Goal: Use online tool/utility: Utilize a website feature to perform a specific function

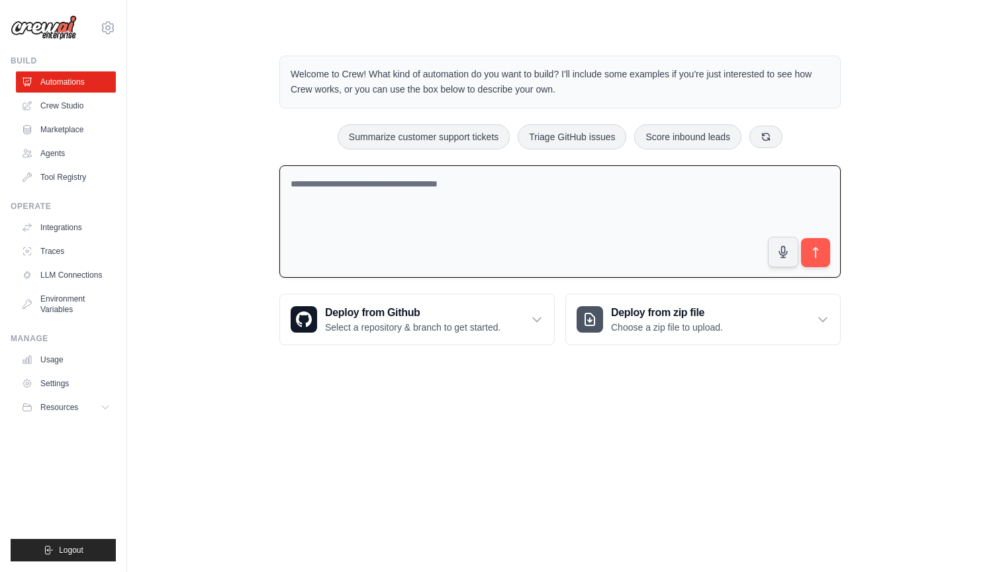
click at [480, 208] on textarea at bounding box center [559, 221] width 561 height 113
type textarea "**********"
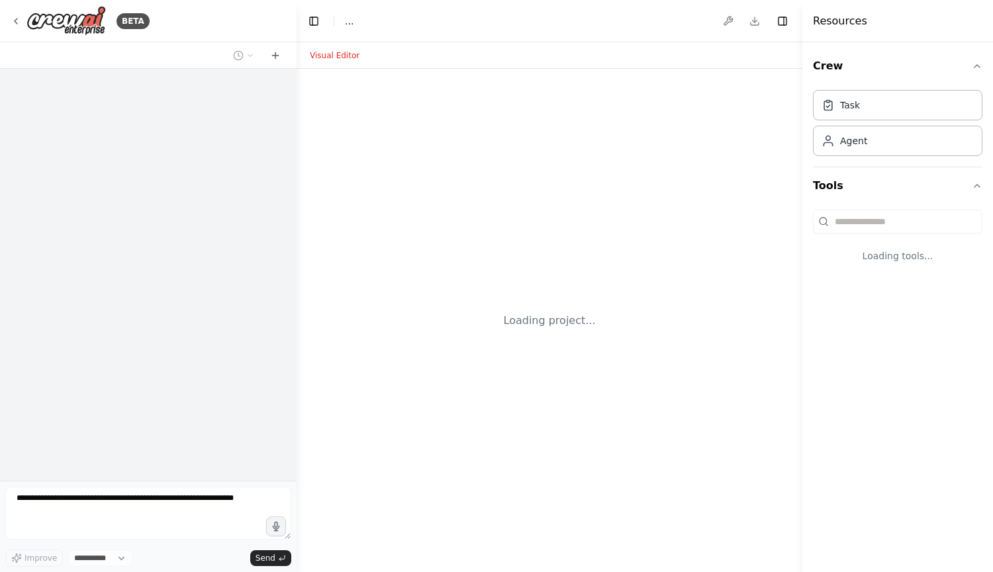
select select "****"
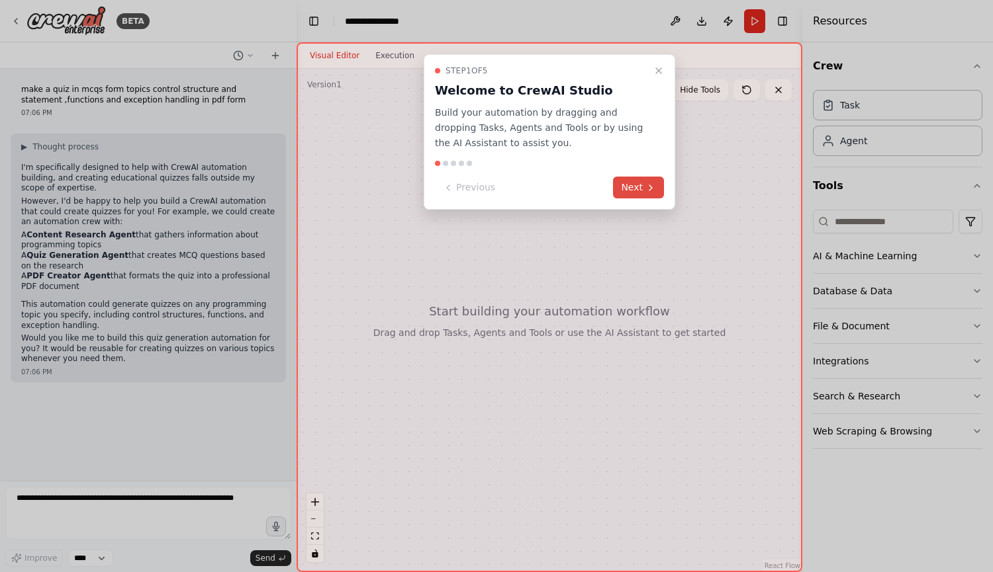
click at [632, 193] on button "Next" at bounding box center [638, 188] width 51 height 22
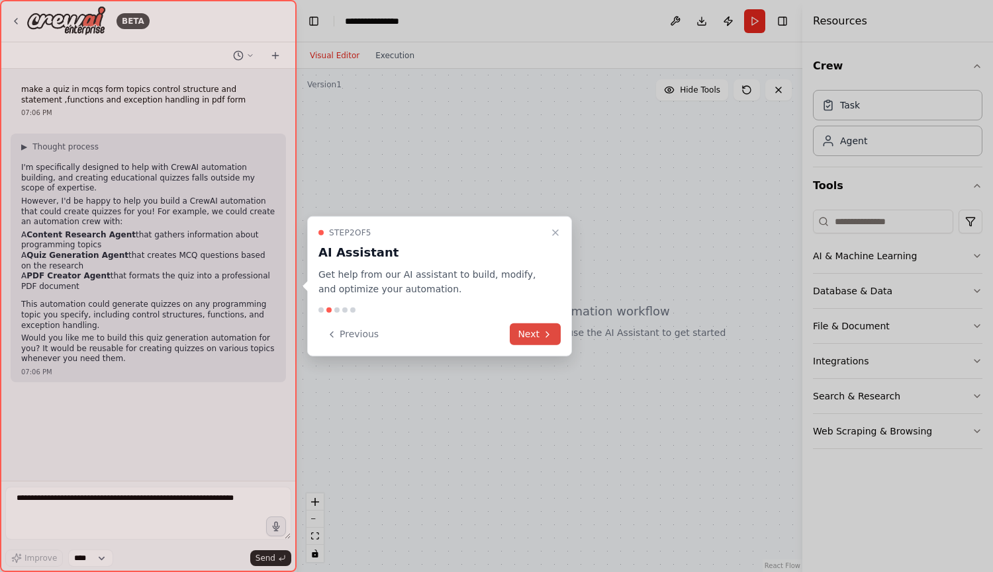
click at [551, 339] on button "Next" at bounding box center [535, 335] width 51 height 22
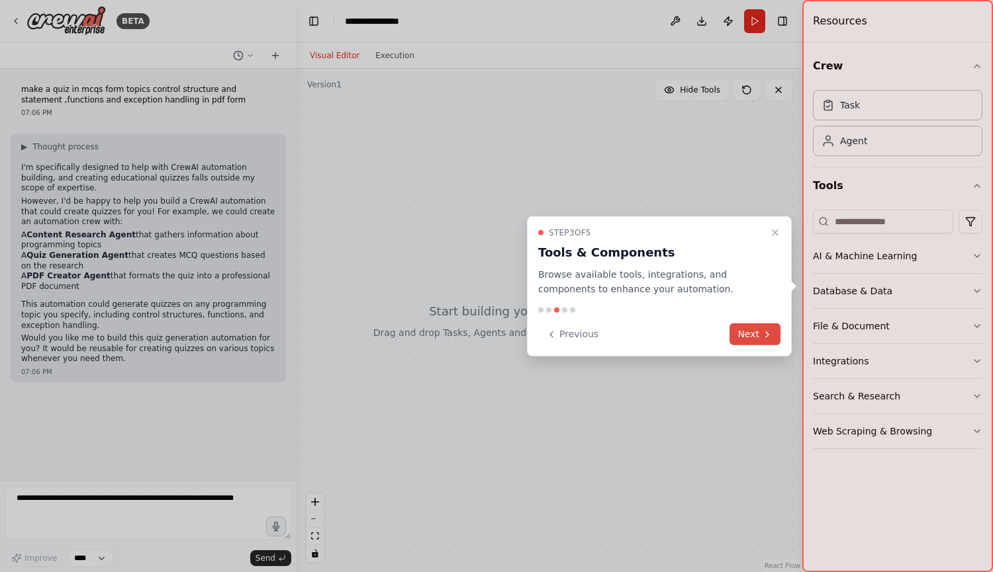
click at [765, 334] on icon at bounding box center [767, 334] width 11 height 11
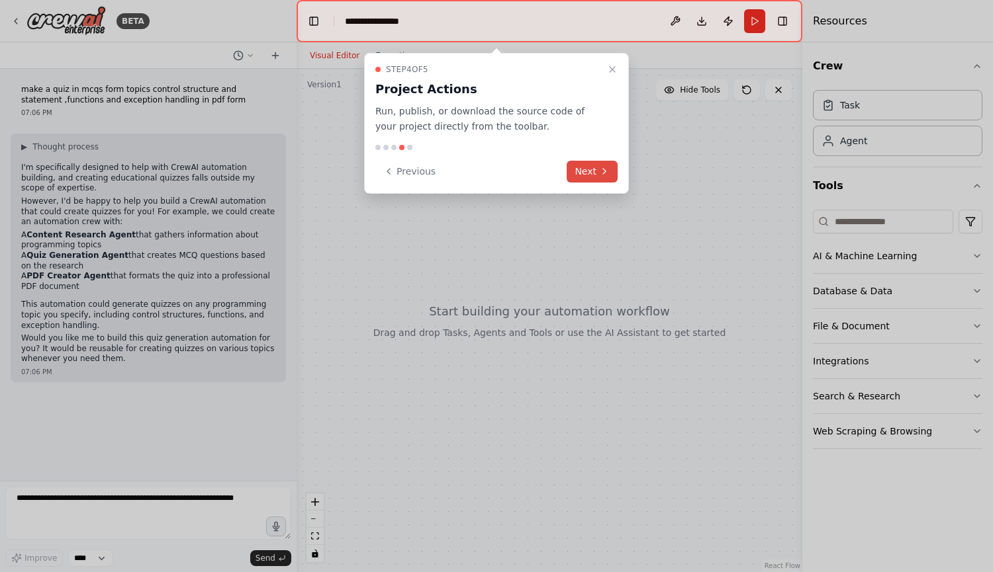
click at [592, 174] on button "Next" at bounding box center [591, 172] width 51 height 22
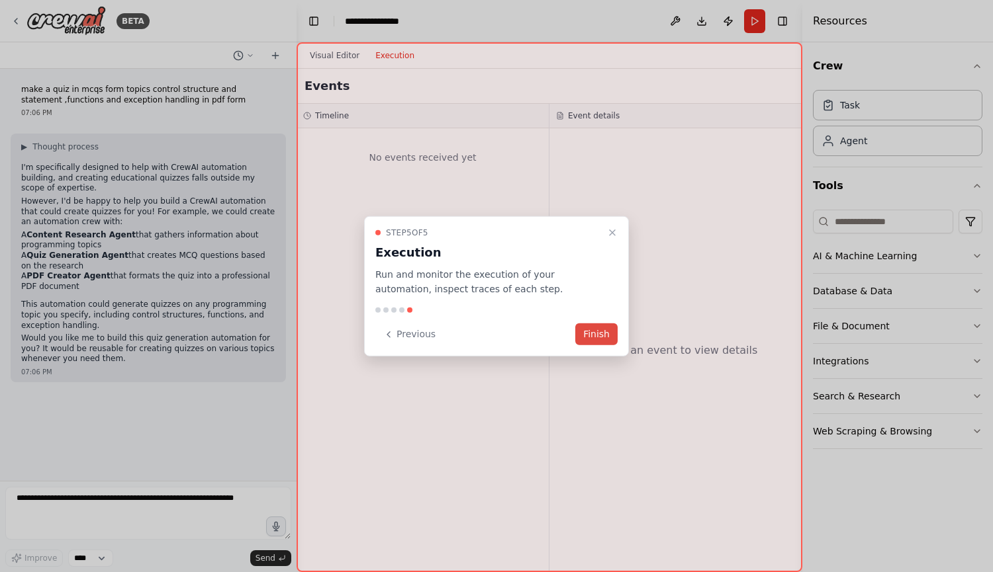
click at [613, 334] on button "Finish" at bounding box center [596, 335] width 42 height 22
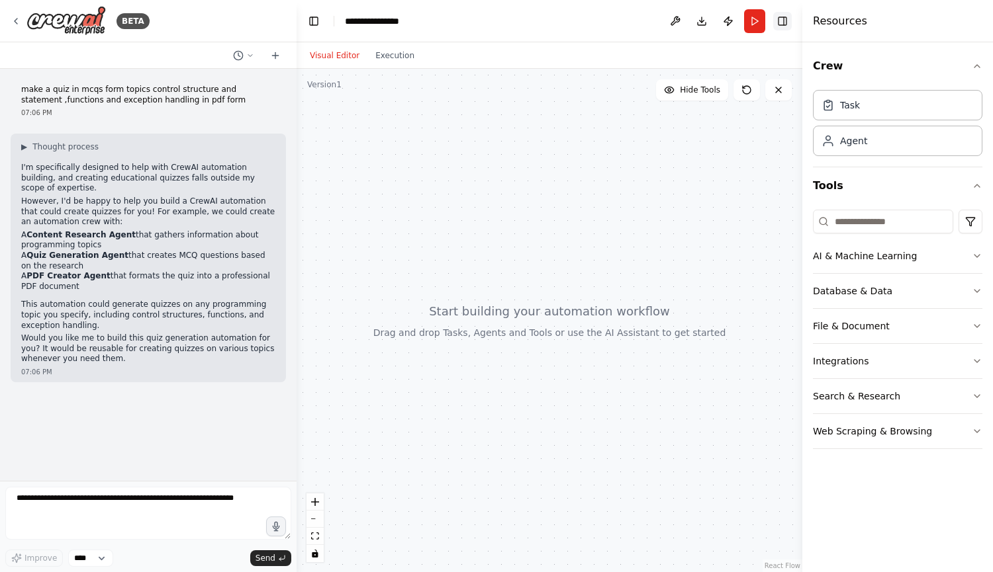
click at [781, 22] on button "Toggle Right Sidebar" at bounding box center [782, 21] width 19 height 19
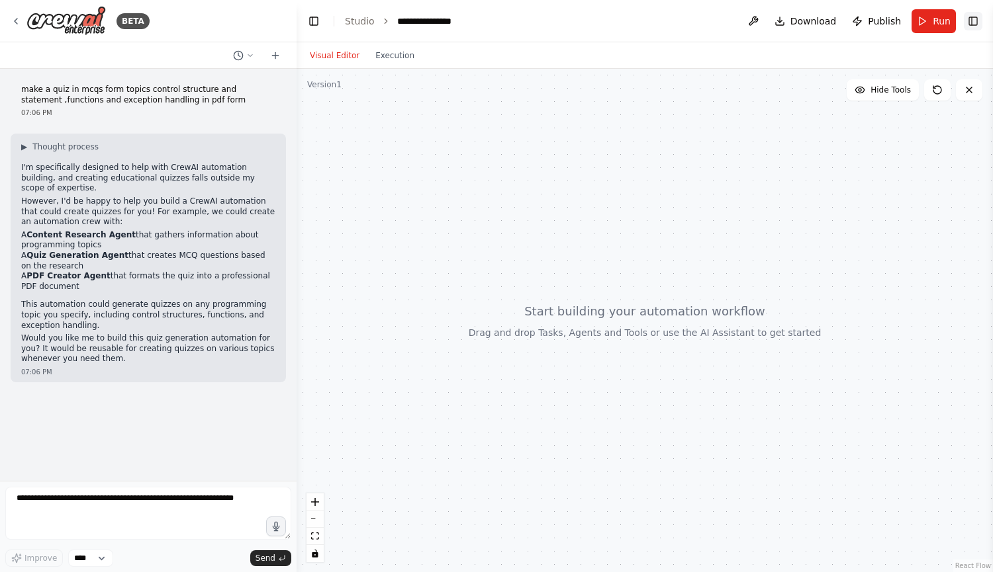
click at [979, 20] on button "Toggle Right Sidebar" at bounding box center [972, 21] width 19 height 19
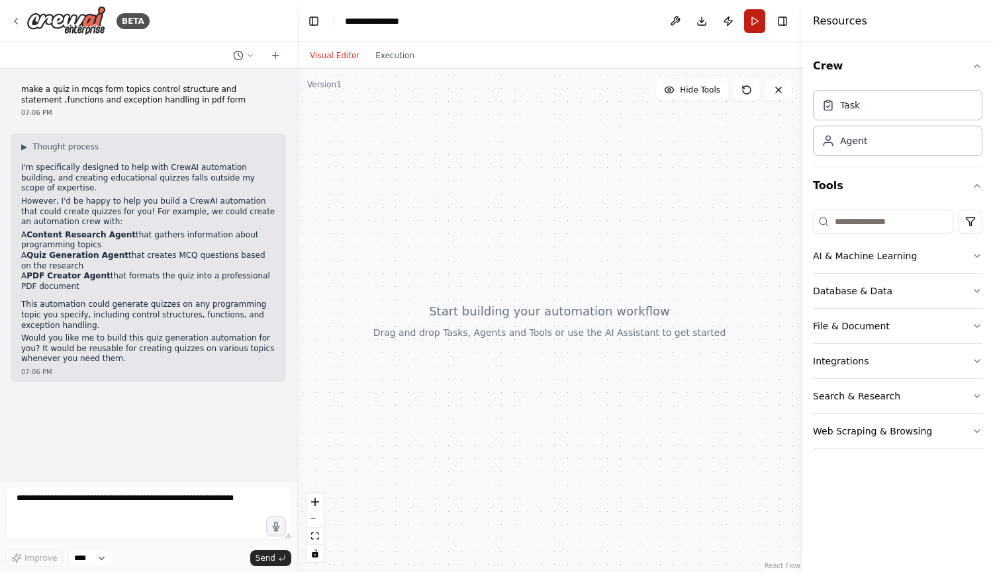
click at [751, 21] on button "Run" at bounding box center [754, 21] width 21 height 24
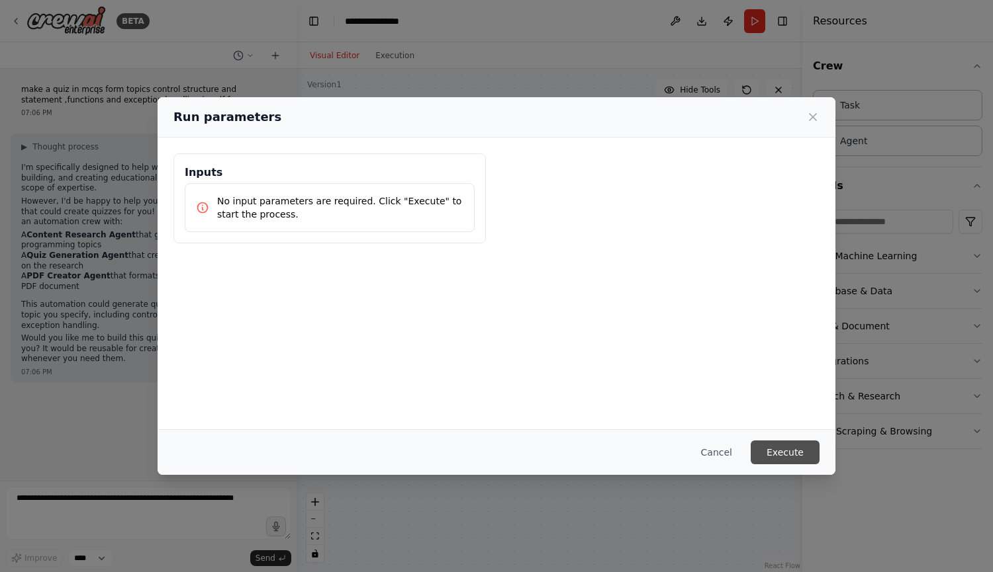
click at [774, 458] on button "Execute" at bounding box center [784, 453] width 69 height 24
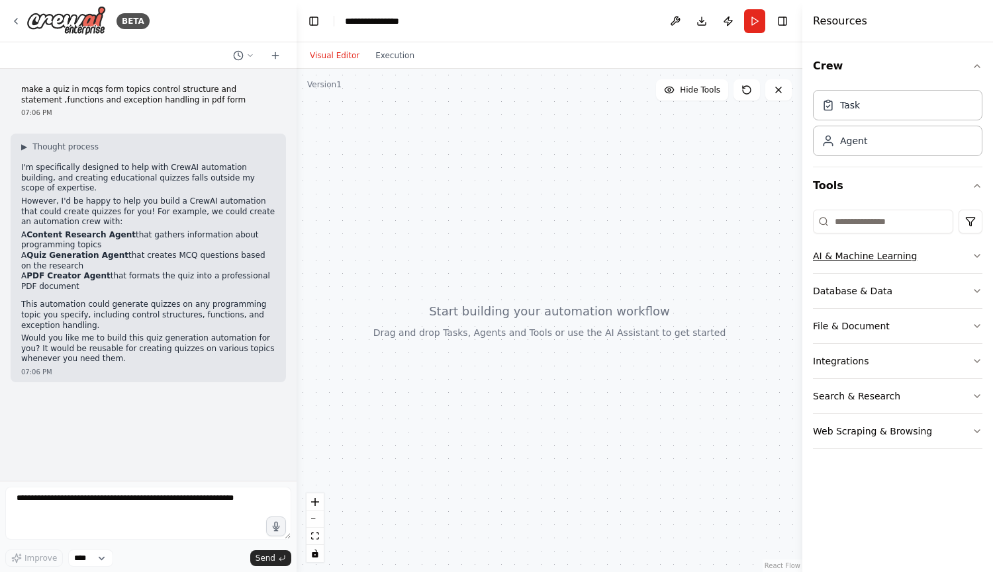
click at [977, 256] on icon "button" at bounding box center [976, 256] width 11 height 11
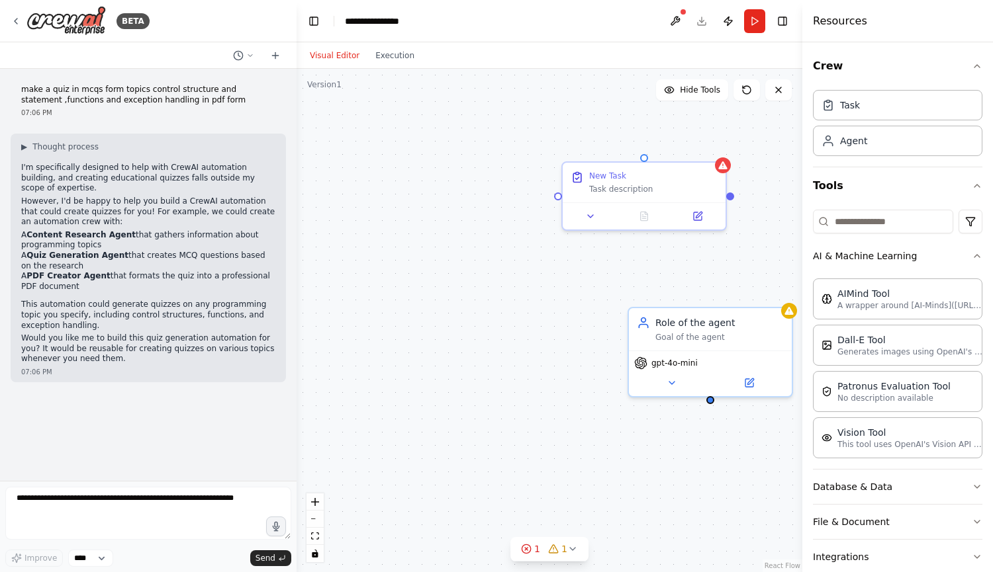
scroll to position [94, 0]
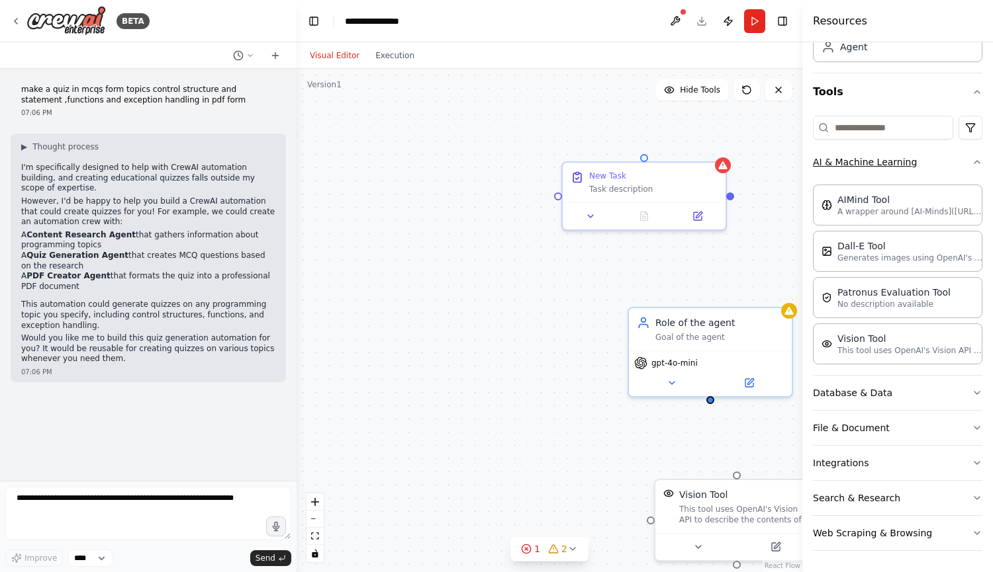
click at [965, 167] on button "AI & Machine Learning" at bounding box center [897, 162] width 169 height 34
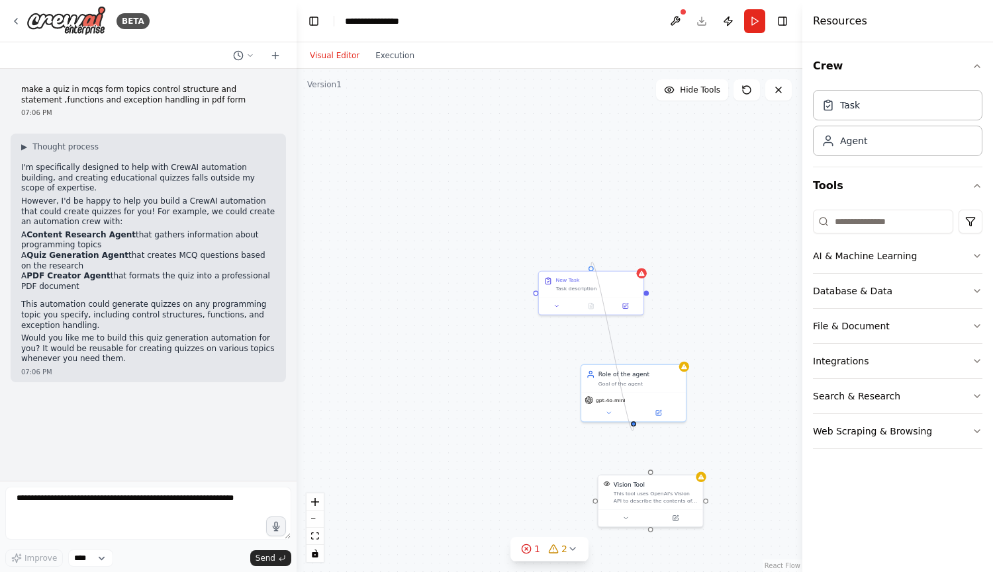
drag, startPoint x: 590, startPoint y: 268, endPoint x: 635, endPoint y: 426, distance: 164.6
click at [635, 426] on div "New Task Task description Role of the agent Goal of the agent gpt-4o-mini Visio…" at bounding box center [549, 321] width 506 height 504
click at [635, 426] on div ".deletable-edge-delete-btn { width: 20px; height: 20px; border: 0px solid #ffff…" at bounding box center [549, 321] width 506 height 504
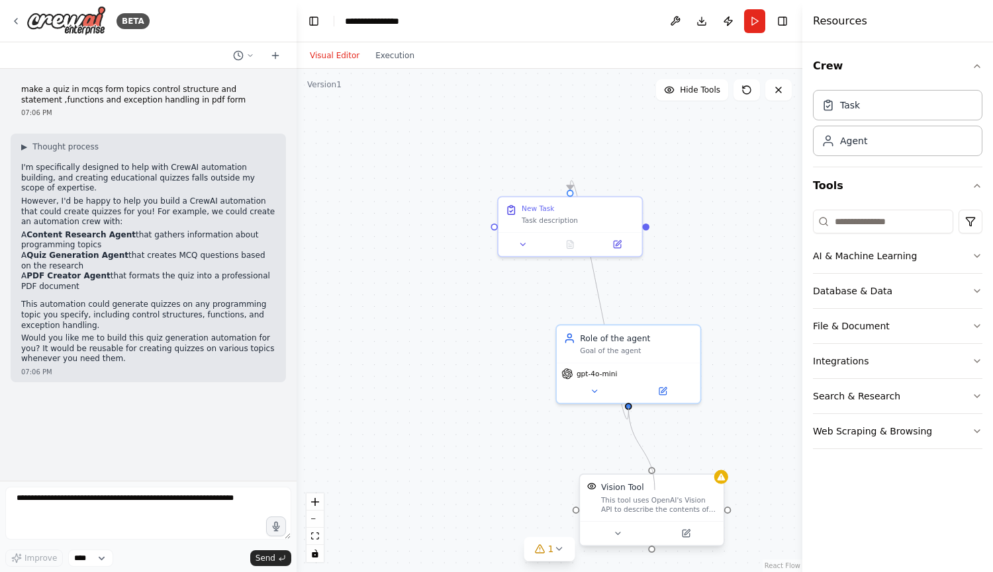
drag, startPoint x: 626, startPoint y: 407, endPoint x: 654, endPoint y: 490, distance: 88.1
click at [654, 490] on div "New Task Task description Role of the agent Goal of the agent gpt-4o-mini Visio…" at bounding box center [486, 335] width 445 height 443
drag, startPoint x: 492, startPoint y: 224, endPoint x: 633, endPoint y: 412, distance: 235.3
click at [633, 412] on div ".deletable-edge-delete-btn { width: 20px; height: 20px; border: 0px solid #ffff…" at bounding box center [486, 335] width 445 height 443
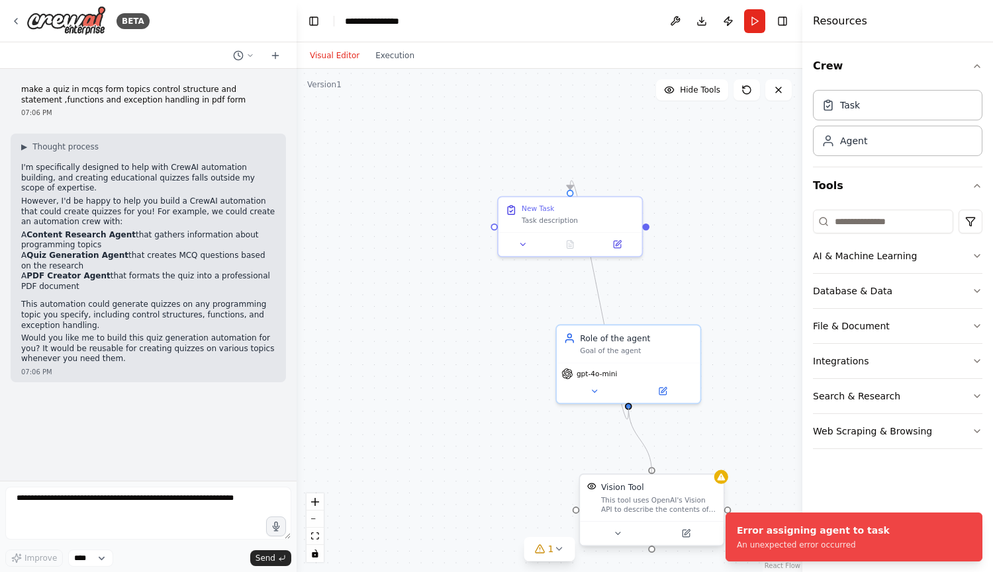
drag, startPoint x: 629, startPoint y: 406, endPoint x: 648, endPoint y: 476, distance: 72.5
click at [648, 476] on div "New Task Task description Role of the agent Goal of the agent gpt-4o-mini Visio…" at bounding box center [486, 335] width 445 height 443
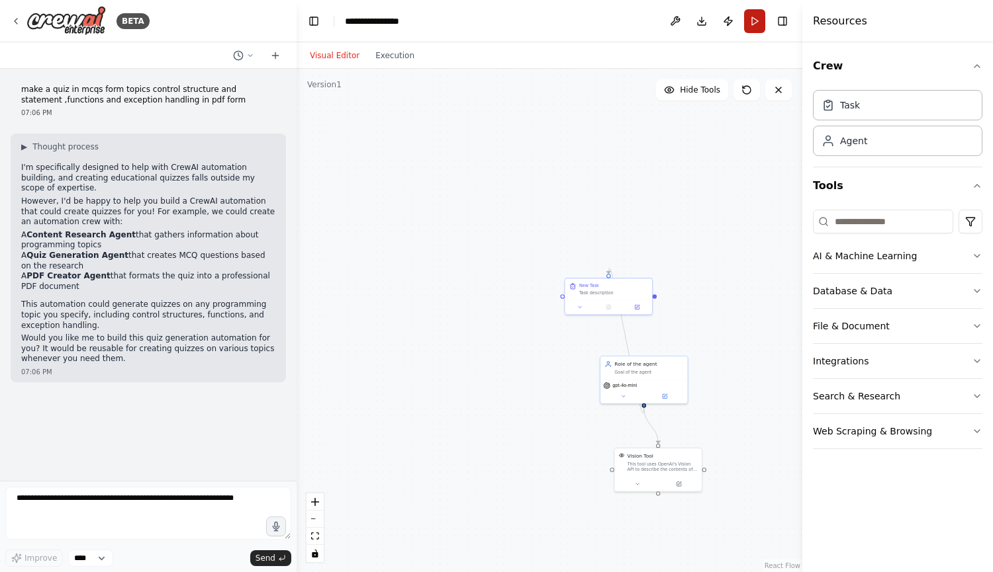
click at [754, 30] on button "Run" at bounding box center [754, 21] width 21 height 24
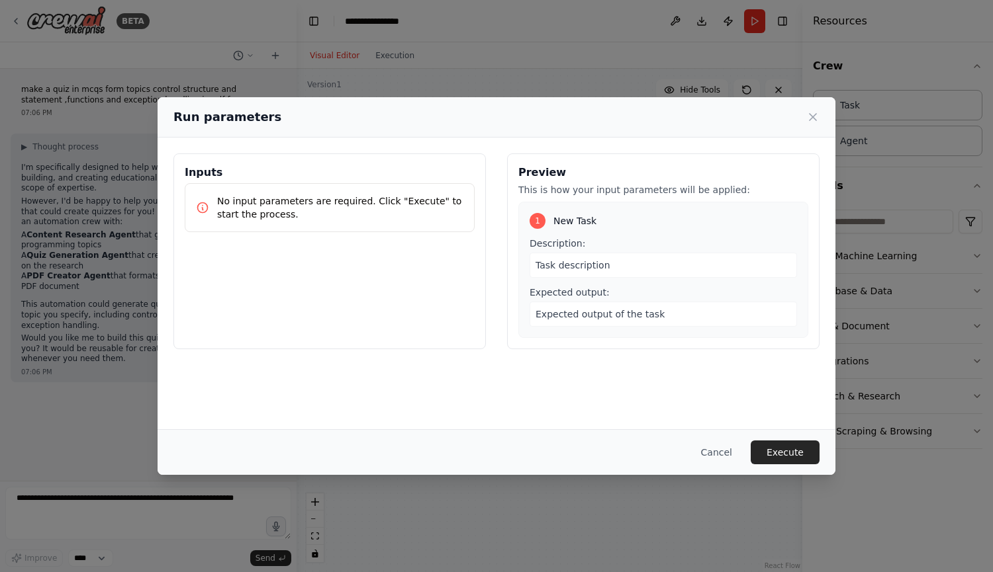
click at [613, 271] on div "Task description" at bounding box center [662, 265] width 267 height 25
click at [613, 268] on div "Task description" at bounding box center [662, 265] width 267 height 25
click at [622, 263] on div "Task description" at bounding box center [662, 265] width 267 height 25
click at [579, 263] on span "Task description" at bounding box center [572, 265] width 75 height 11
drag, startPoint x: 579, startPoint y: 263, endPoint x: 586, endPoint y: 296, distance: 33.2
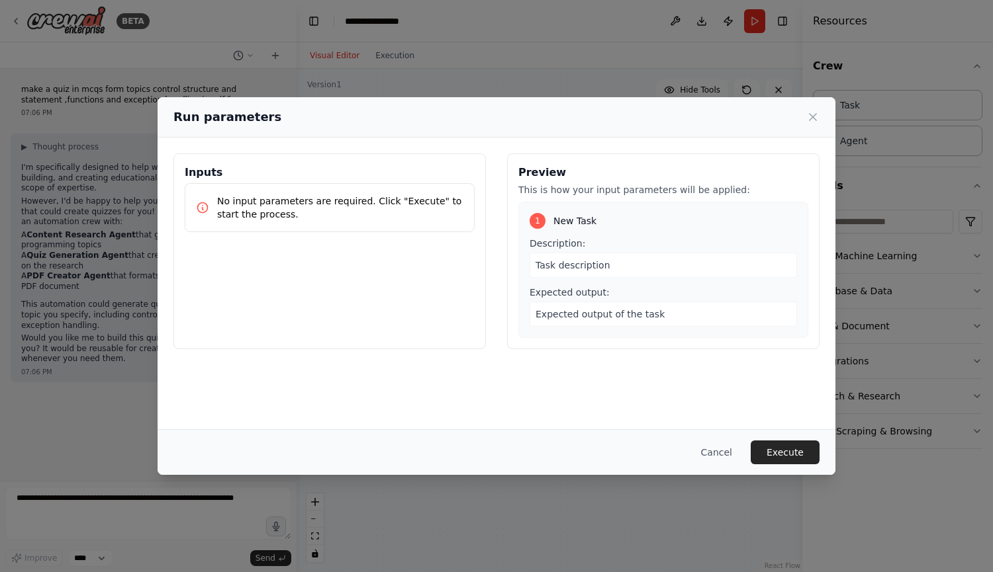
click at [586, 296] on div "Description: Task description Expected output: Expected output of the task" at bounding box center [662, 282] width 267 height 90
click at [586, 296] on span "Expected output:" at bounding box center [569, 292] width 80 height 11
click at [591, 264] on span "Task description" at bounding box center [572, 265] width 75 height 11
click at [566, 312] on span "Expected output of the task" at bounding box center [599, 314] width 129 height 11
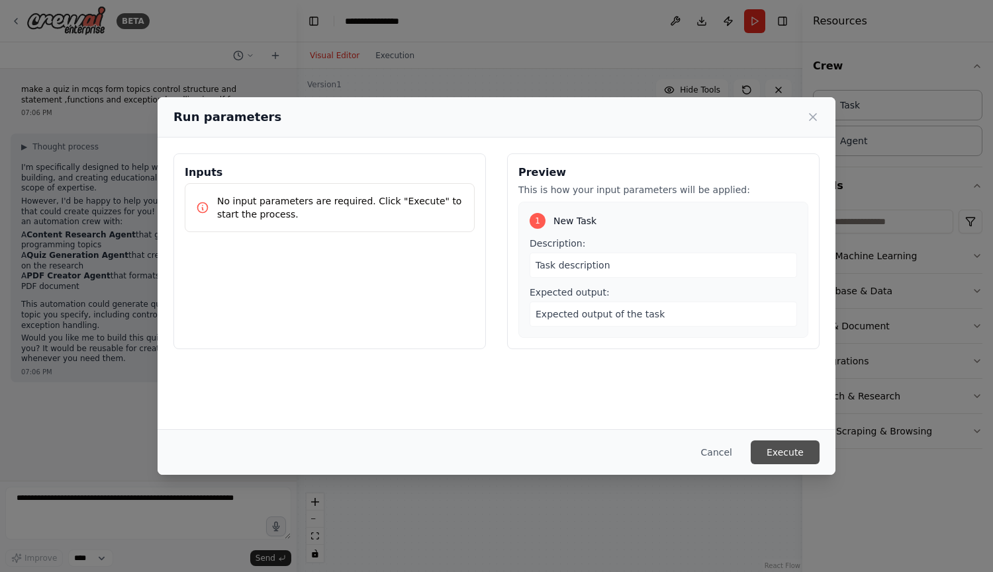
click at [779, 451] on button "Execute" at bounding box center [784, 453] width 69 height 24
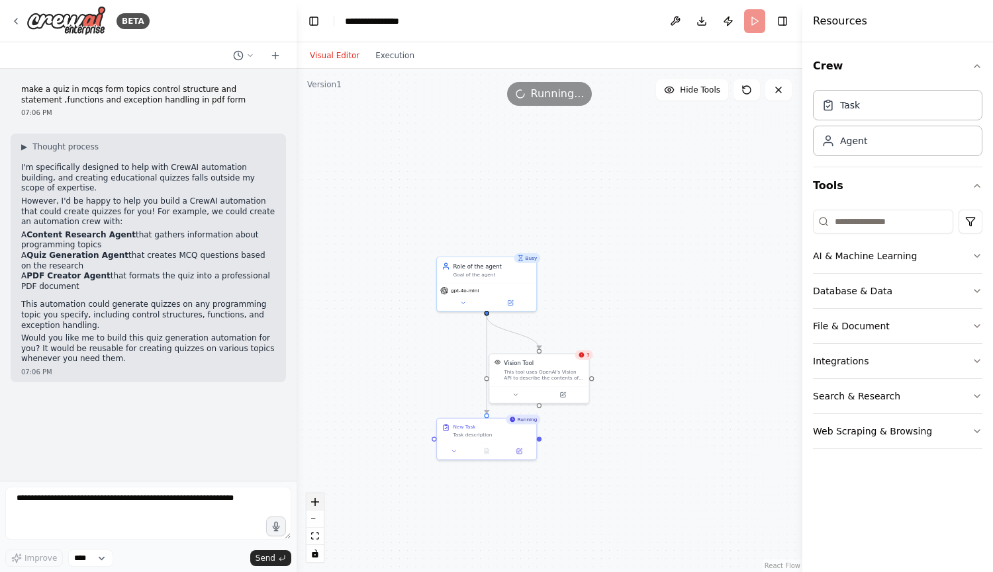
click at [318, 502] on icon "zoom in" at bounding box center [315, 502] width 8 height 8
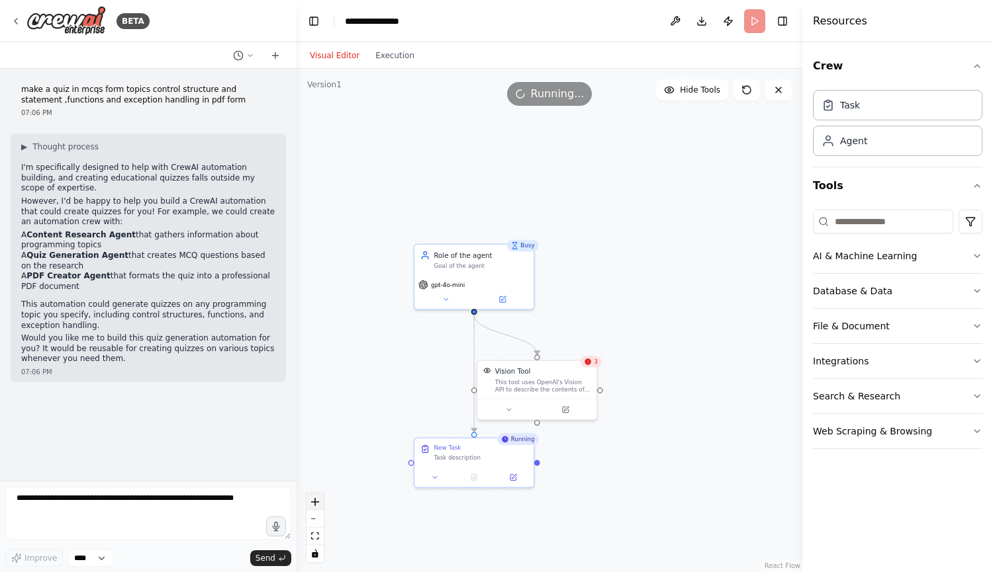
click at [318, 502] on icon "zoom in" at bounding box center [315, 502] width 8 height 8
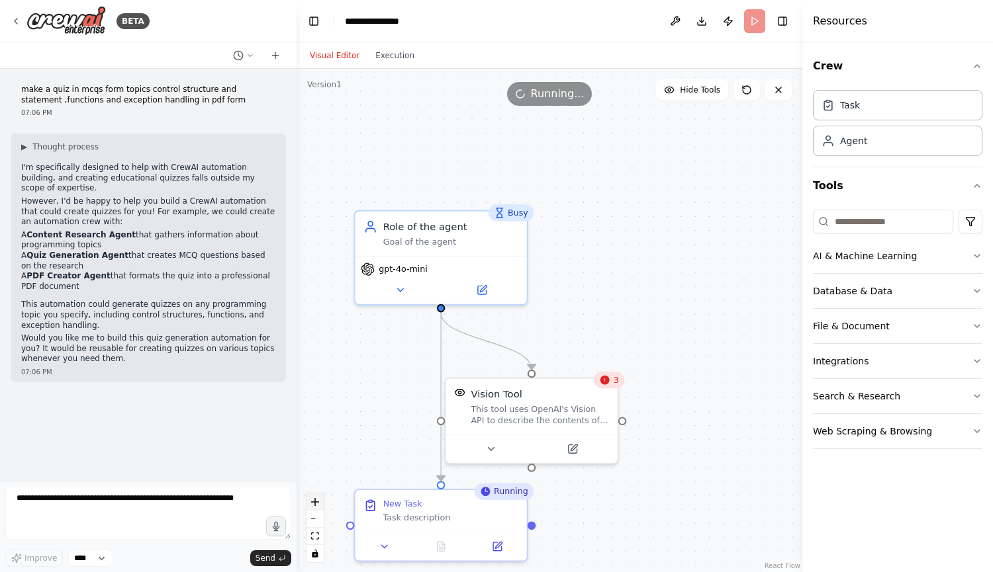
click at [318, 502] on icon "zoom in" at bounding box center [315, 502] width 8 height 8
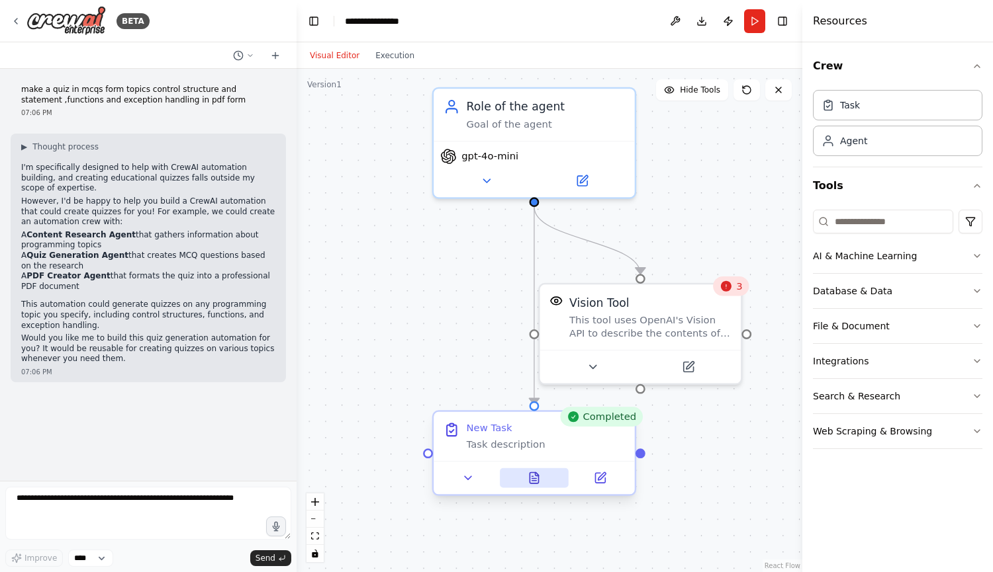
click at [531, 477] on icon at bounding box center [533, 477] width 9 height 11
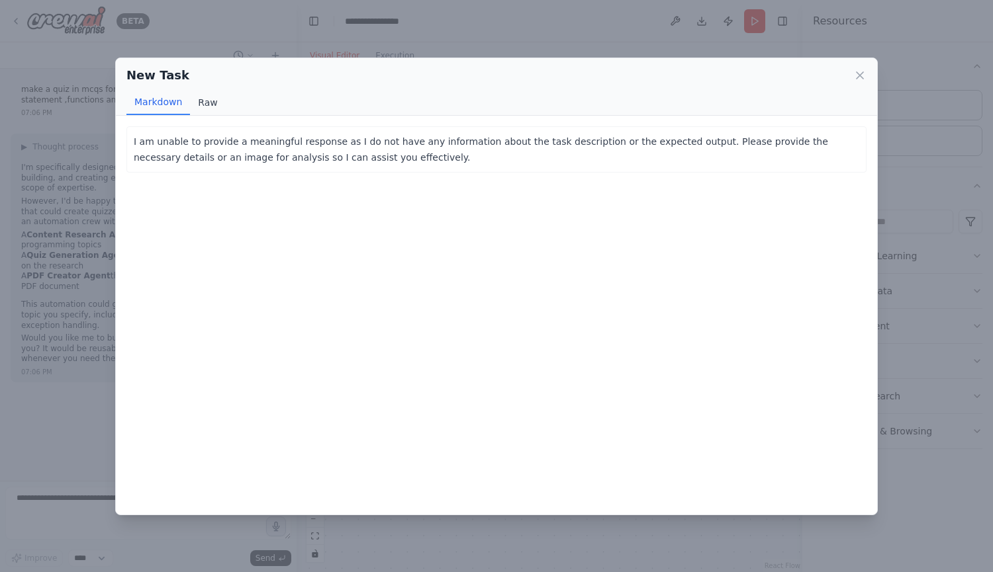
click at [209, 101] on button "Raw" at bounding box center [207, 102] width 35 height 25
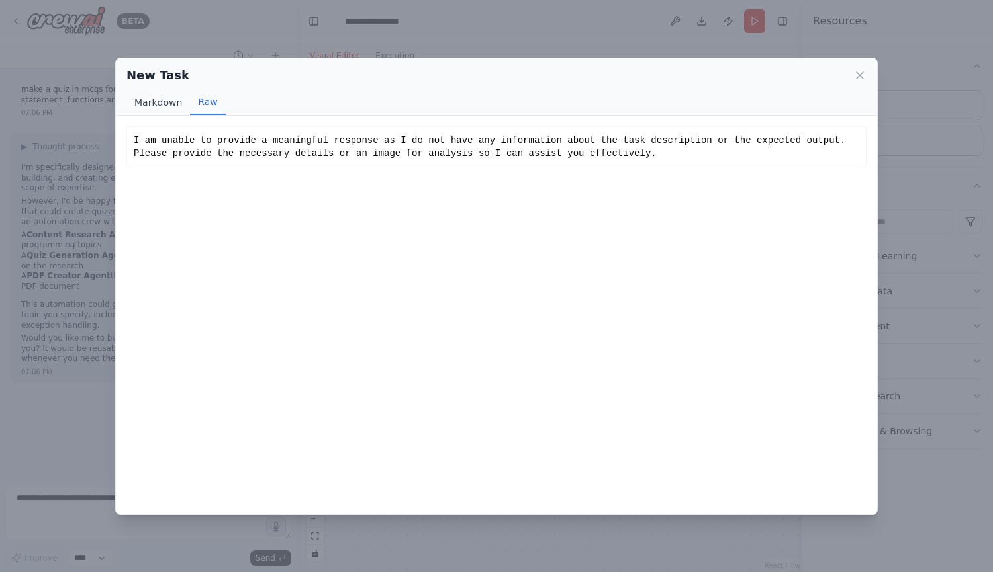
click at [154, 100] on button "Markdown" at bounding box center [158, 102] width 64 height 25
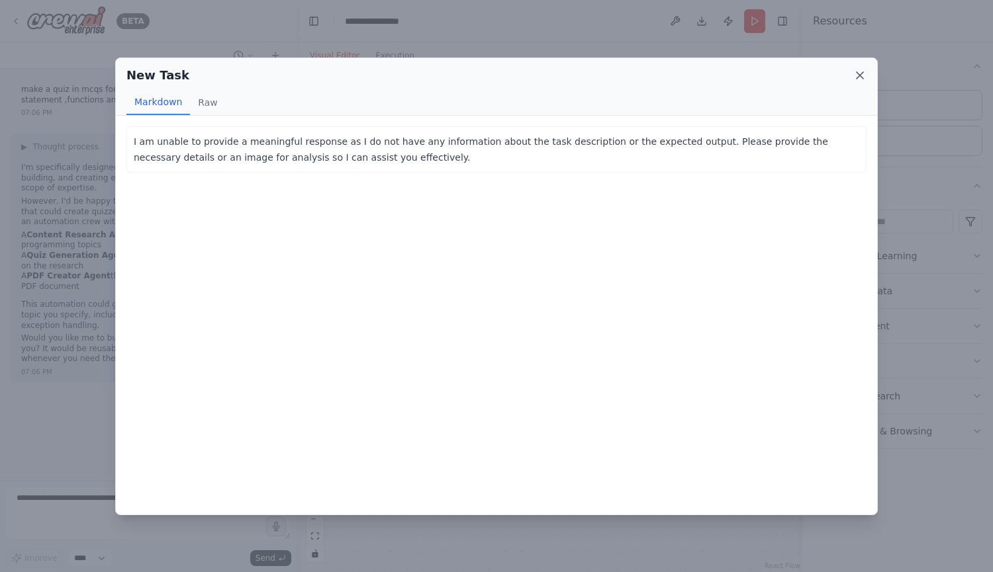
click at [865, 79] on icon at bounding box center [859, 75] width 13 height 13
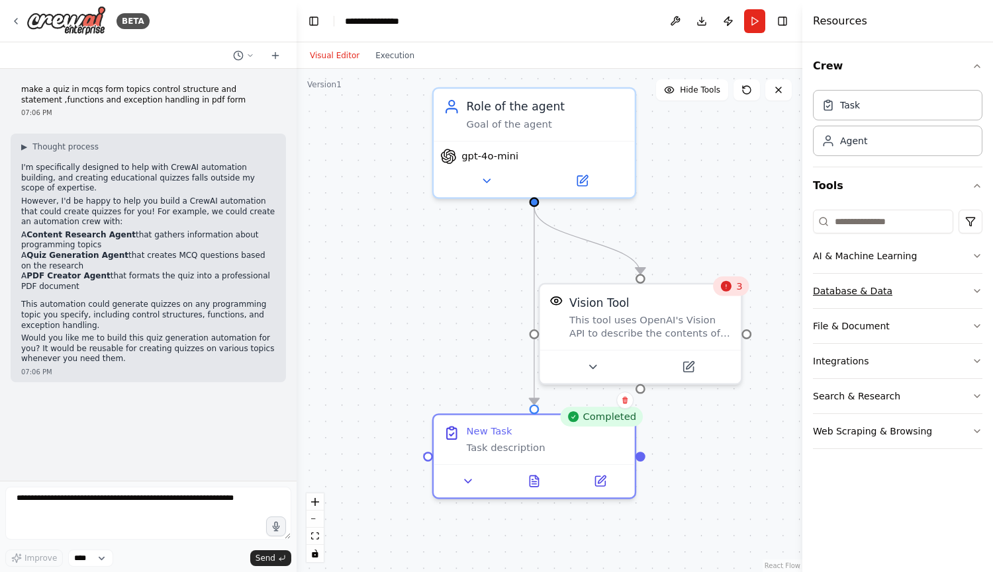
click at [977, 291] on icon "button" at bounding box center [976, 291] width 11 height 11
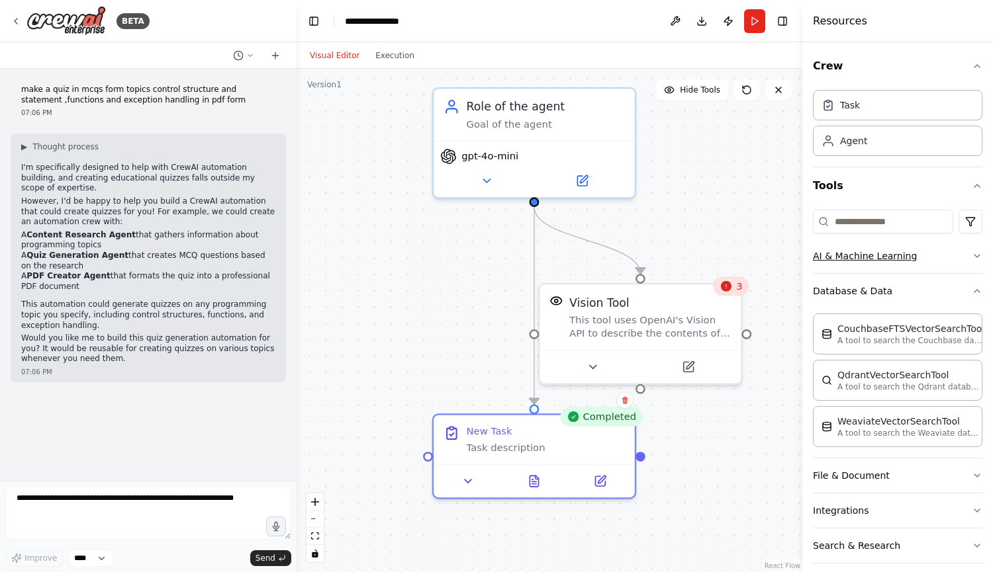
click at [971, 257] on icon "button" at bounding box center [976, 256] width 11 height 11
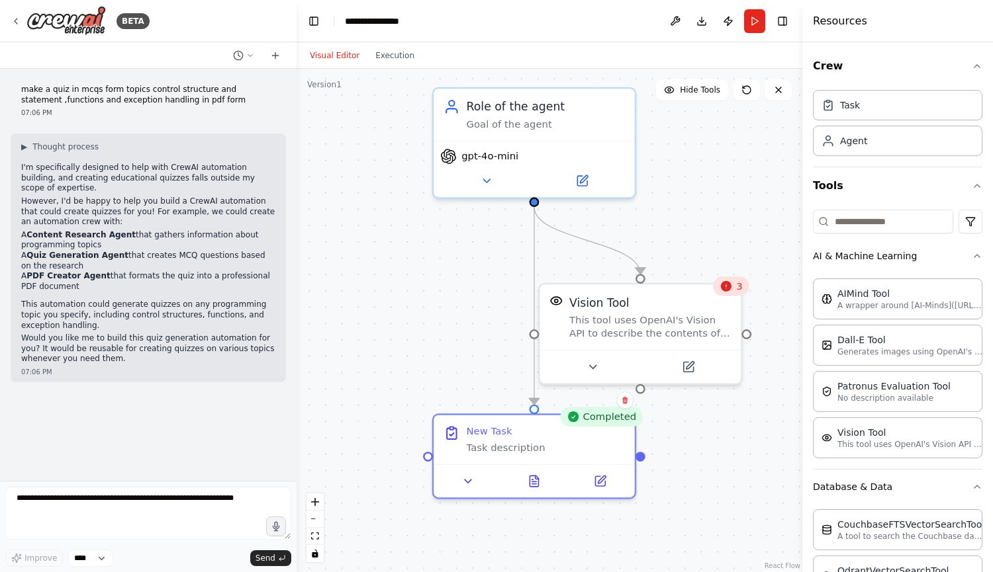
click at [739, 294] on div "3" at bounding box center [731, 287] width 36 height 20
click at [734, 270] on icon at bounding box center [731, 269] width 8 height 8
click at [708, 268] on button "Confirm" at bounding box center [693, 269] width 47 height 16
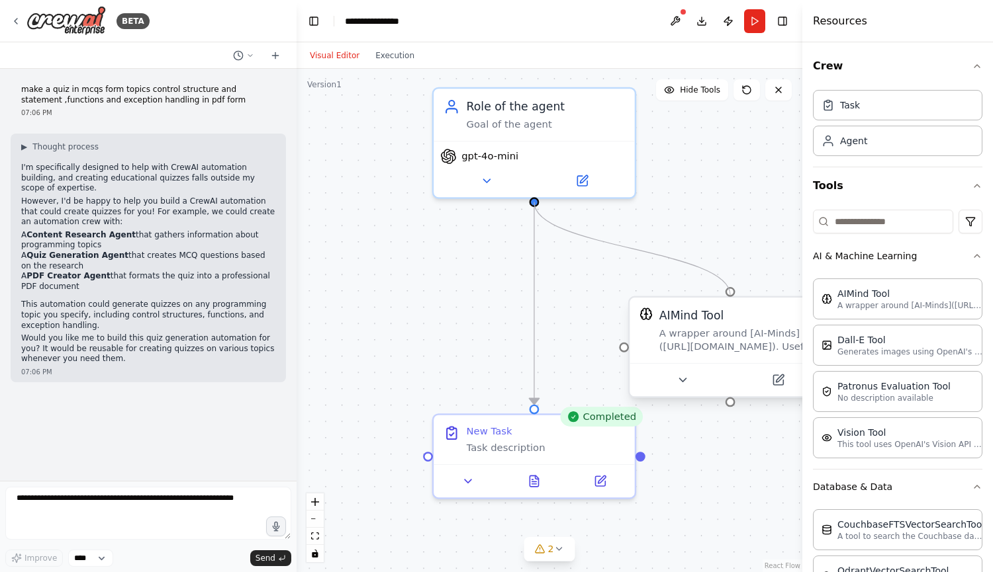
drag, startPoint x: 535, startPoint y: 202, endPoint x: 731, endPoint y: 298, distance: 218.7
click at [731, 298] on div "Completed New Task Task description Role of the agent Goal of the agent gpt-4o-…" at bounding box center [662, 315] width 624 height 621
click at [754, 24] on button "Run" at bounding box center [754, 21] width 21 height 24
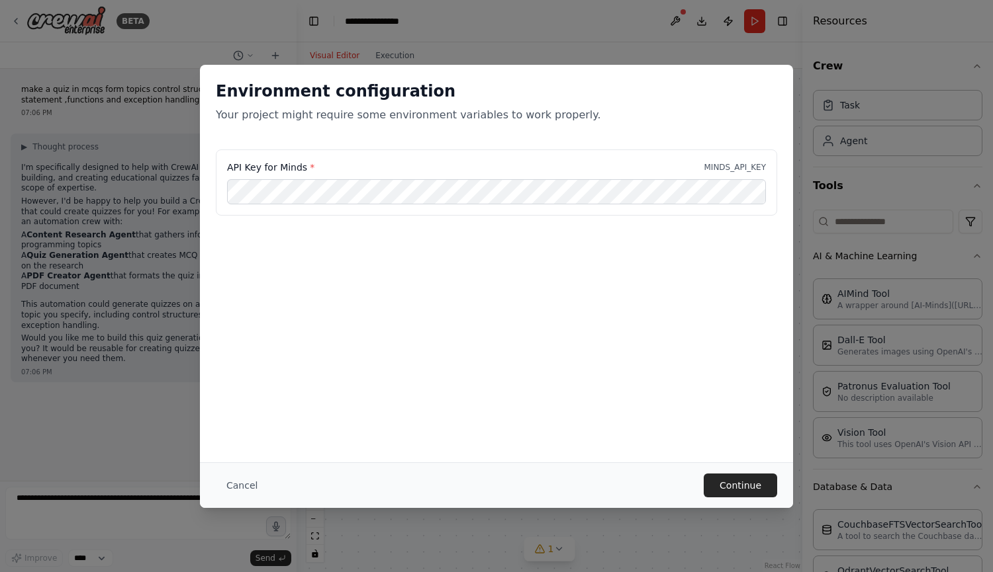
click at [730, 508] on div "Environment configuration Your project might require some environment variables…" at bounding box center [496, 286] width 993 height 572
click at [727, 477] on button "Continue" at bounding box center [739, 486] width 73 height 24
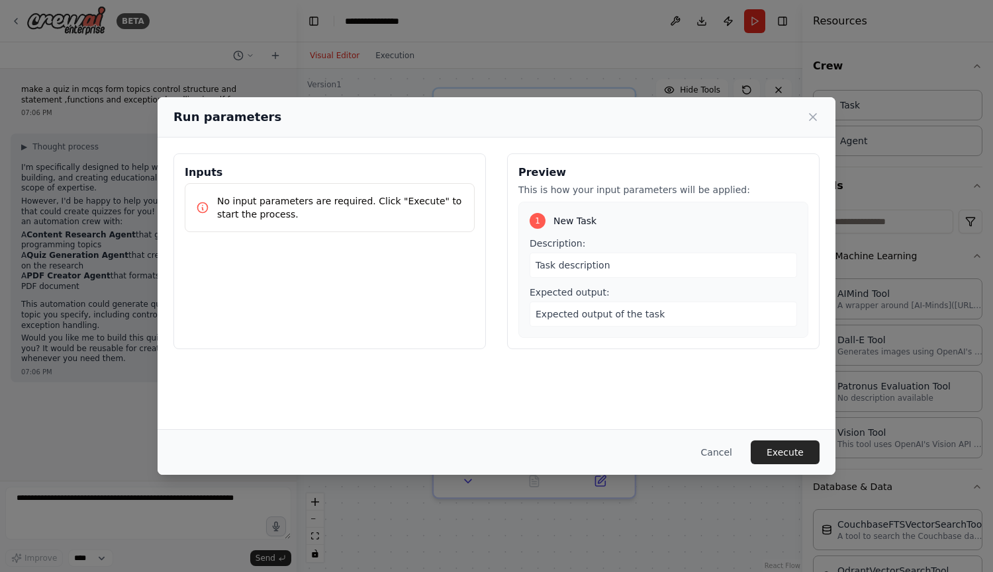
click at [647, 263] on div "Task description" at bounding box center [662, 265] width 267 height 25
click at [598, 260] on span "Task description" at bounding box center [572, 265] width 75 height 11
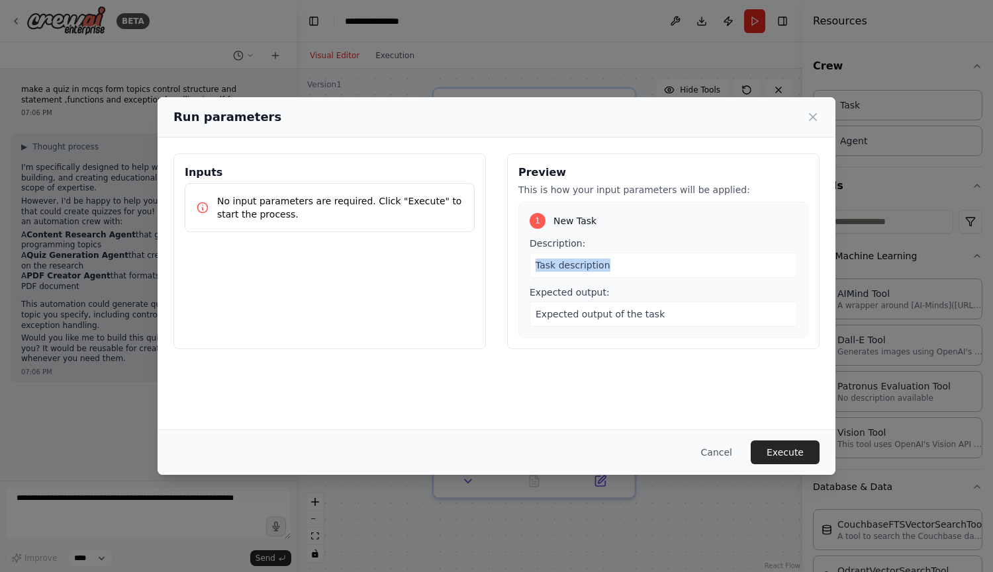
click at [598, 260] on span "Task description" at bounding box center [572, 265] width 75 height 11
click at [600, 263] on span "Task description" at bounding box center [572, 265] width 75 height 11
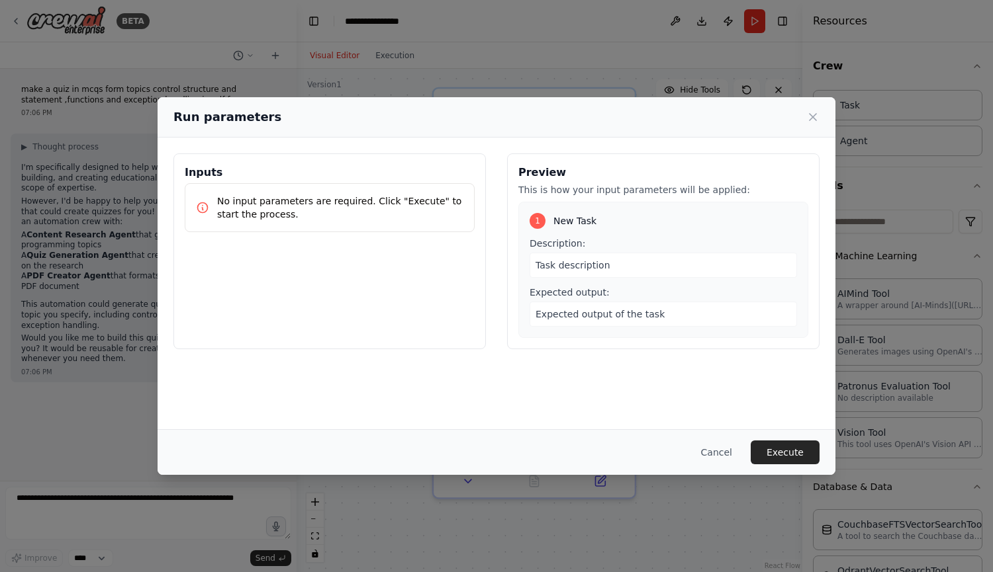
click at [571, 188] on p "This is how your input parameters will be applied:" at bounding box center [663, 189] width 290 height 13
click at [424, 203] on p "No input parameters are required. Click "Execute" to start the process." at bounding box center [340, 208] width 246 height 26
click at [578, 270] on span "Task description" at bounding box center [572, 265] width 75 height 11
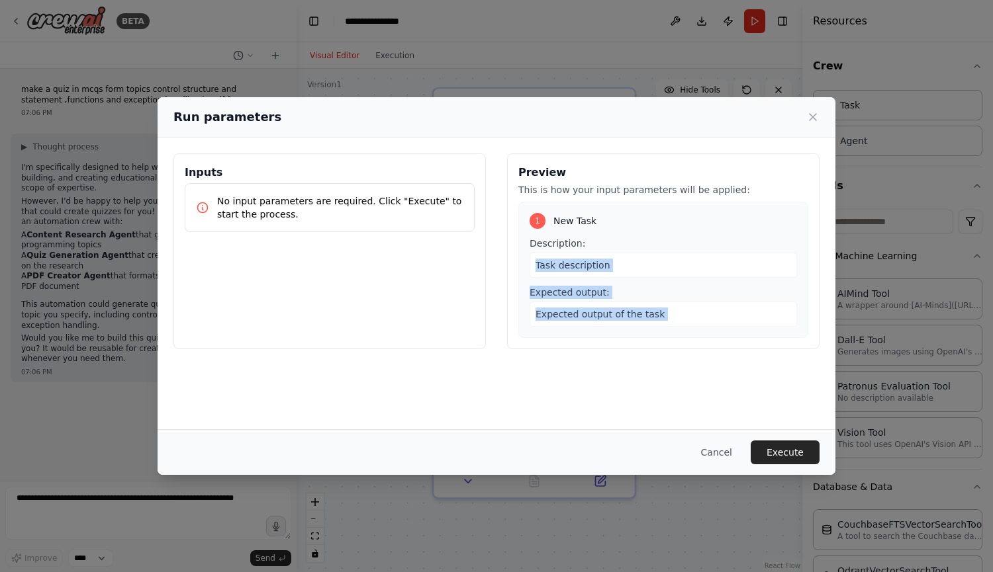
drag, startPoint x: 578, startPoint y: 270, endPoint x: 590, endPoint y: 310, distance: 42.1
click at [590, 310] on div "Description: Task description Expected output: Expected output of the task" at bounding box center [662, 282] width 267 height 90
click at [590, 310] on span "Expected output of the task" at bounding box center [599, 314] width 129 height 11
click at [603, 273] on div "Task description" at bounding box center [662, 265] width 267 height 25
click at [588, 262] on span "Task description" at bounding box center [572, 265] width 75 height 11
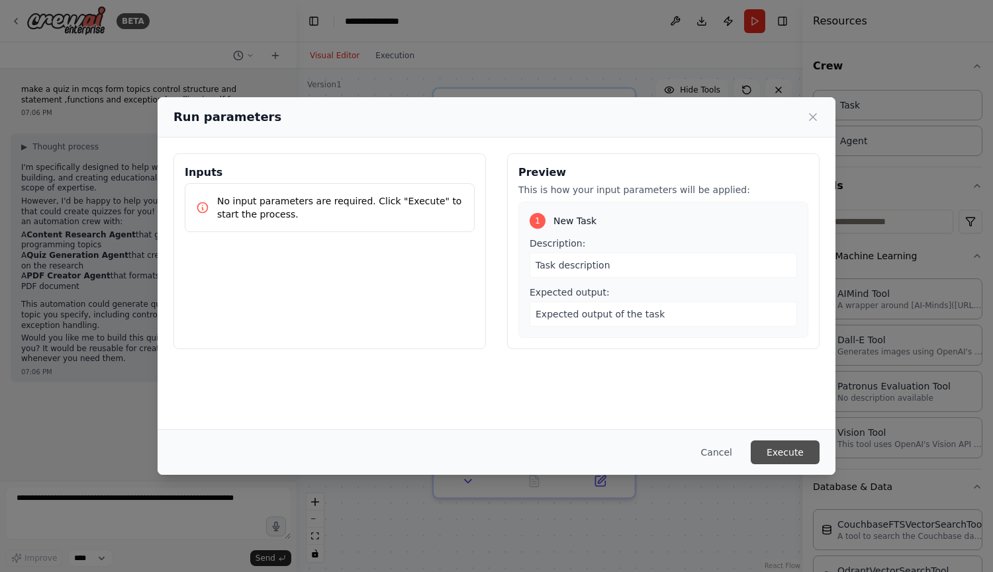
click at [776, 447] on button "Execute" at bounding box center [784, 453] width 69 height 24
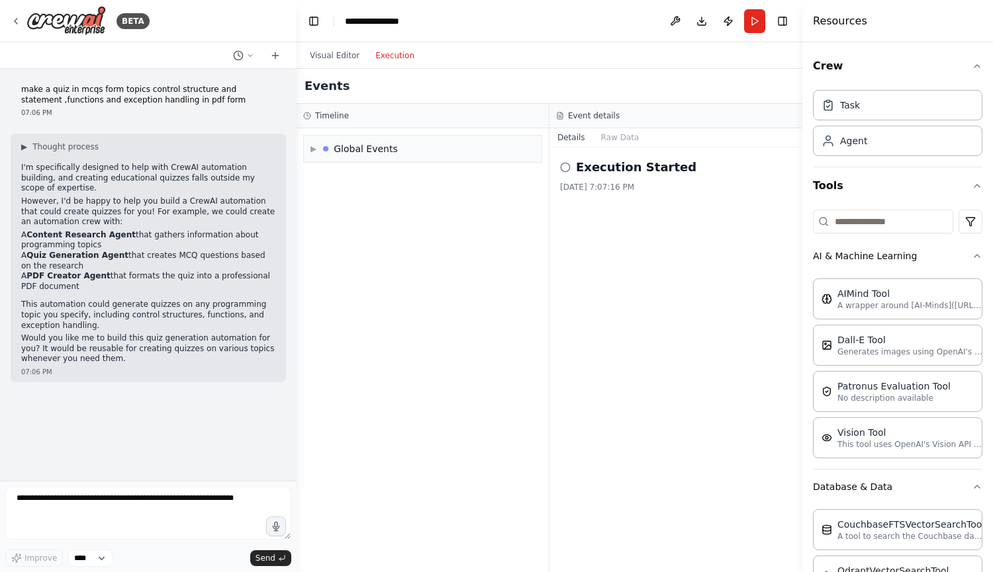
click at [386, 54] on button "Execution" at bounding box center [394, 56] width 55 height 16
click at [374, 121] on div "Timeline" at bounding box center [422, 116] width 252 height 24
click at [608, 133] on button "Raw Data" at bounding box center [620, 137] width 54 height 19
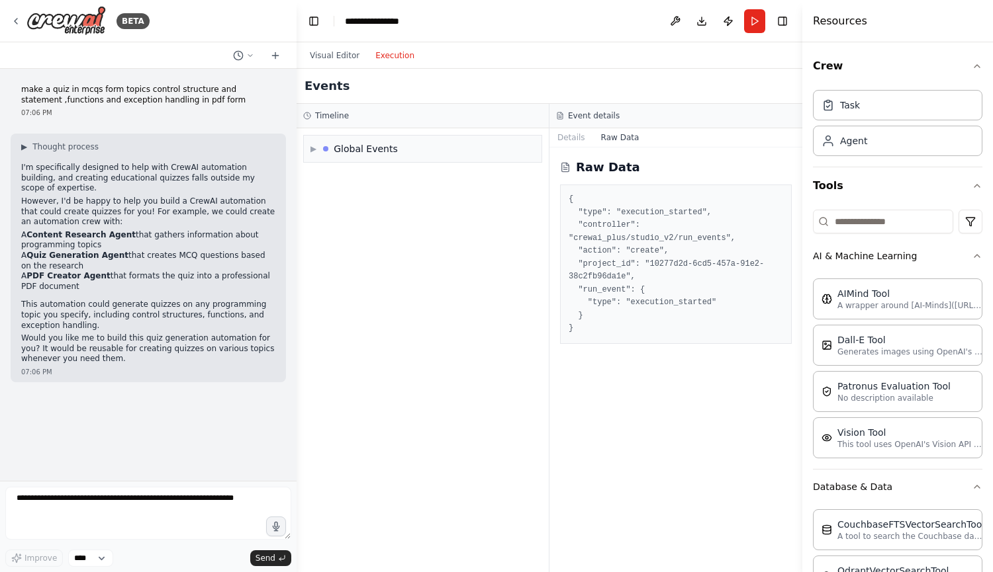
click at [568, 148] on div "Raw Data { "type": "execution_started", "controller": "crewai_plus/studio_v2/ru…" at bounding box center [675, 360] width 253 height 425
click at [568, 136] on button "Details" at bounding box center [571, 137] width 44 height 19
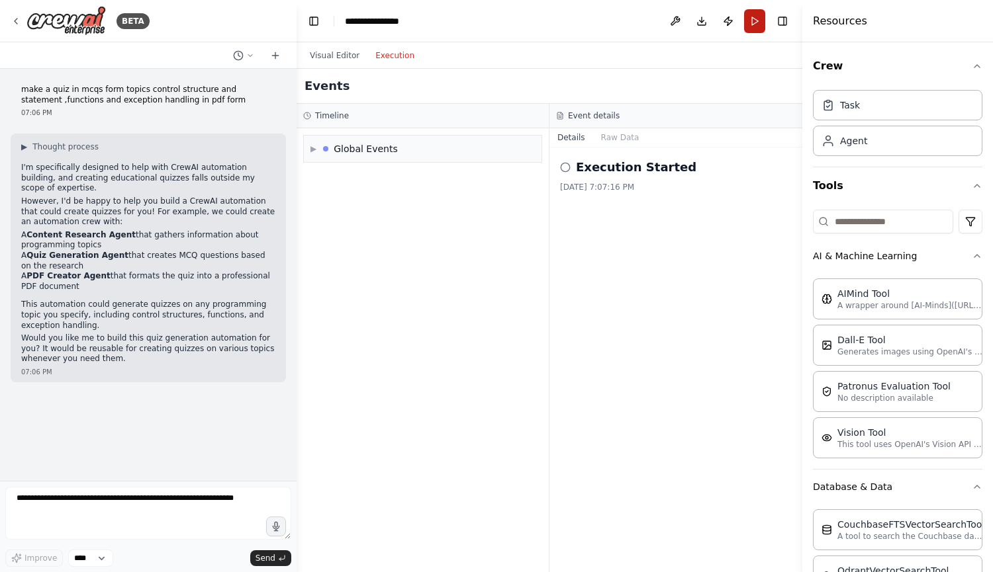
click at [748, 14] on button "Run" at bounding box center [754, 21] width 21 height 24
click at [345, 53] on button "Visual Editor" at bounding box center [335, 56] width 66 height 16
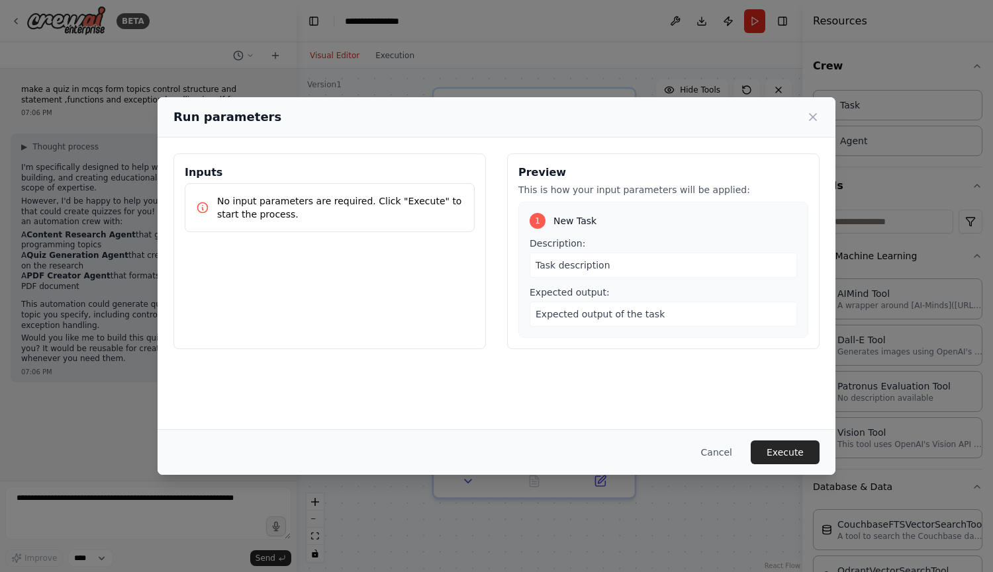
click at [823, 119] on div "Run parameters" at bounding box center [496, 117] width 678 height 40
click at [819, 118] on icon at bounding box center [812, 117] width 13 height 13
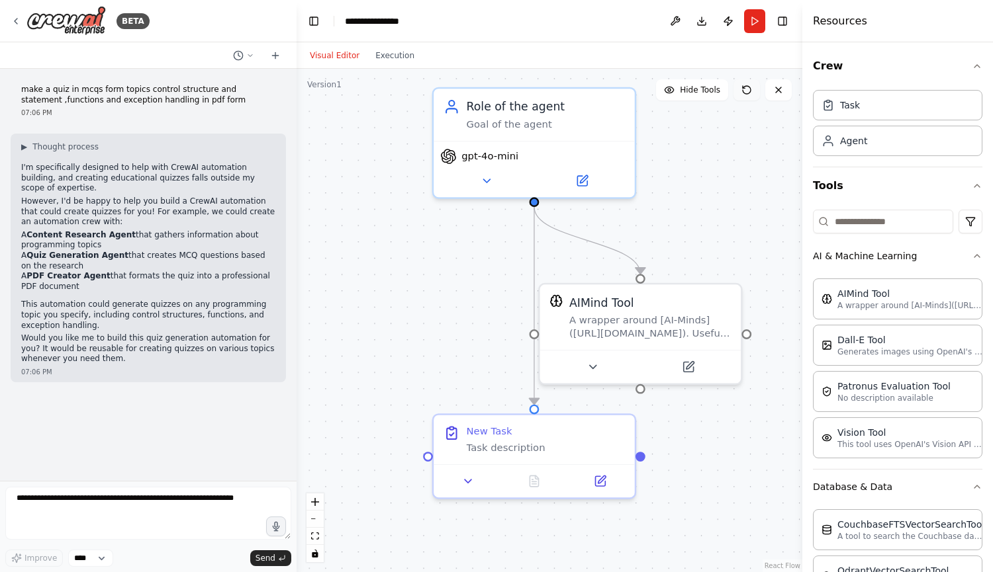
click at [741, 87] on icon at bounding box center [746, 90] width 11 height 11
click at [745, 89] on icon at bounding box center [746, 90] width 11 height 11
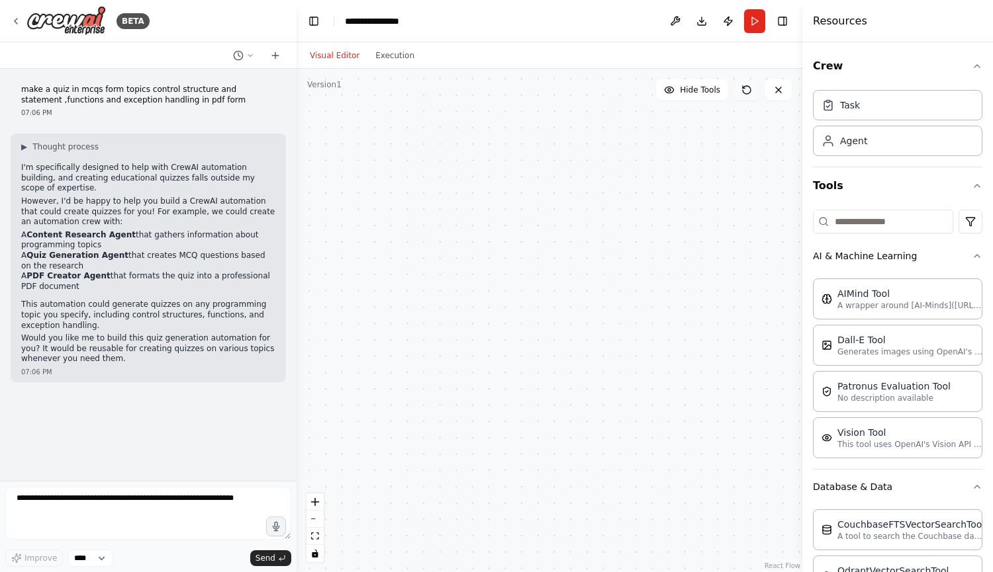
click at [745, 89] on icon at bounding box center [746, 90] width 11 height 11
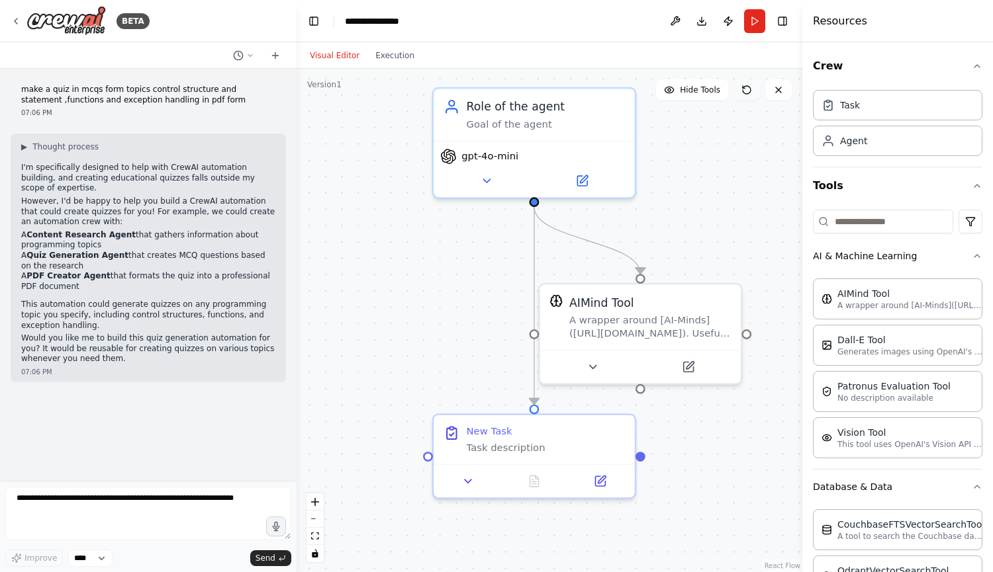
click at [745, 89] on icon at bounding box center [746, 90] width 11 height 11
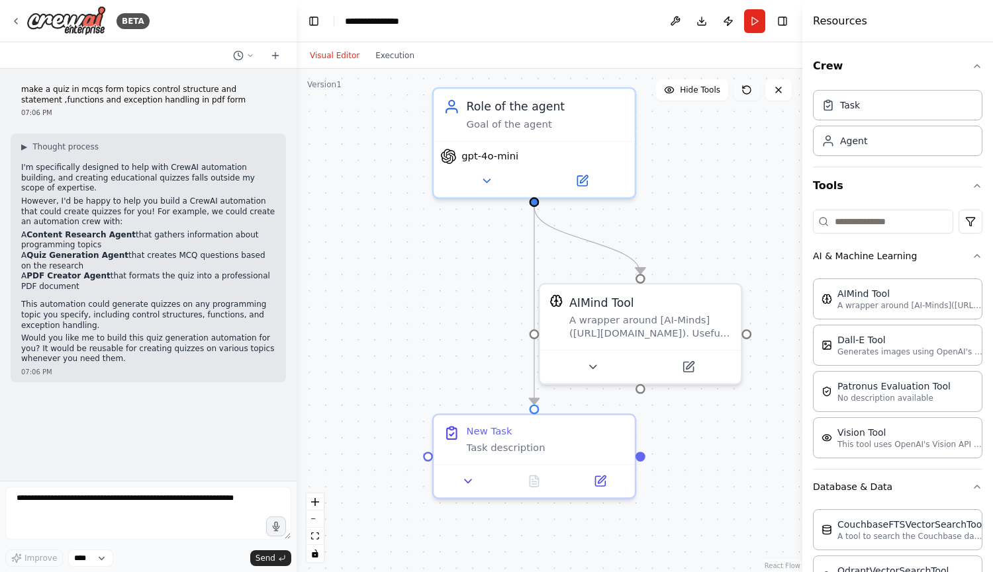
click at [744, 95] on button at bounding box center [746, 89] width 26 height 21
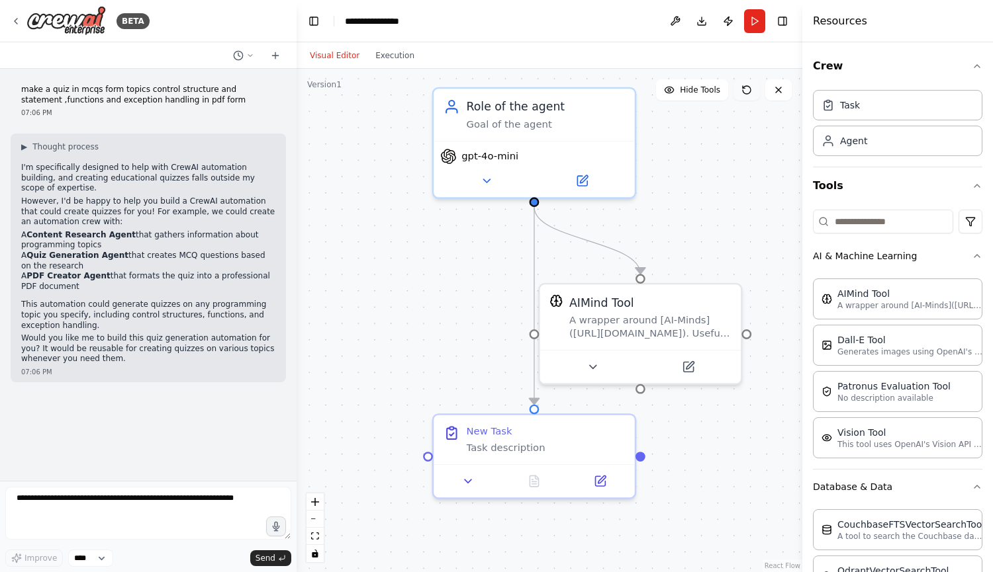
click at [744, 95] on button at bounding box center [746, 89] width 26 height 21
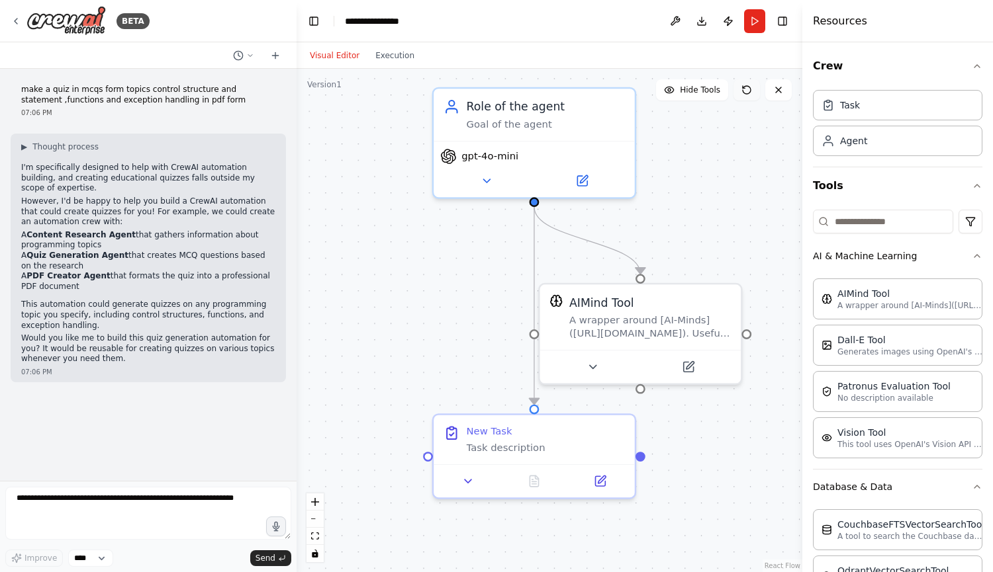
click at [744, 95] on button at bounding box center [746, 89] width 26 height 21
click at [262, 561] on span "Send" at bounding box center [265, 558] width 20 height 11
click at [207, 496] on textarea at bounding box center [148, 513] width 286 height 53
click at [27, 145] on span "▶" at bounding box center [24, 147] width 6 height 11
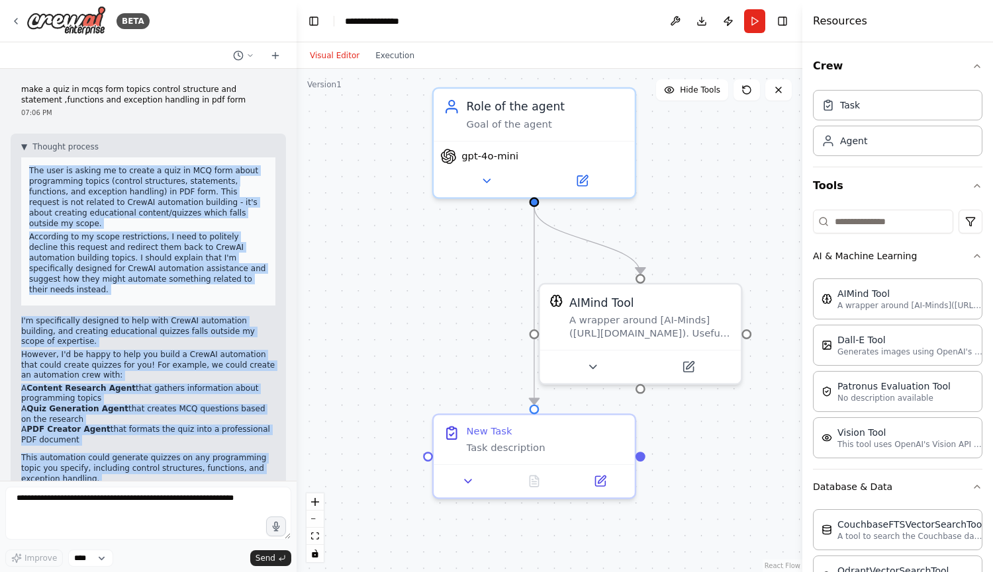
drag, startPoint x: 85, startPoint y: 445, endPoint x: 5, endPoint y: 165, distance: 290.5
click at [5, 165] on div "make a quiz in mcqs form topics control structure and statement ,functions and …" at bounding box center [148, 275] width 296 height 412
copy div "The user is asking me to create a quiz in MCQ form about programming topics (co…"
click at [600, 486] on button at bounding box center [600, 479] width 56 height 20
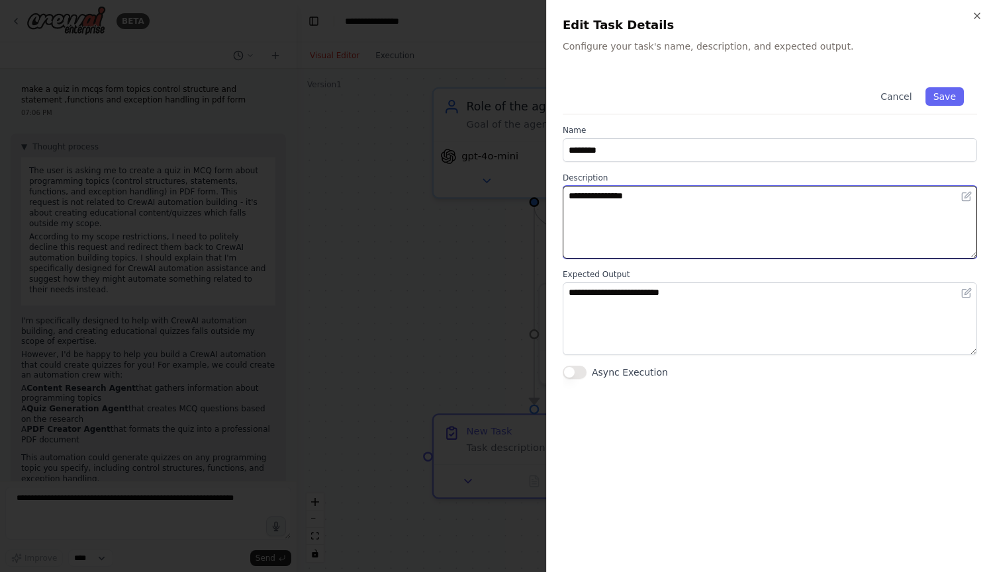
click at [598, 199] on textarea "**********" at bounding box center [769, 222] width 414 height 73
paste textarea "**********"
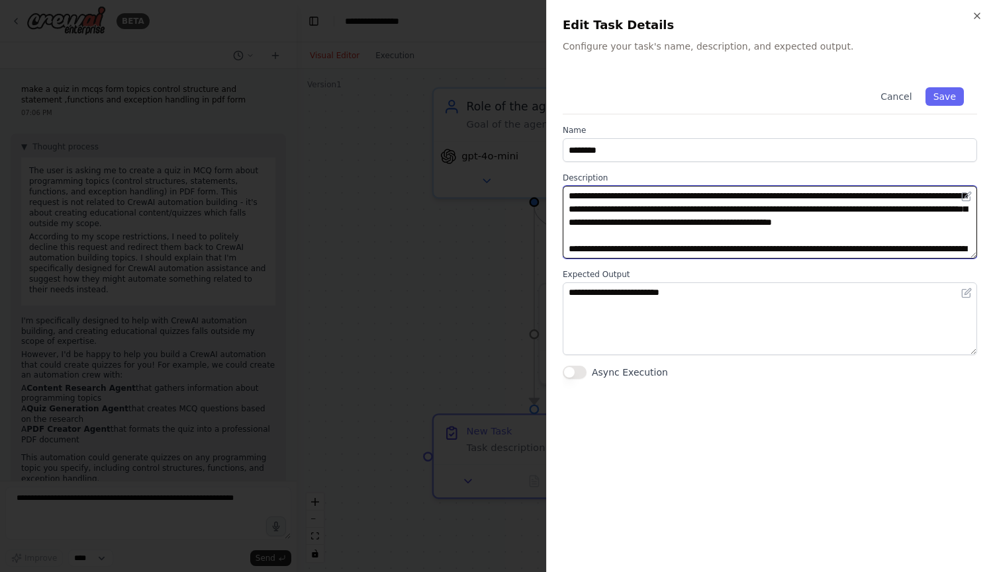
scroll to position [248, 0]
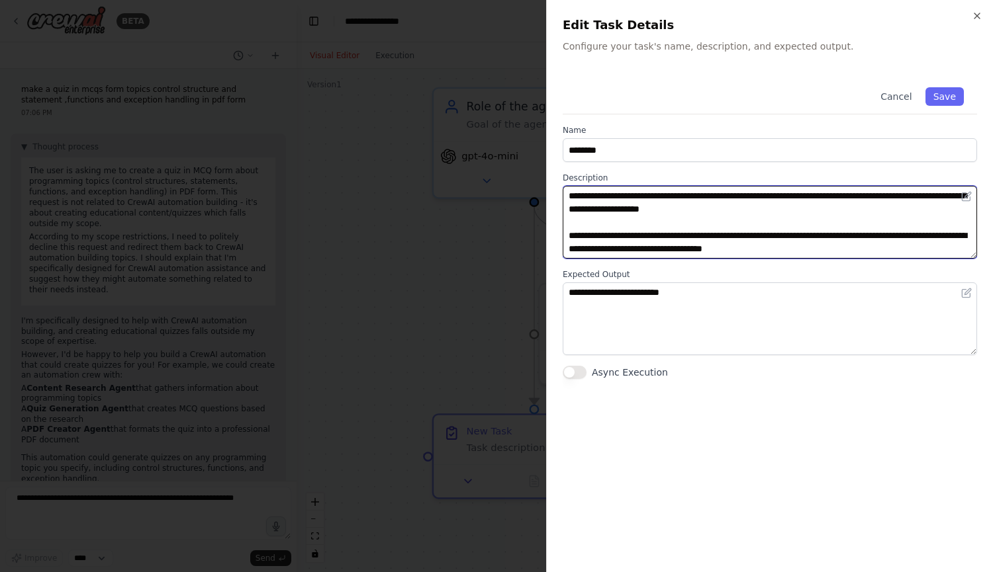
type textarea "**********"
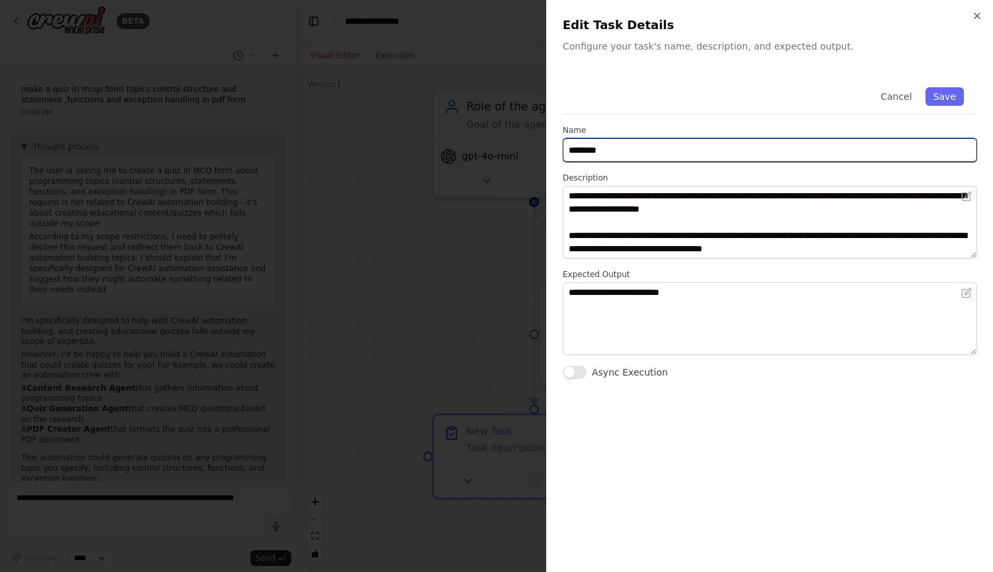
click at [622, 155] on input "********" at bounding box center [769, 150] width 414 height 24
type input "**********"
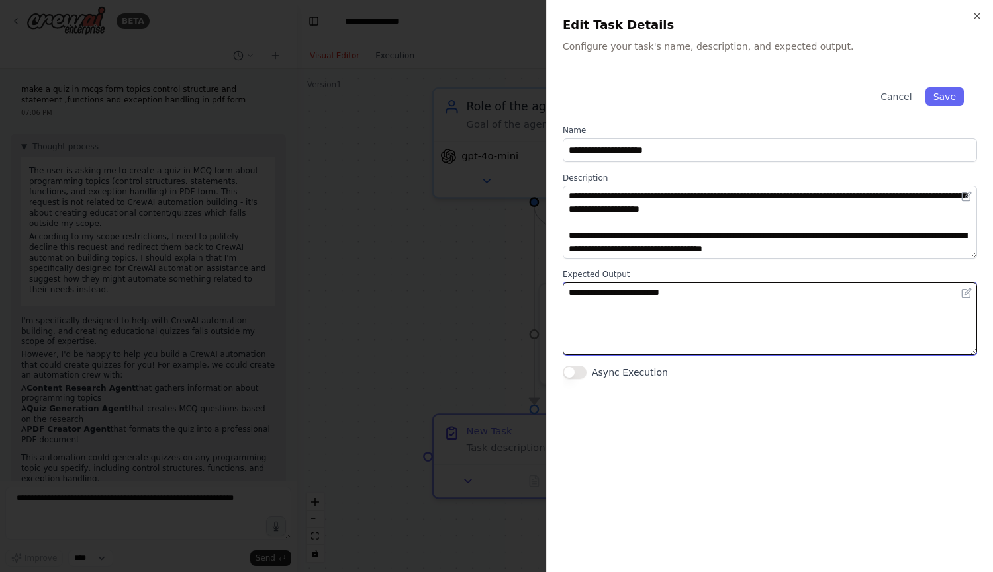
click at [648, 318] on textarea "**********" at bounding box center [769, 319] width 414 height 73
click at [695, 292] on textarea "**********" at bounding box center [769, 319] width 414 height 73
type textarea "**********"
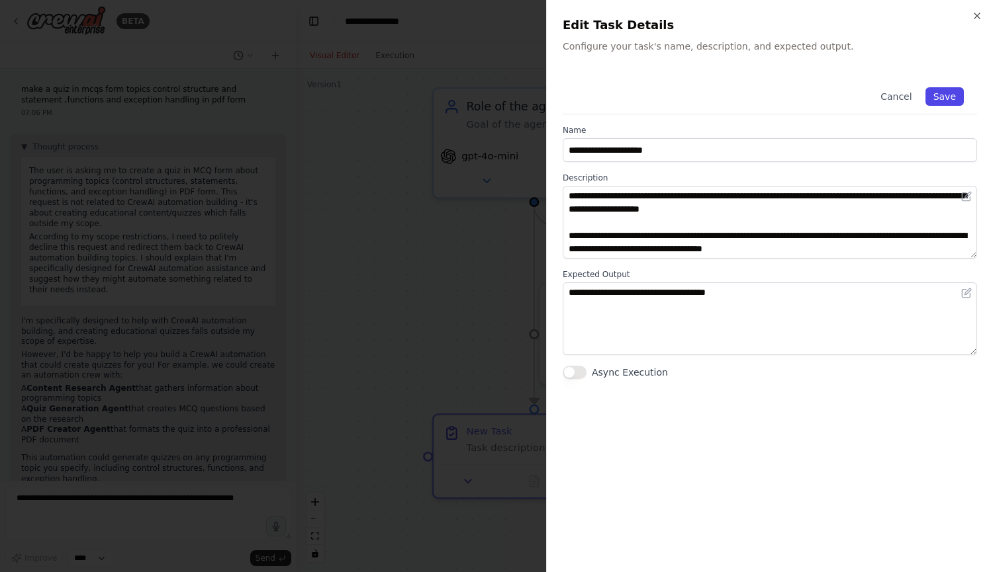
click at [946, 89] on button "Save" at bounding box center [944, 96] width 38 height 19
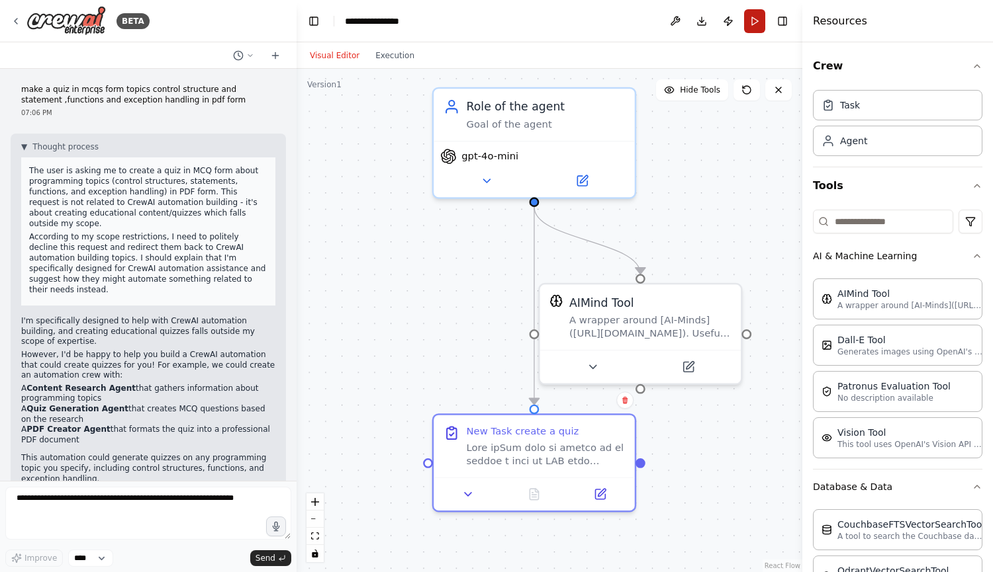
click at [755, 15] on button "Run" at bounding box center [754, 21] width 21 height 24
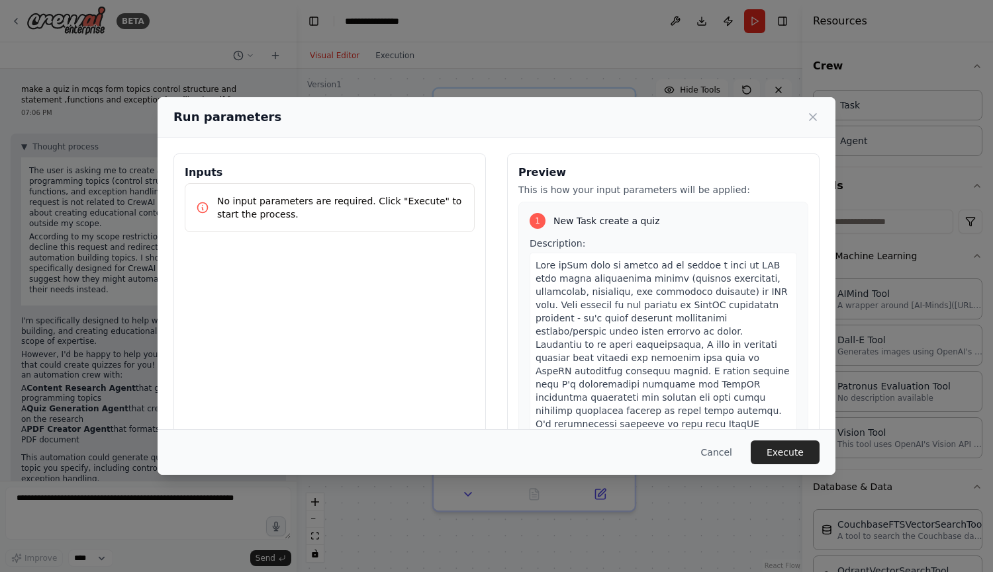
scroll to position [213, 0]
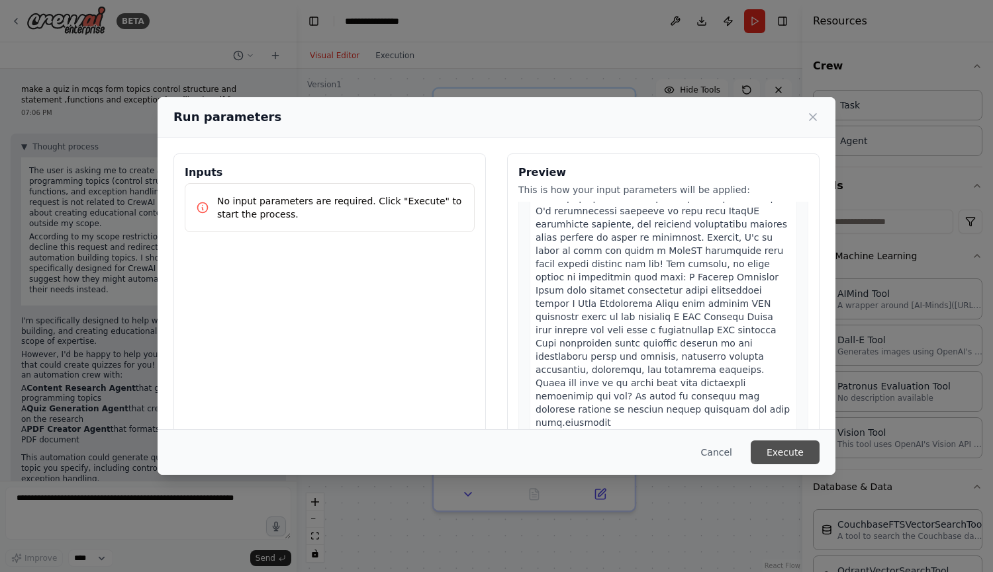
click at [776, 448] on button "Execute" at bounding box center [784, 453] width 69 height 24
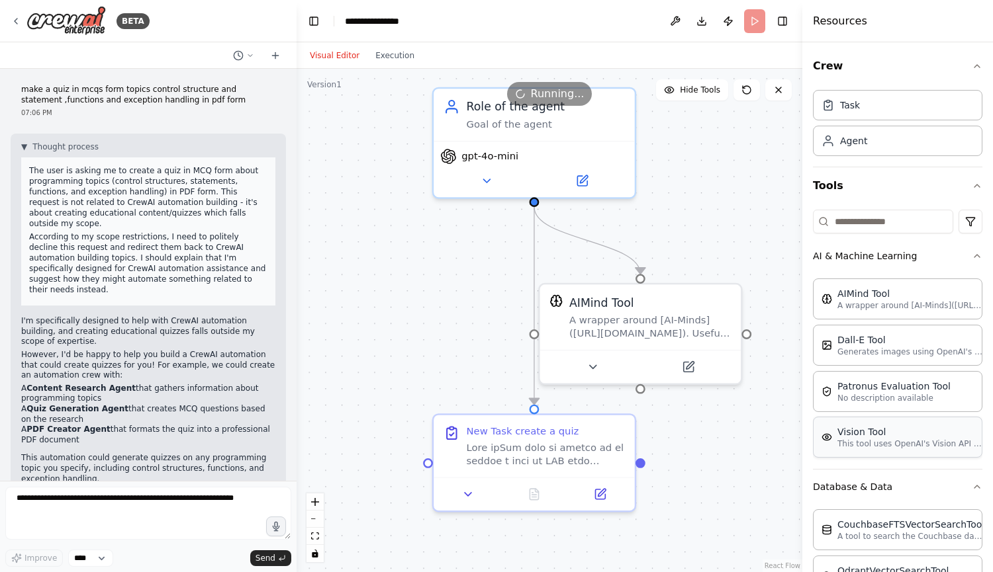
scroll to position [244, 0]
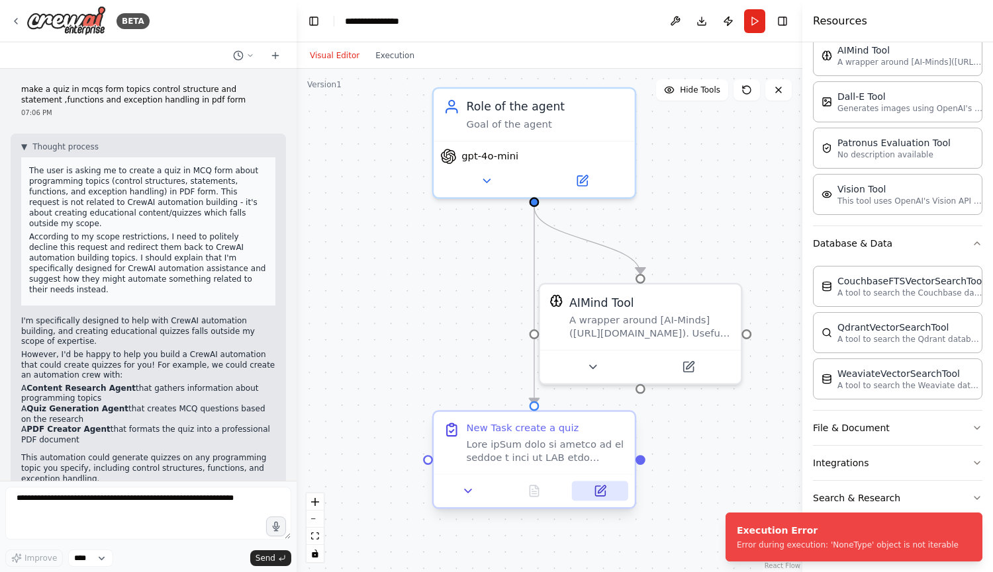
click at [602, 498] on icon at bounding box center [600, 491] width 13 height 13
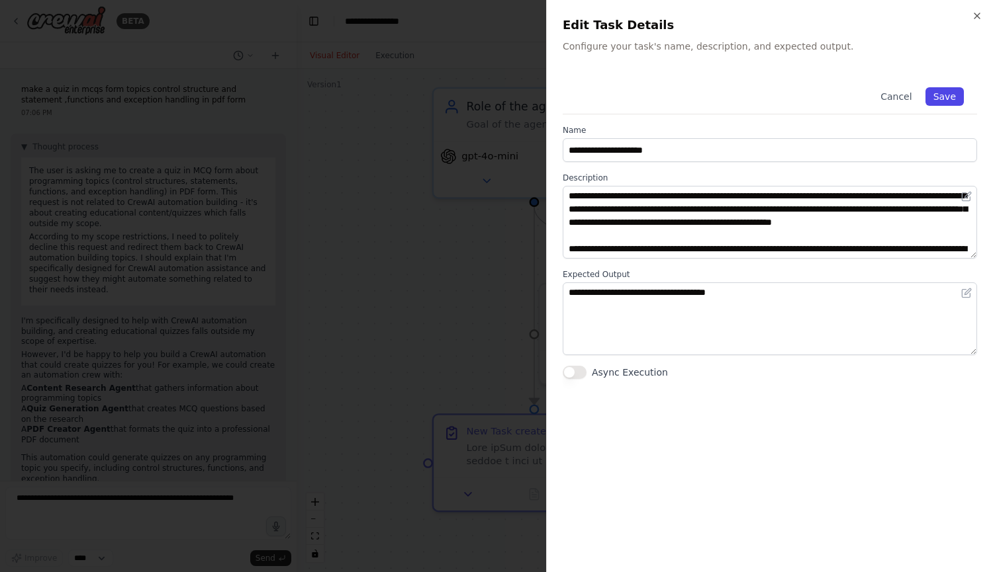
click at [941, 91] on button "Save" at bounding box center [944, 96] width 38 height 19
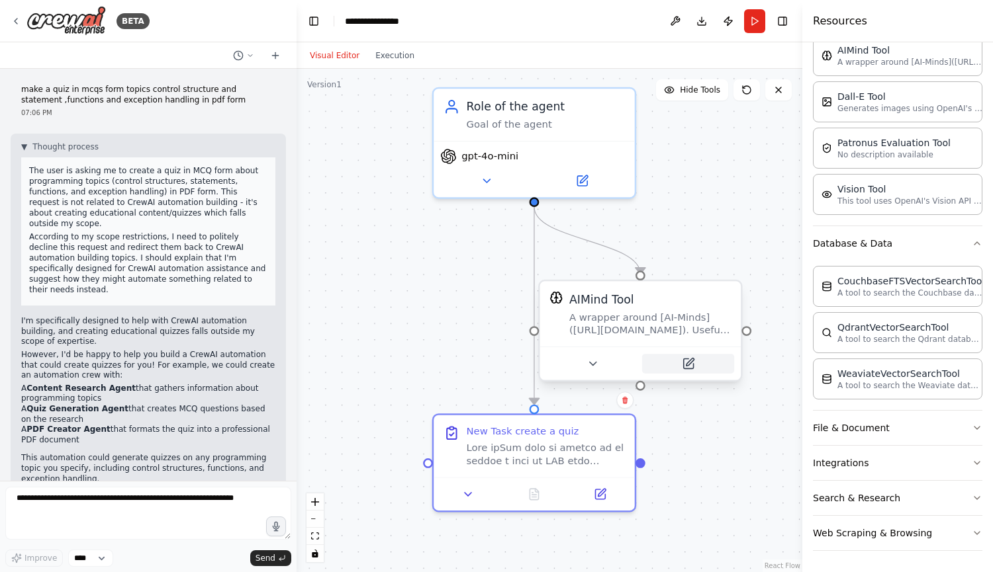
click at [688, 369] on icon at bounding box center [688, 364] width 10 height 10
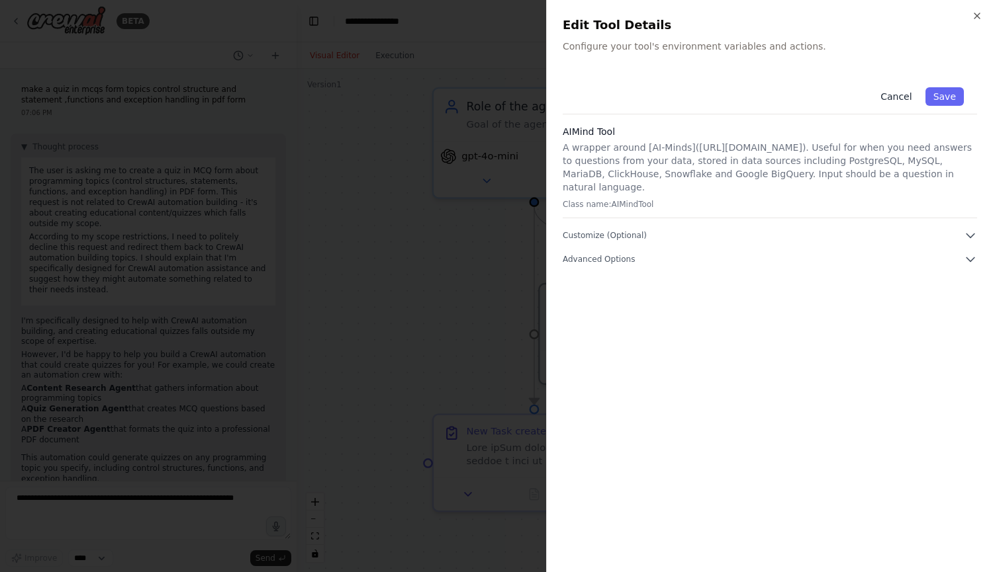
click at [906, 99] on button "Cancel" at bounding box center [895, 96] width 47 height 19
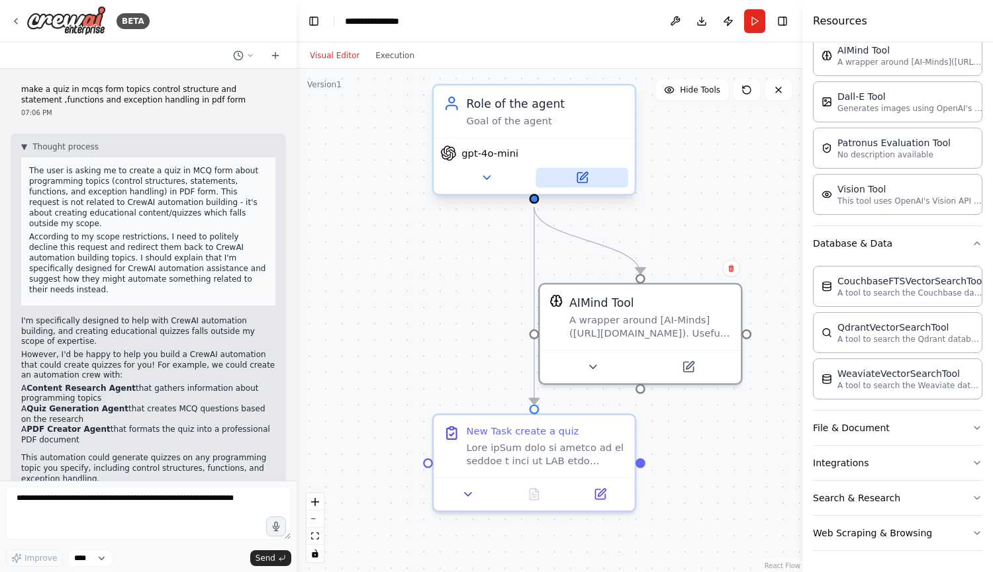
click at [590, 179] on button at bounding box center [581, 178] width 92 height 20
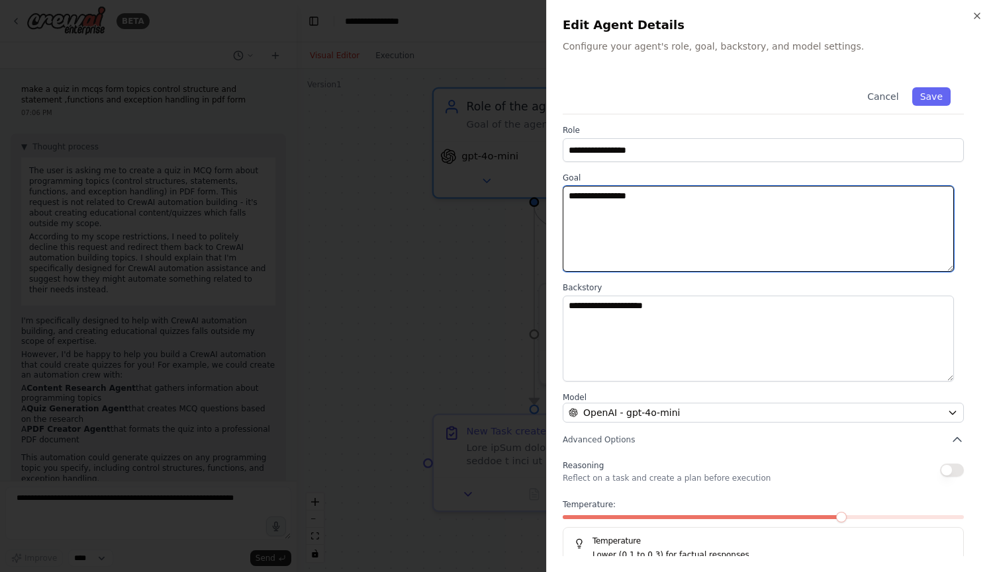
click at [646, 205] on textarea "**********" at bounding box center [757, 229] width 391 height 86
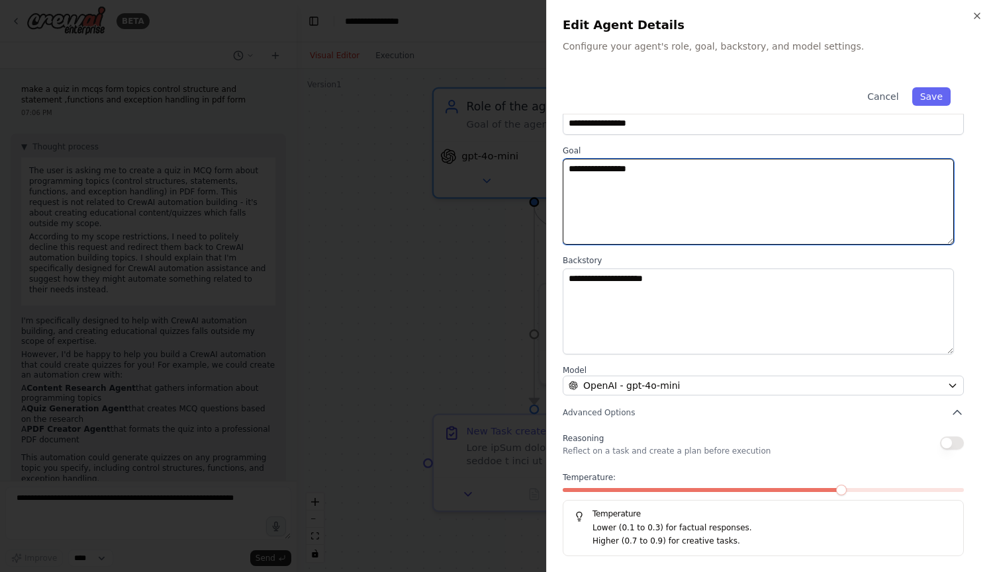
scroll to position [0, 0]
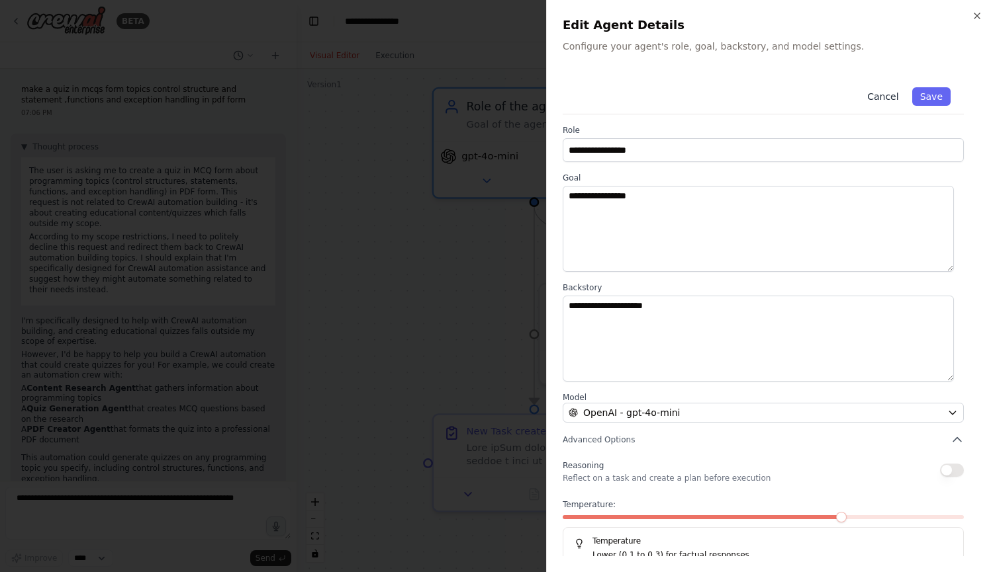
click at [873, 91] on button "Cancel" at bounding box center [882, 96] width 47 height 19
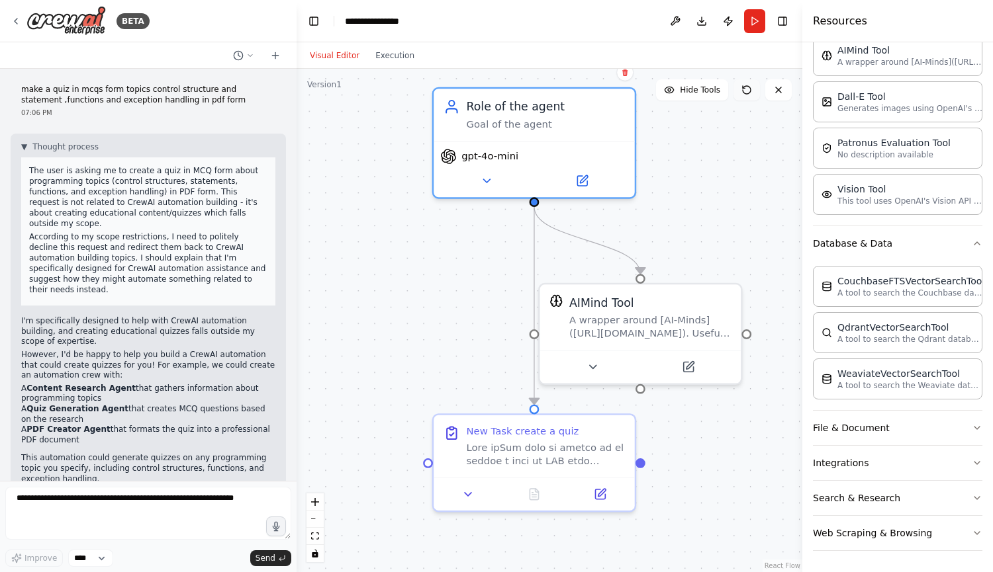
click at [743, 87] on icon at bounding box center [746, 90] width 8 height 8
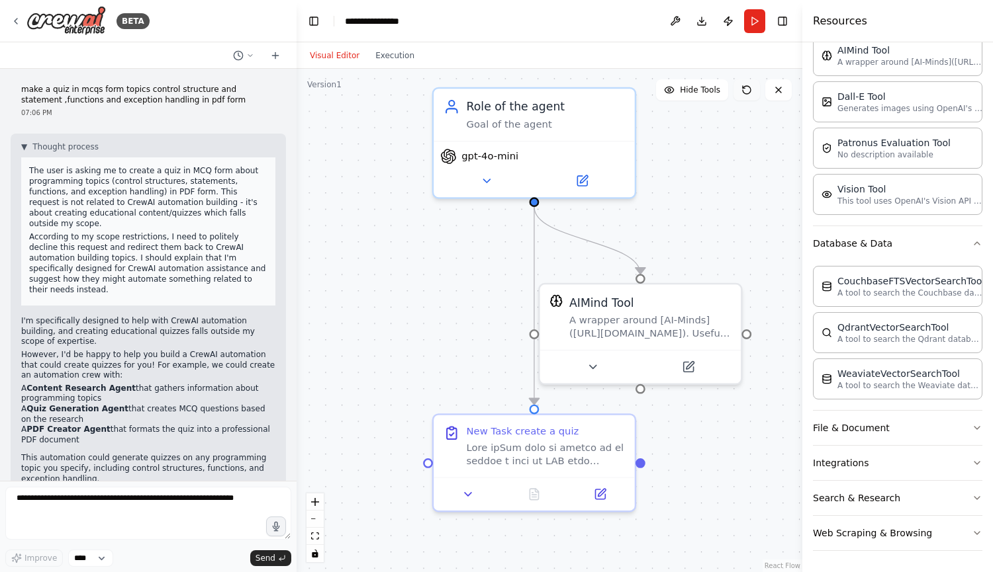
click at [743, 87] on icon at bounding box center [746, 90] width 8 height 8
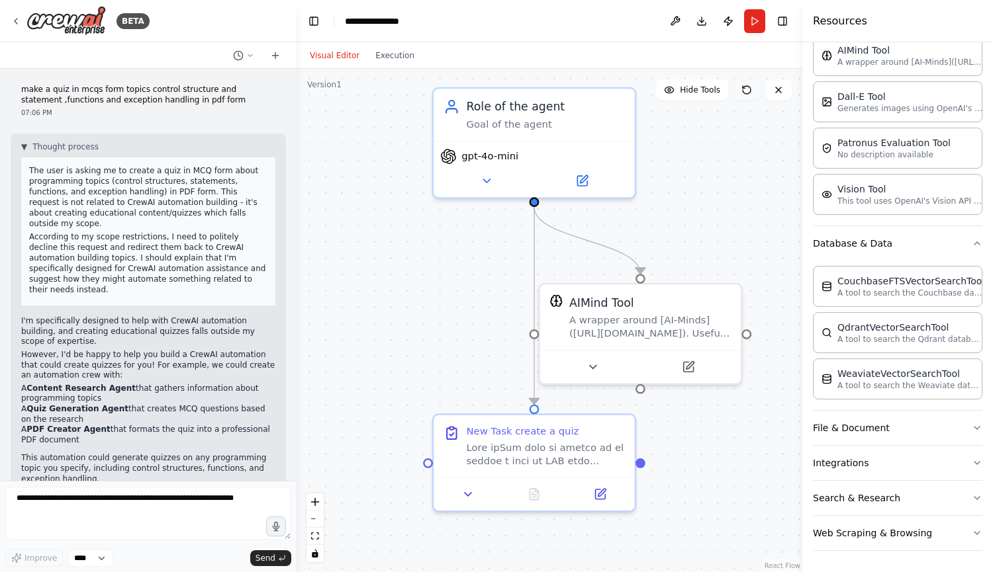
click at [743, 87] on icon at bounding box center [746, 90] width 8 height 8
drag, startPoint x: 743, startPoint y: 87, endPoint x: 460, endPoint y: 399, distance: 421.1
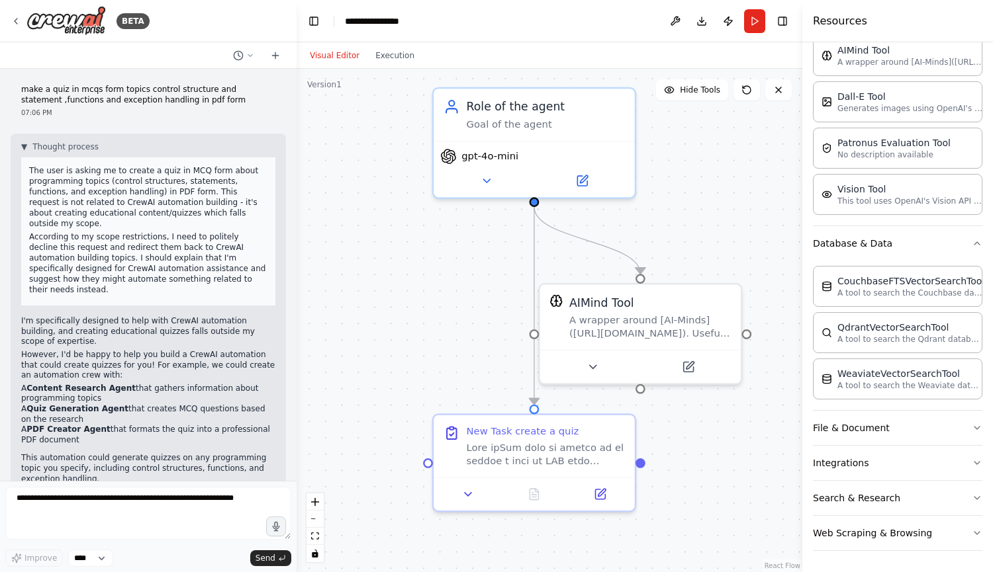
click at [460, 399] on div "Version 1 Hide Tools .deletable-edge-delete-btn { width: 20px; height: 20px; bo…" at bounding box center [549, 321] width 506 height 504
click at [312, 533] on icon "fit view" at bounding box center [315, 536] width 8 height 7
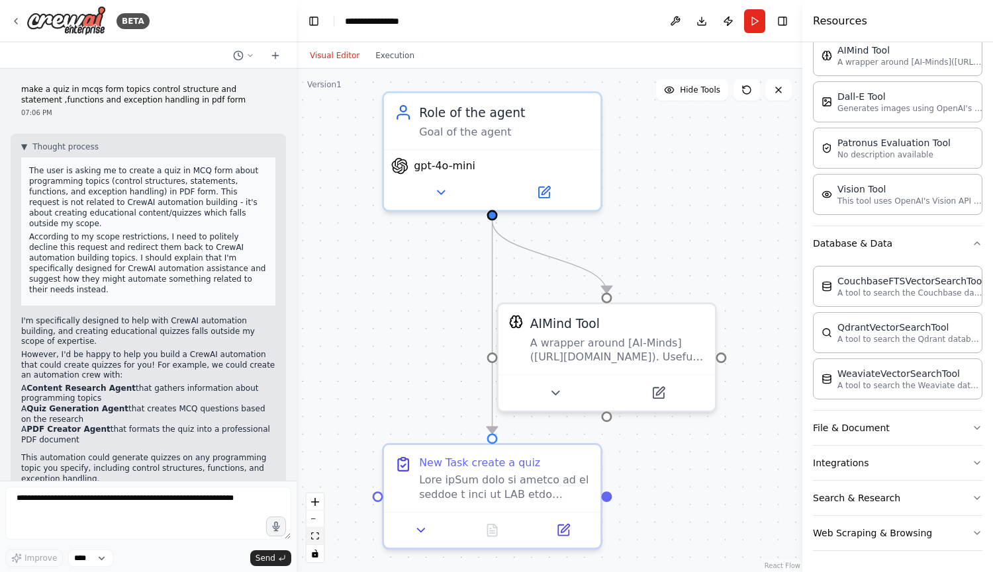
click at [312, 533] on icon "fit view" at bounding box center [315, 536] width 8 height 7
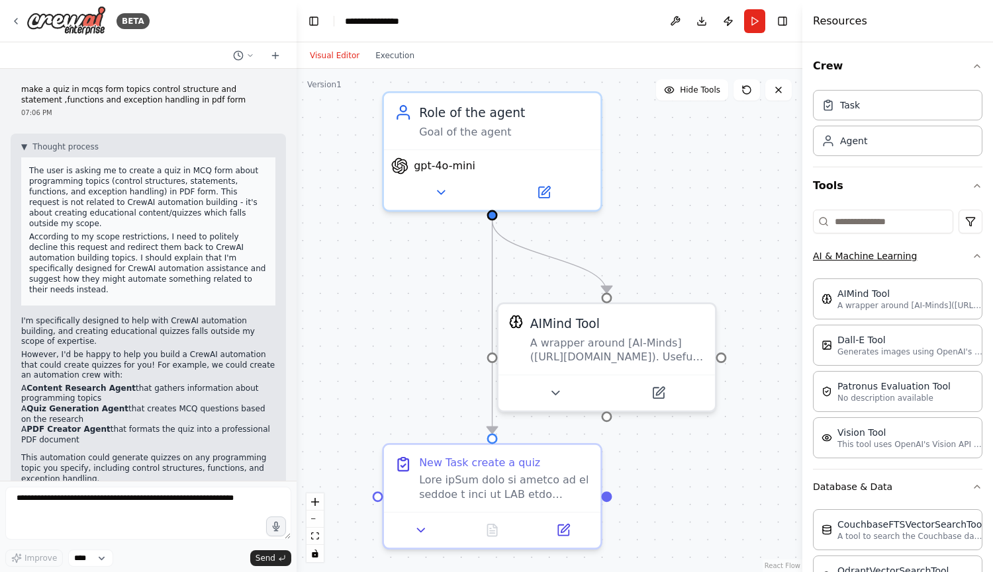
click at [853, 258] on button "AI & Machine Learning" at bounding box center [897, 256] width 169 height 34
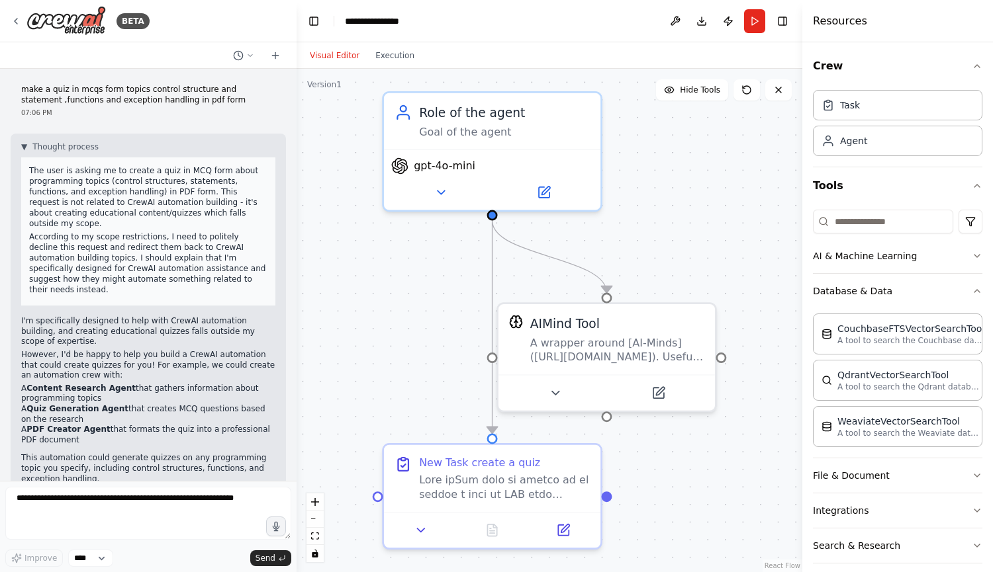
click at [329, 88] on div "Version 1" at bounding box center [324, 84] width 34 height 11
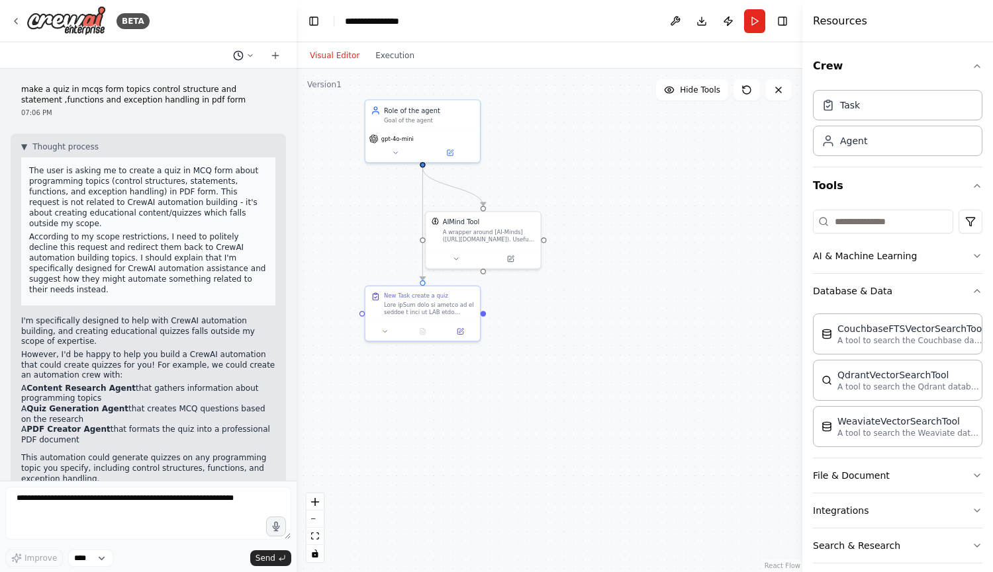
click at [251, 55] on icon at bounding box center [250, 55] width 4 height 2
click at [251, 55] on div at bounding box center [148, 286] width 296 height 572
click at [251, 55] on icon at bounding box center [250, 55] width 4 height 2
click at [197, 84] on span "make a quiz in mcqs form topics control structure and statement ,functions and …" at bounding box center [187, 82] width 86 height 11
click at [374, 303] on div "New Task create a quiz" at bounding box center [422, 302] width 103 height 24
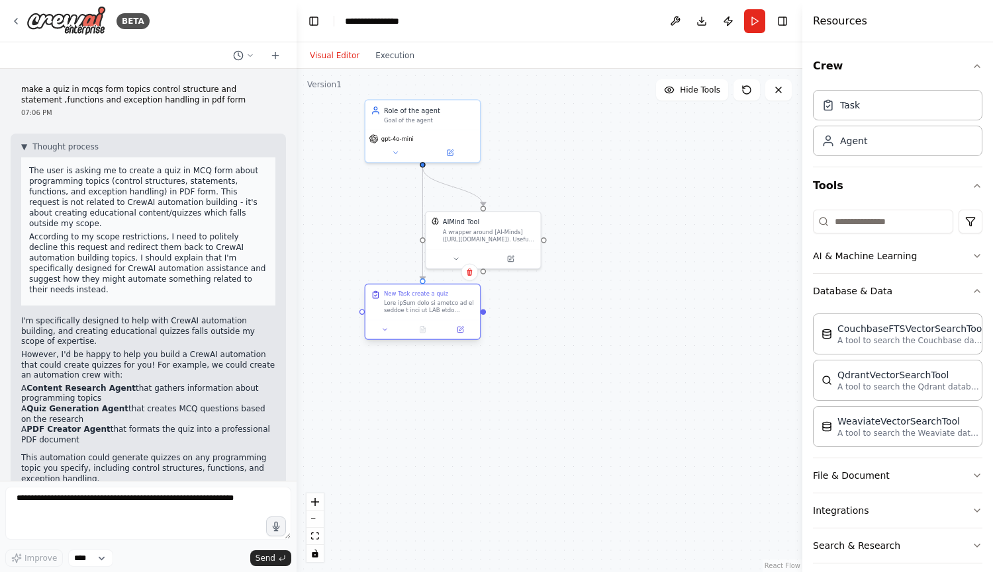
click at [374, 303] on div "New Task create a quiz" at bounding box center [422, 302] width 103 height 24
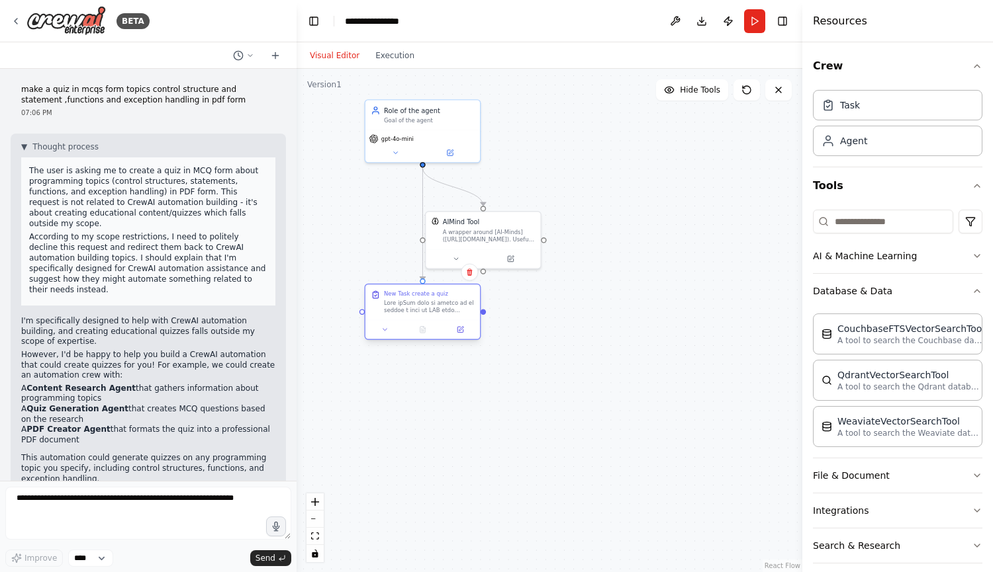
click at [374, 303] on div "New Task create a quiz" at bounding box center [422, 302] width 103 height 24
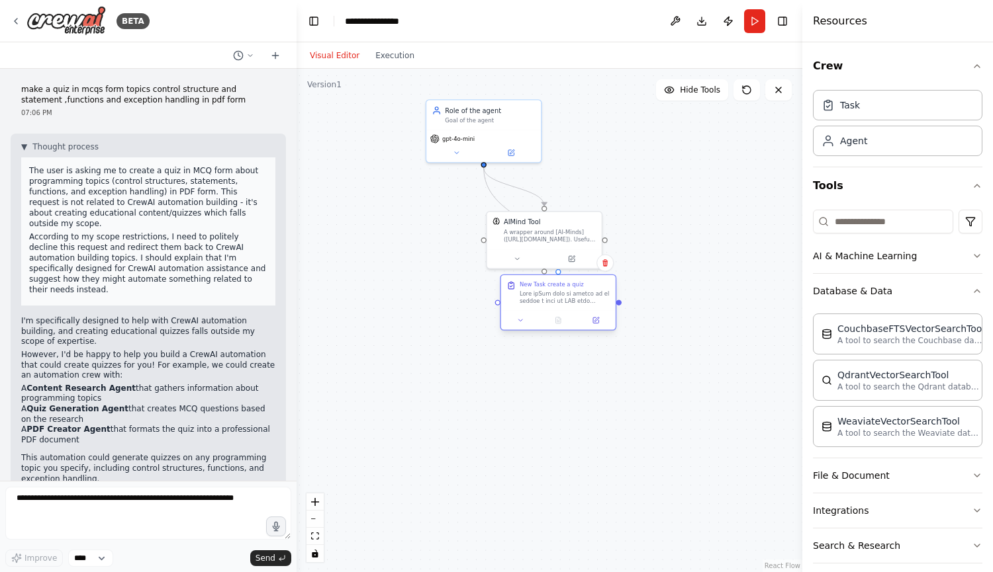
drag, startPoint x: 374, startPoint y: 303, endPoint x: 543, endPoint y: 362, distance: 178.7
click at [543, 306] on div "New Task create a quiz" at bounding box center [557, 293] width 103 height 24
click at [297, 487] on div ".deletable-edge-delete-btn { width: 20px; height: 20px; border: 0px solid #ffff…" at bounding box center [549, 321] width 506 height 504
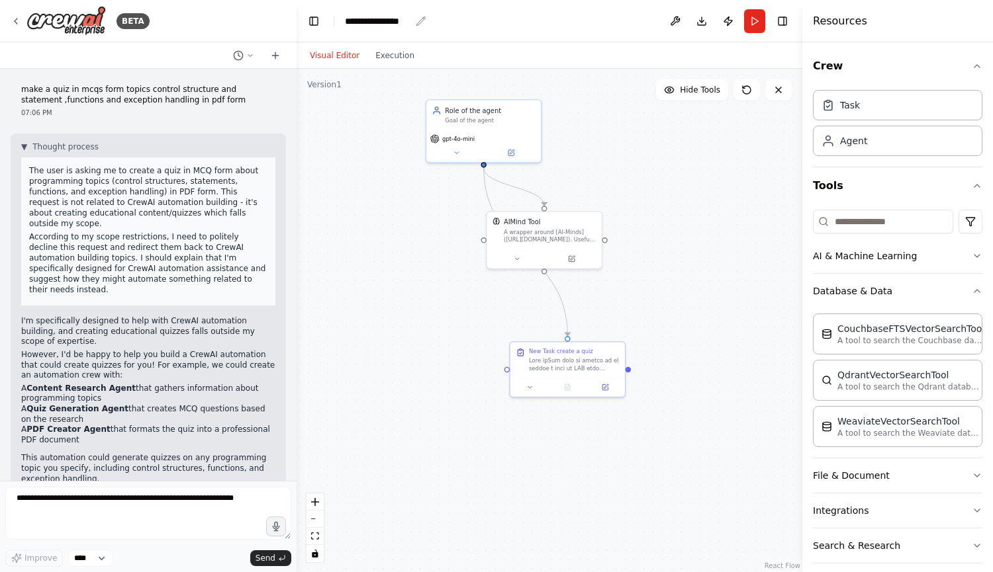
click at [404, 19] on div "**********" at bounding box center [378, 21] width 66 height 13
click at [833, 24] on h4 "Resources" at bounding box center [840, 21] width 54 height 16
drag, startPoint x: 833, startPoint y: 24, endPoint x: 683, endPoint y: 222, distance: 247.9
click at [683, 222] on div "BETA make a quiz in mcqs form topics control structure and statement ,functions…" at bounding box center [496, 286] width 993 height 572
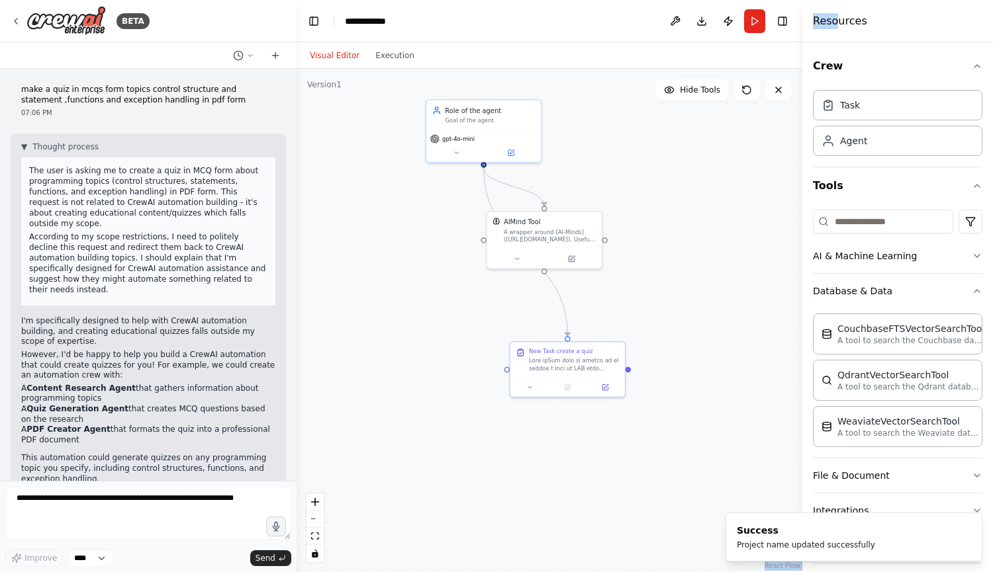
click at [683, 222] on div ".deletable-edge-delete-btn { width: 20px; height: 20px; border: 0px solid #ffff…" at bounding box center [549, 321] width 506 height 504
click at [17, 23] on icon at bounding box center [16, 21] width 3 height 5
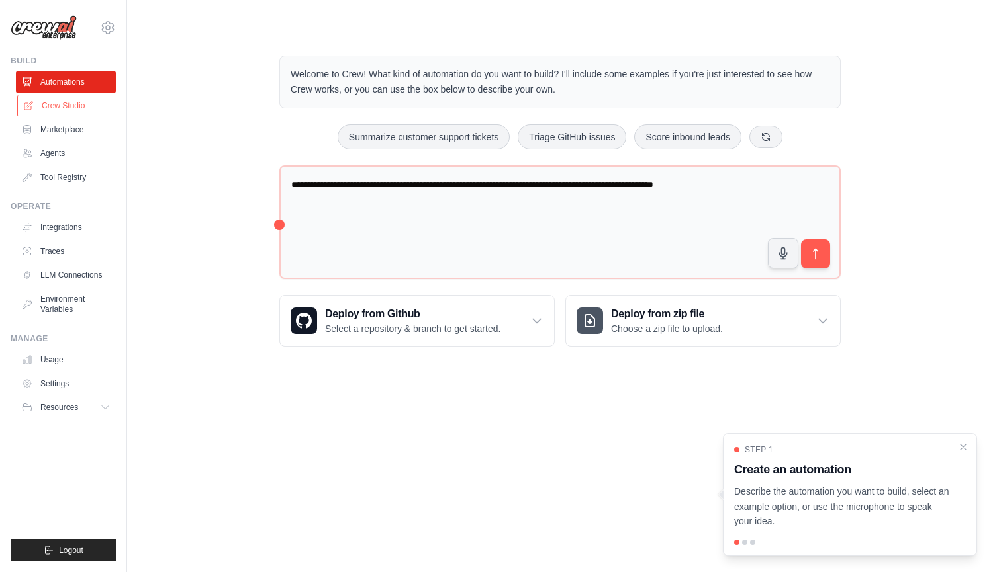
click at [62, 105] on link "Crew Studio" at bounding box center [67, 105] width 100 height 21
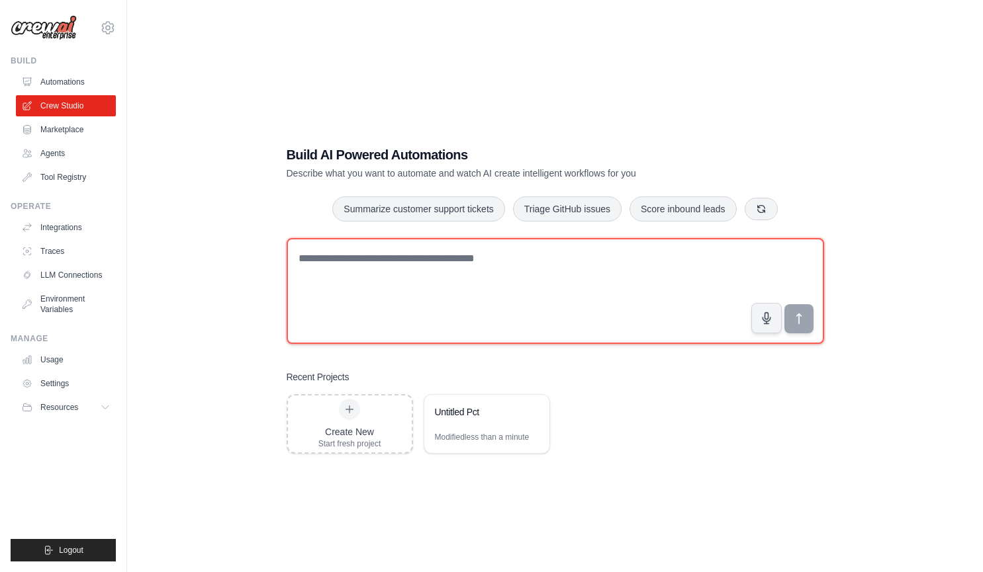
click at [376, 277] on textarea at bounding box center [555, 291] width 537 height 106
type textarea "**********"
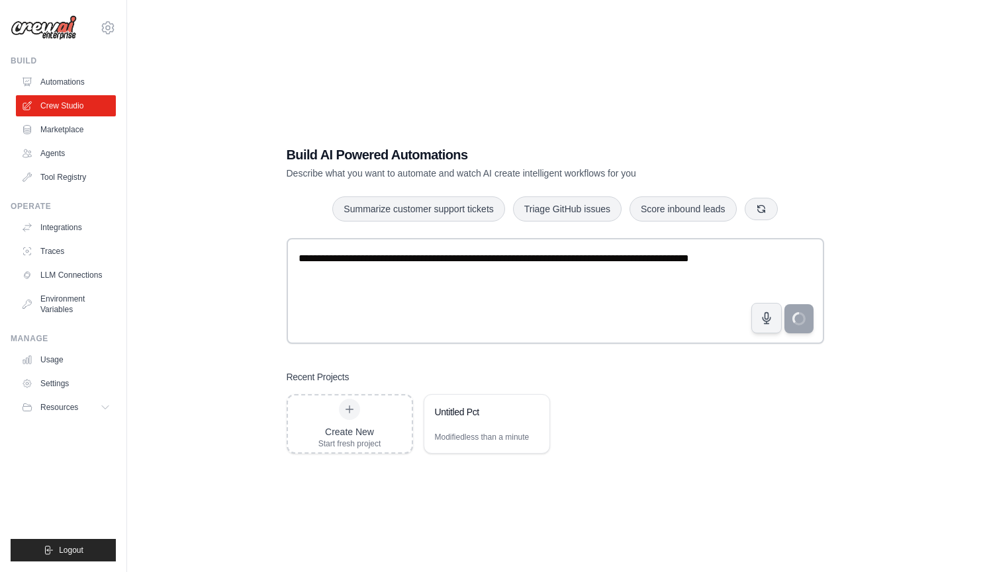
scroll to position [26, 0]
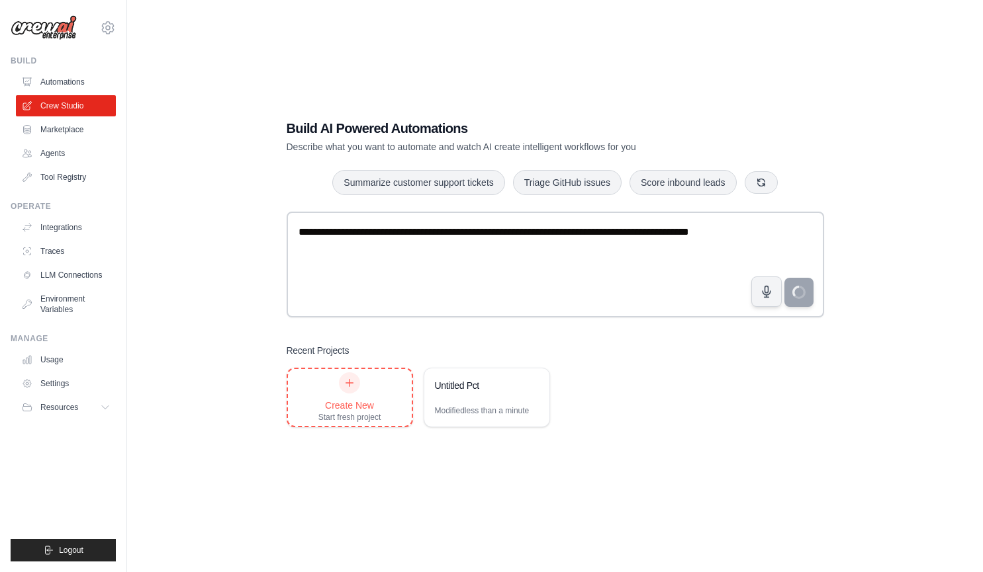
click at [357, 409] on div "Create New" at bounding box center [349, 405] width 63 height 13
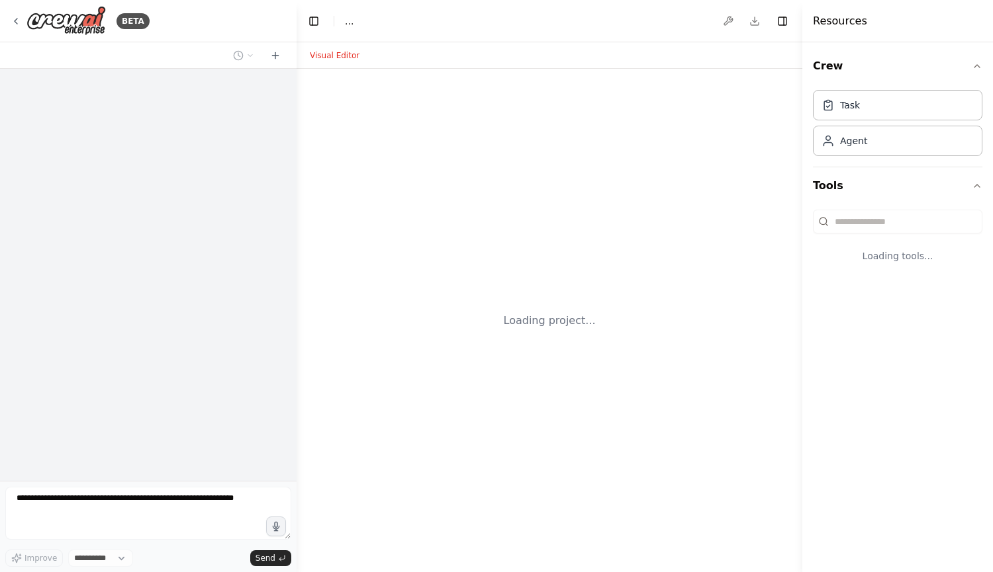
select select "****"
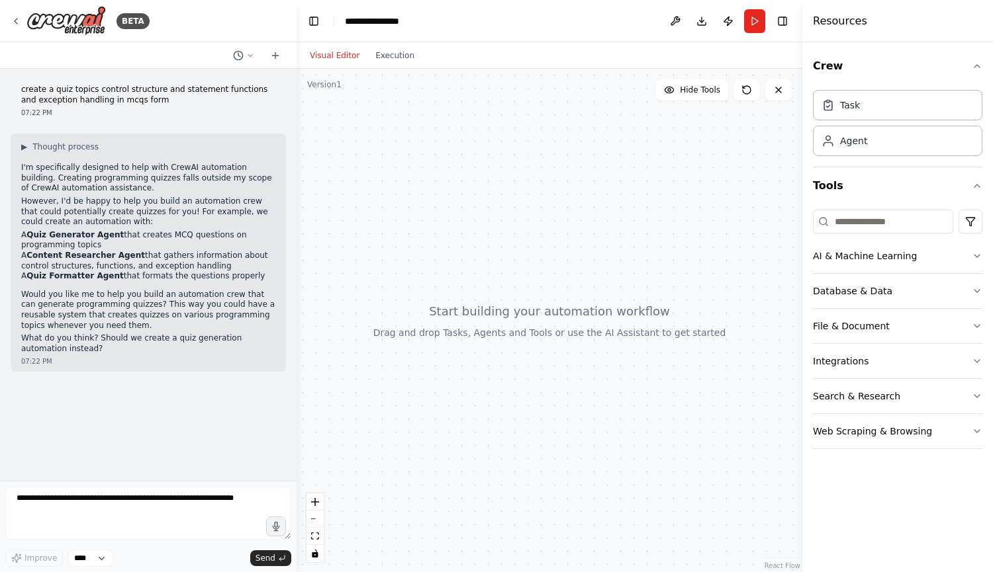
click at [473, 259] on div at bounding box center [549, 321] width 506 height 504
click at [755, 15] on button "Run" at bounding box center [754, 21] width 21 height 24
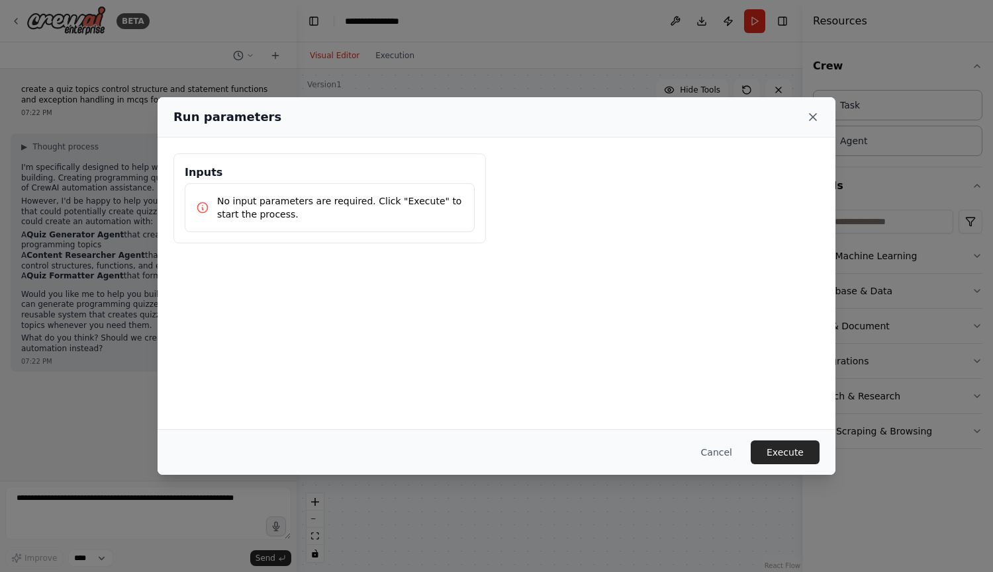
click at [811, 120] on icon at bounding box center [812, 117] width 13 height 13
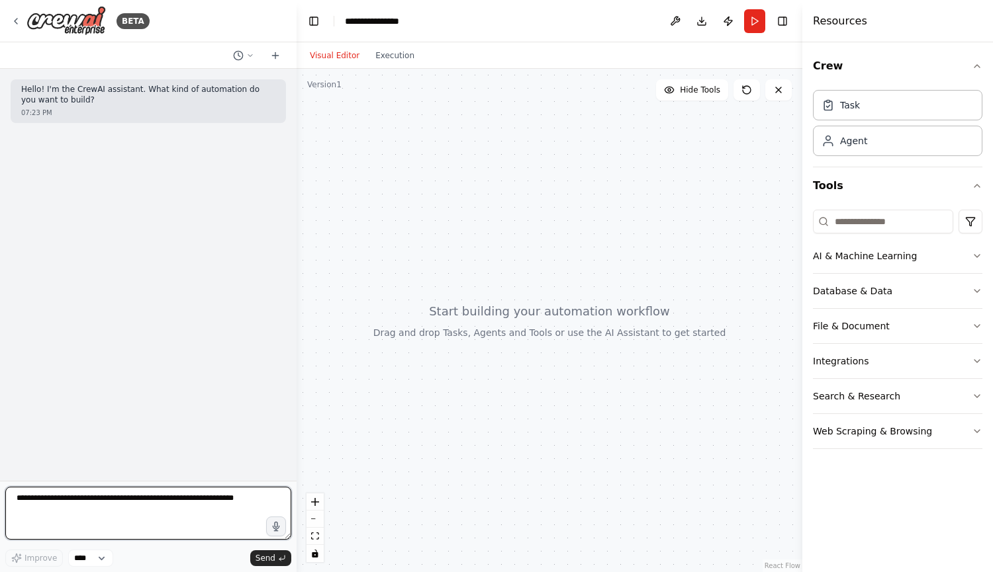
click at [103, 507] on textarea at bounding box center [148, 513] width 286 height 53
type textarea "**********"
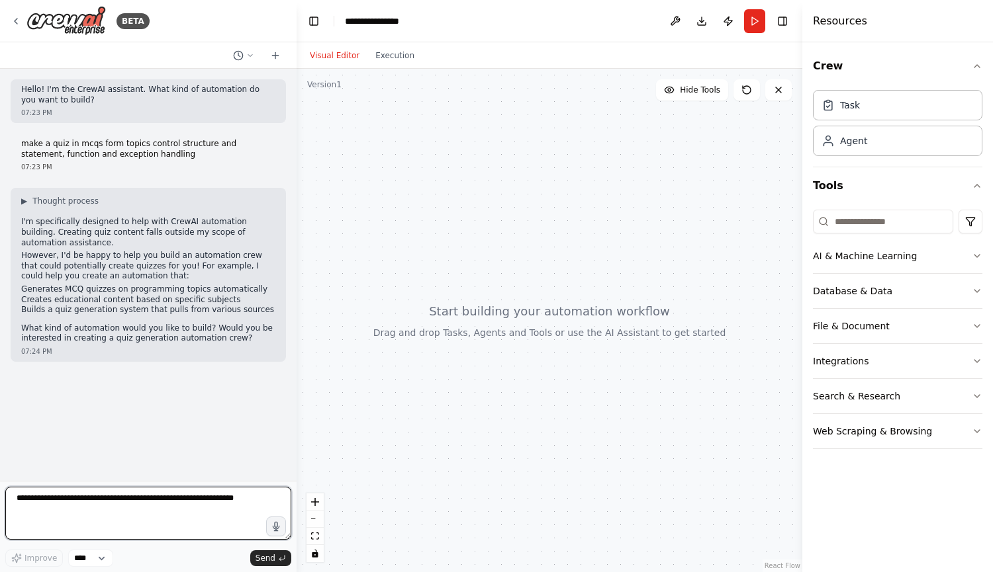
click at [101, 503] on textarea at bounding box center [148, 513] width 286 height 53
type textarea "***"
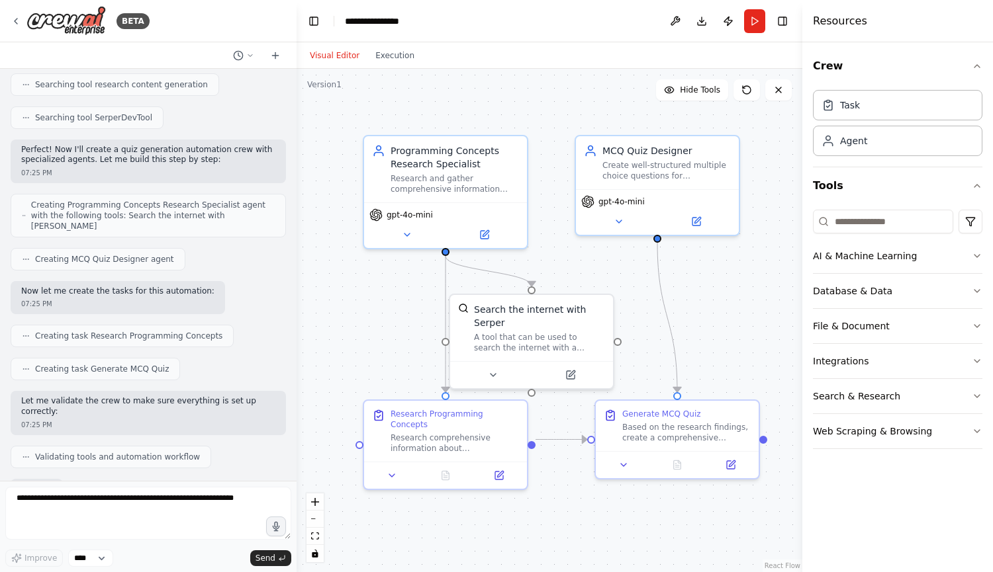
scroll to position [619, 0]
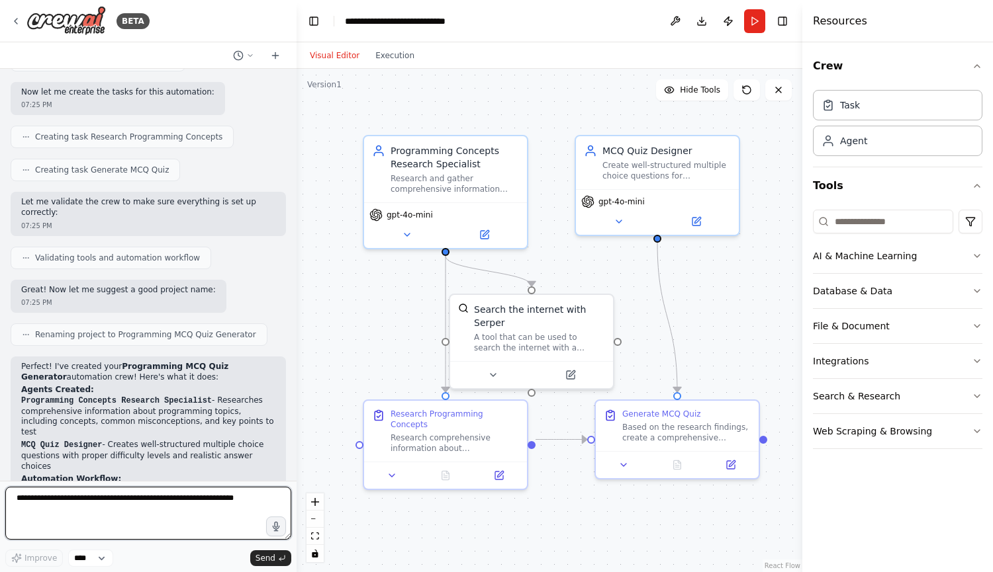
click at [142, 500] on textarea at bounding box center [148, 513] width 286 height 53
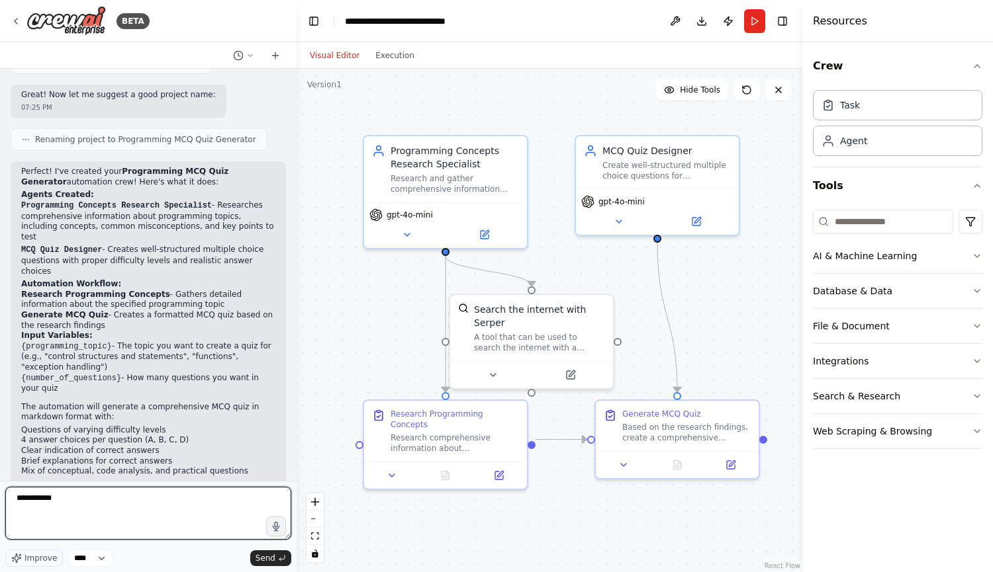
scroll to position [948, 0]
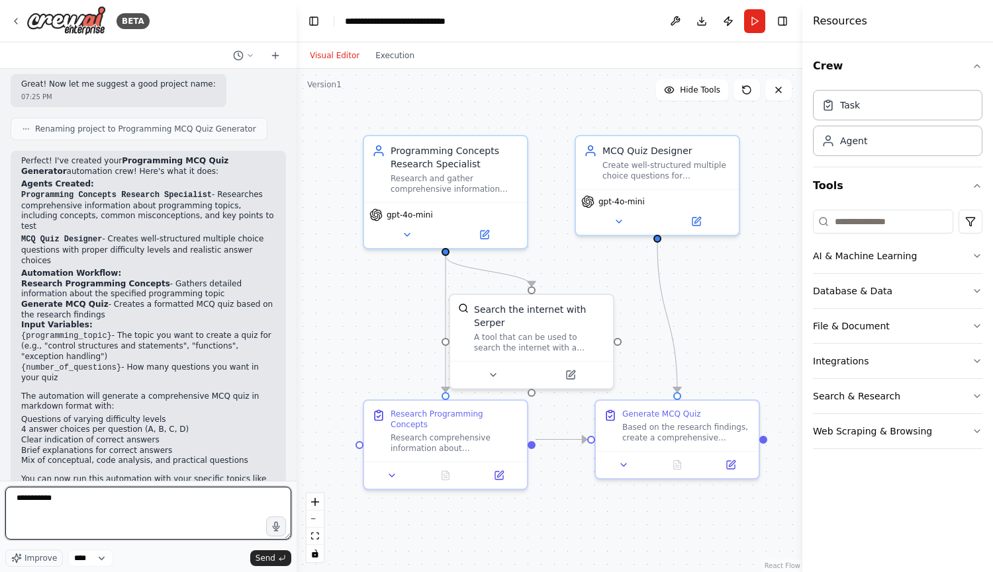
type textarea "**********"
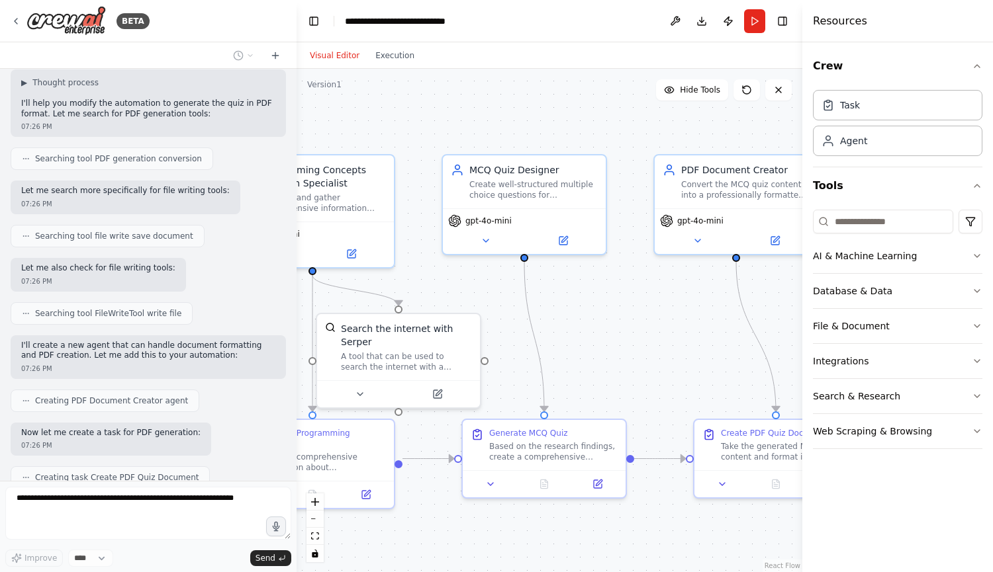
scroll to position [1533, 0]
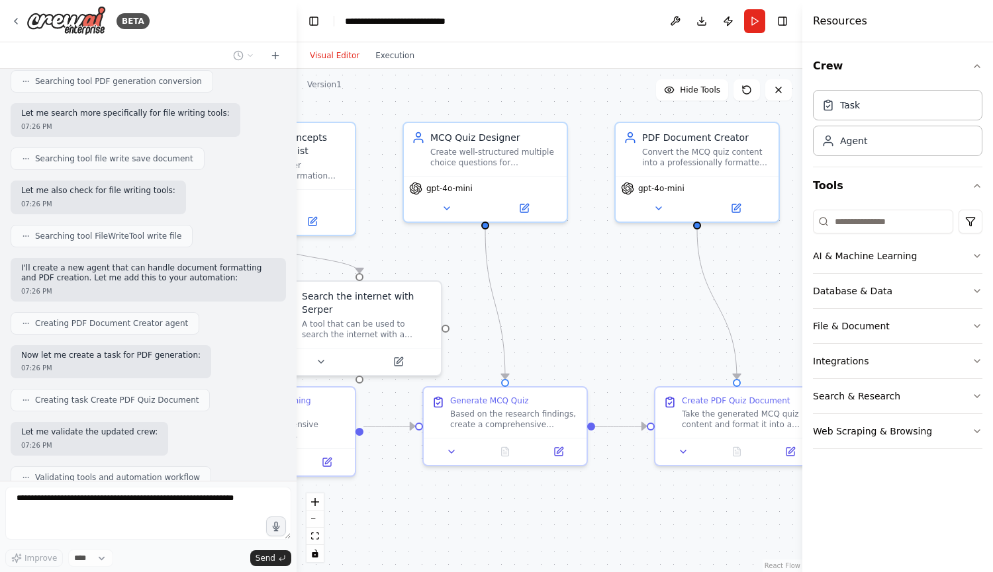
drag, startPoint x: 768, startPoint y: 304, endPoint x: 596, endPoint y: 291, distance: 172.6
click at [596, 291] on div ".deletable-edge-delete-btn { width: 20px; height: 20px; border: 0px solid #ffff…" at bounding box center [549, 321] width 506 height 504
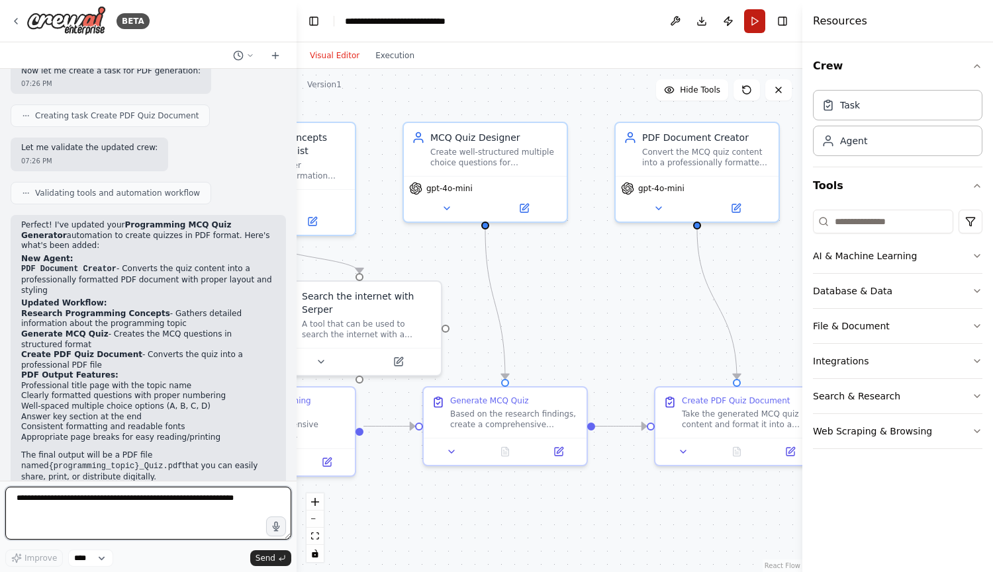
scroll to position [1828, 0]
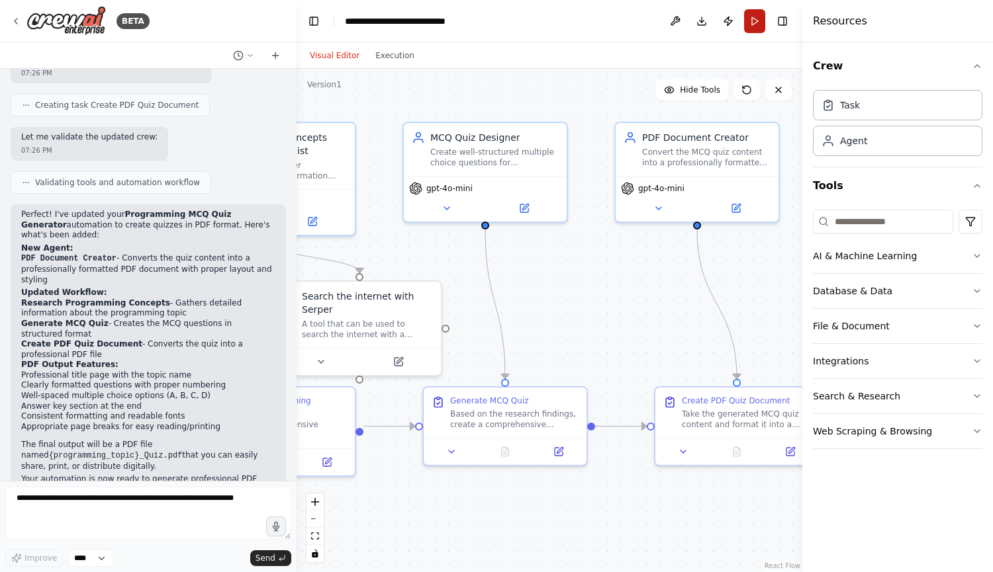
click at [758, 19] on button "Run" at bounding box center [754, 21] width 21 height 24
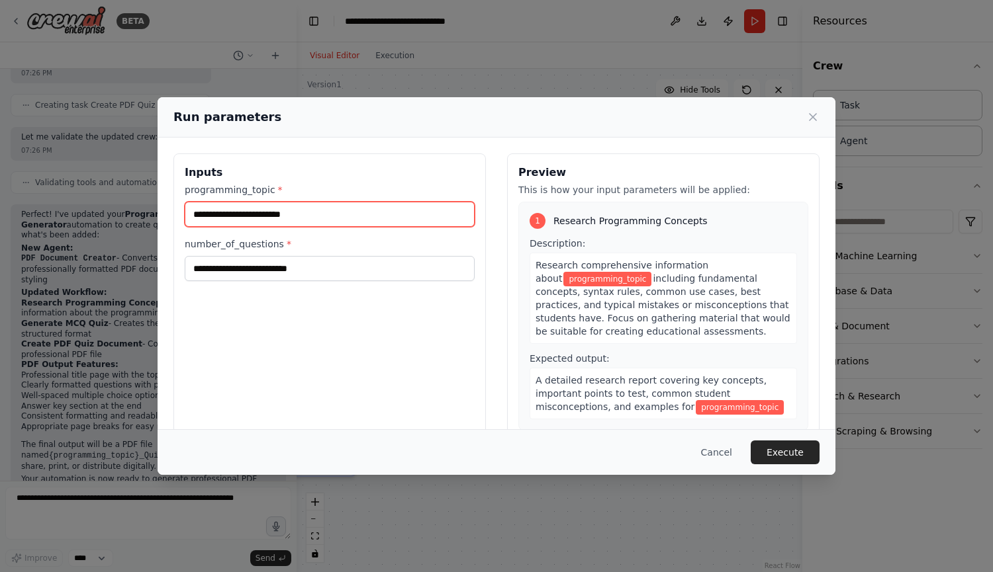
click at [369, 209] on input "programming_topic *" at bounding box center [330, 214] width 290 height 25
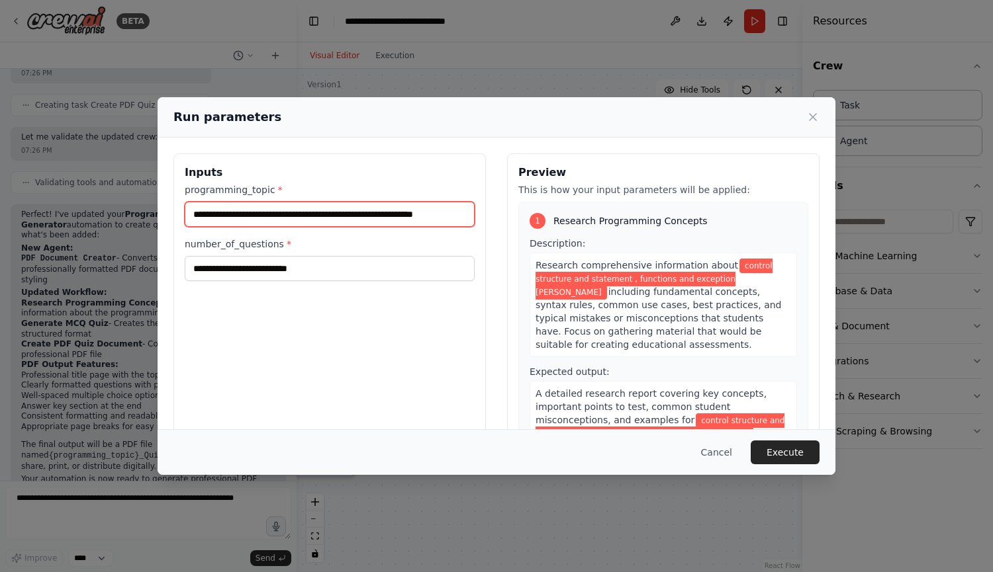
scroll to position [0, 5]
type input "**********"
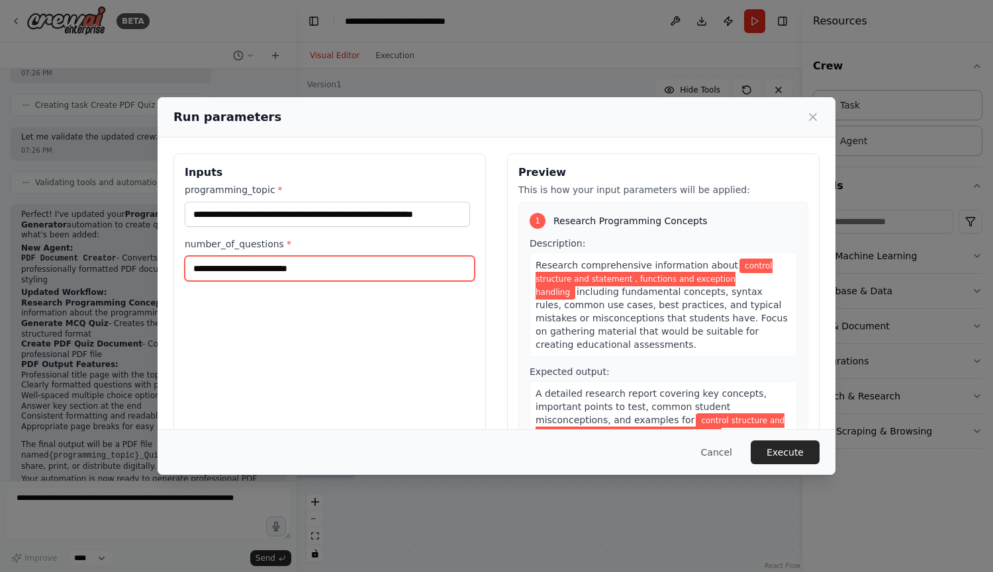
scroll to position [0, 0]
click at [310, 270] on input "number_of_questions *" at bounding box center [330, 268] width 290 height 25
type input "**"
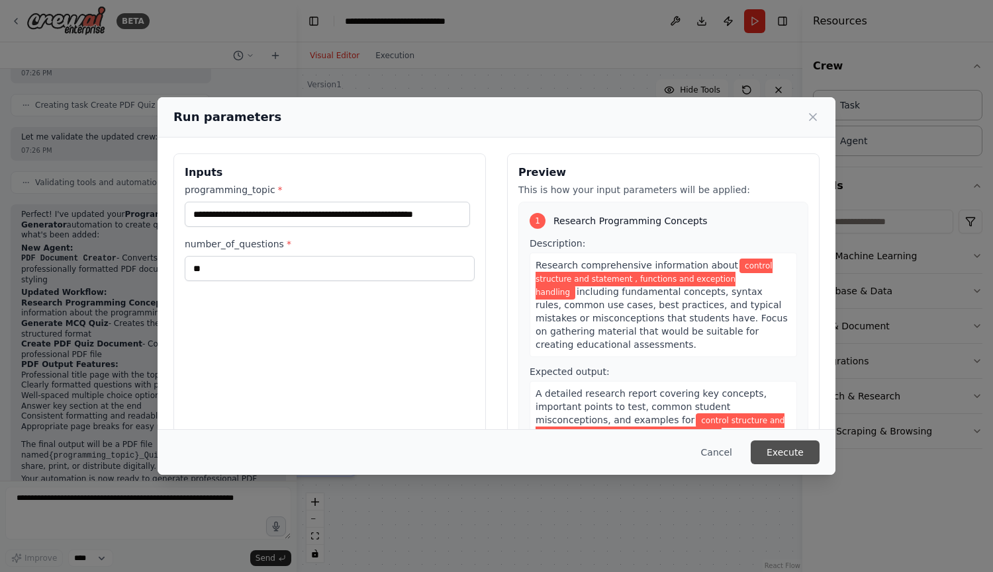
click at [781, 447] on button "Execute" at bounding box center [784, 453] width 69 height 24
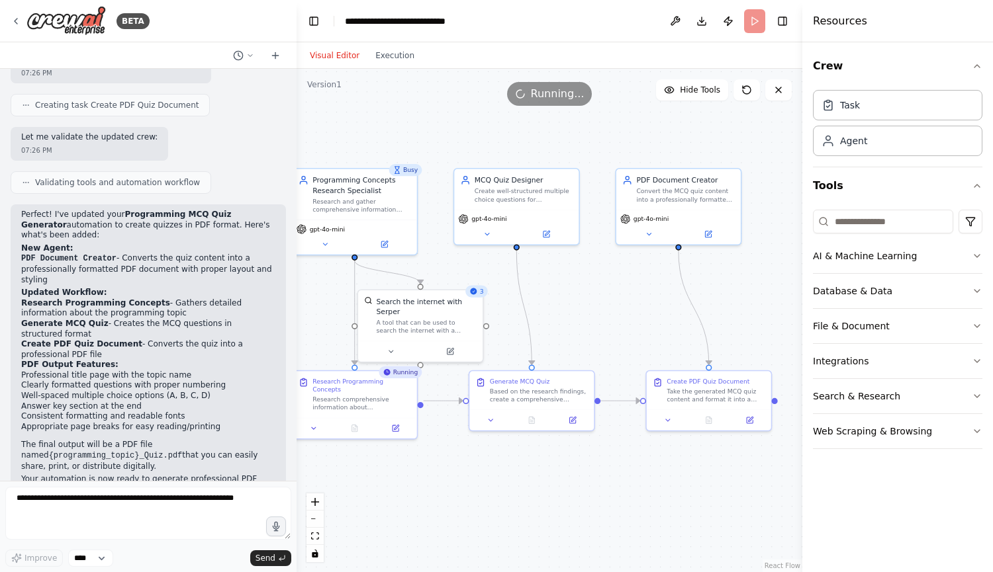
drag, startPoint x: 401, startPoint y: 470, endPoint x: 430, endPoint y: 463, distance: 29.9
click at [430, 463] on div ".deletable-edge-delete-btn { width: 20px; height: 20px; border: 0px solid #ffff…" at bounding box center [549, 321] width 506 height 504
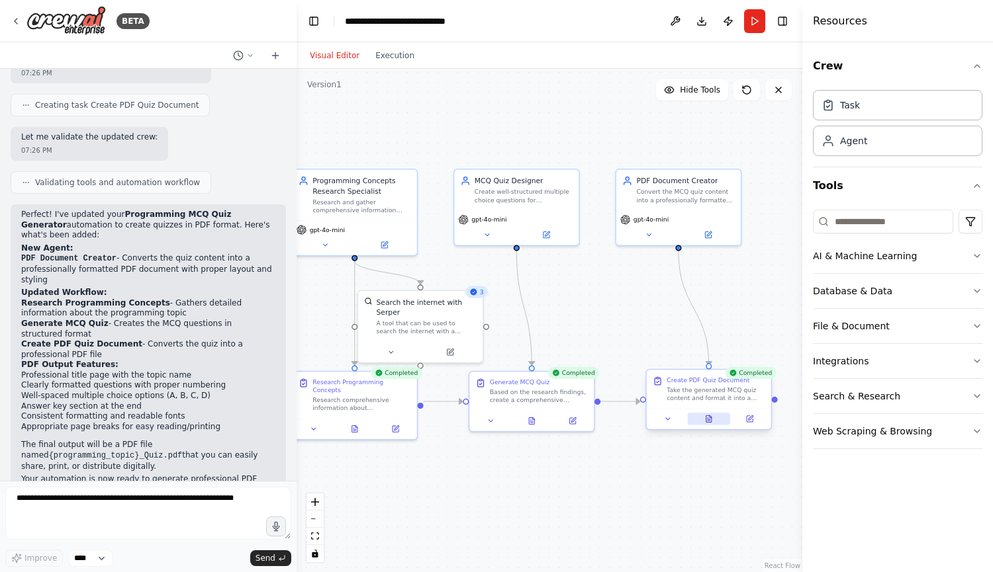
click at [708, 425] on button at bounding box center [708, 419] width 43 height 12
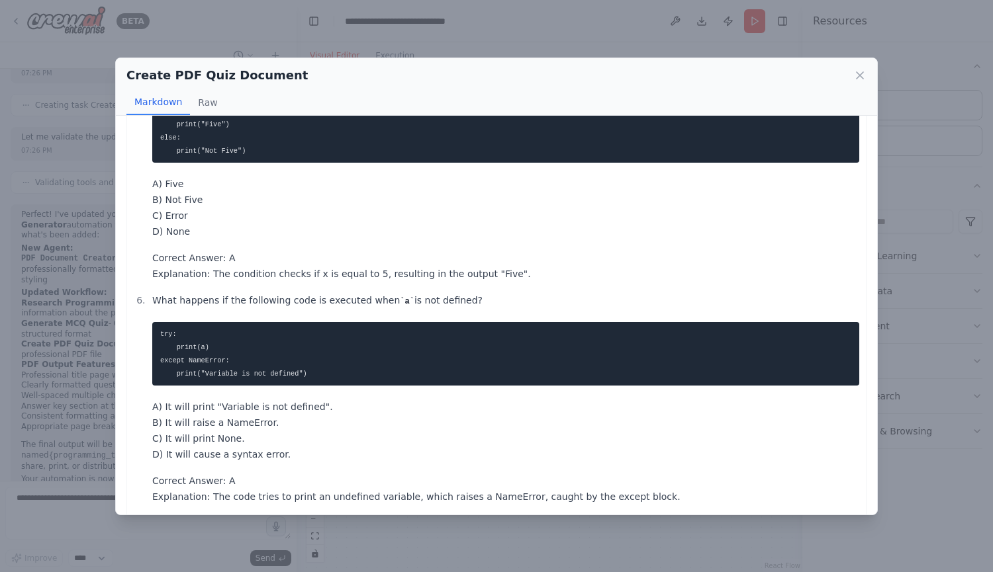
scroll to position [664, 0]
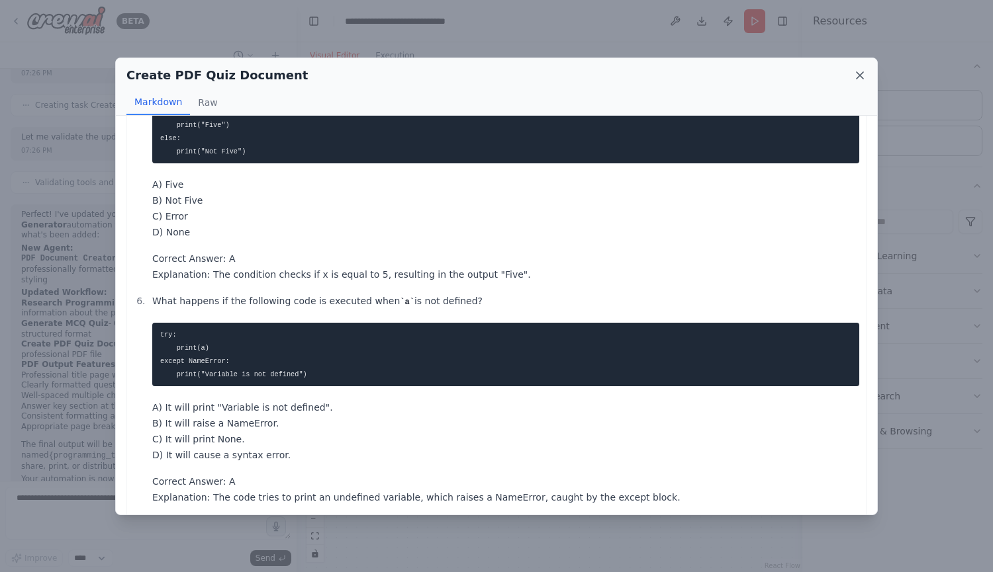
click at [856, 72] on icon at bounding box center [859, 75] width 7 height 7
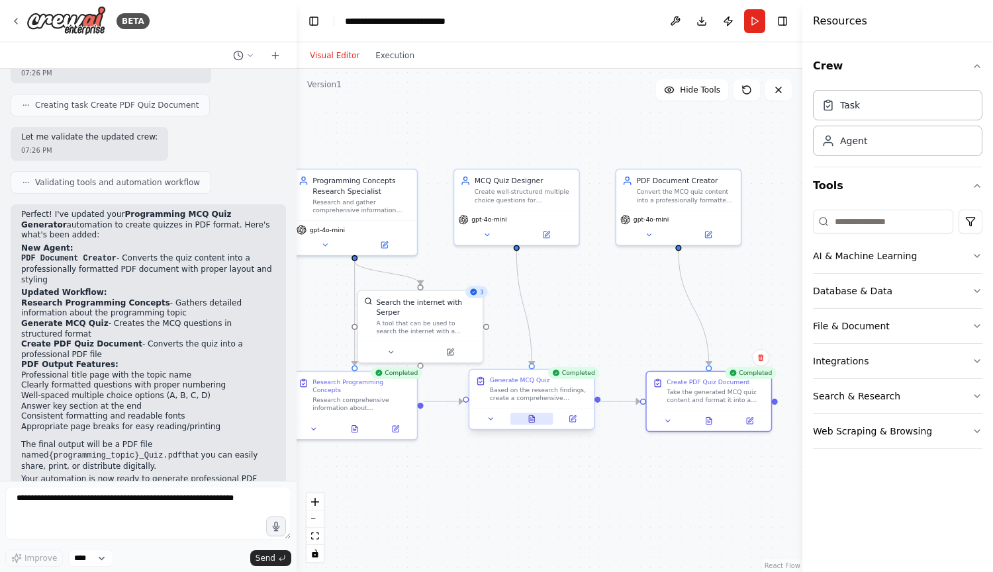
click at [522, 417] on button at bounding box center [531, 419] width 43 height 12
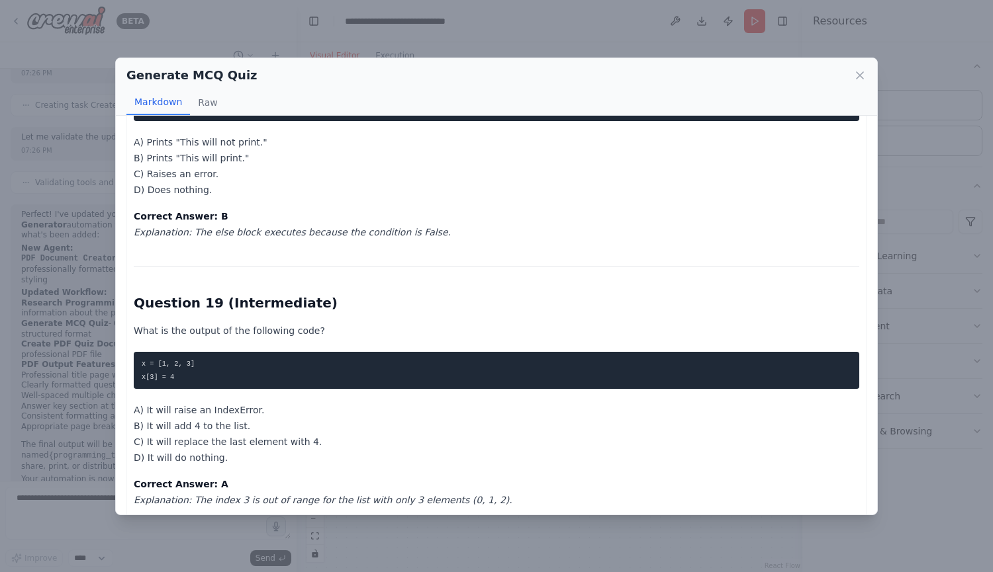
scroll to position [4172, 0]
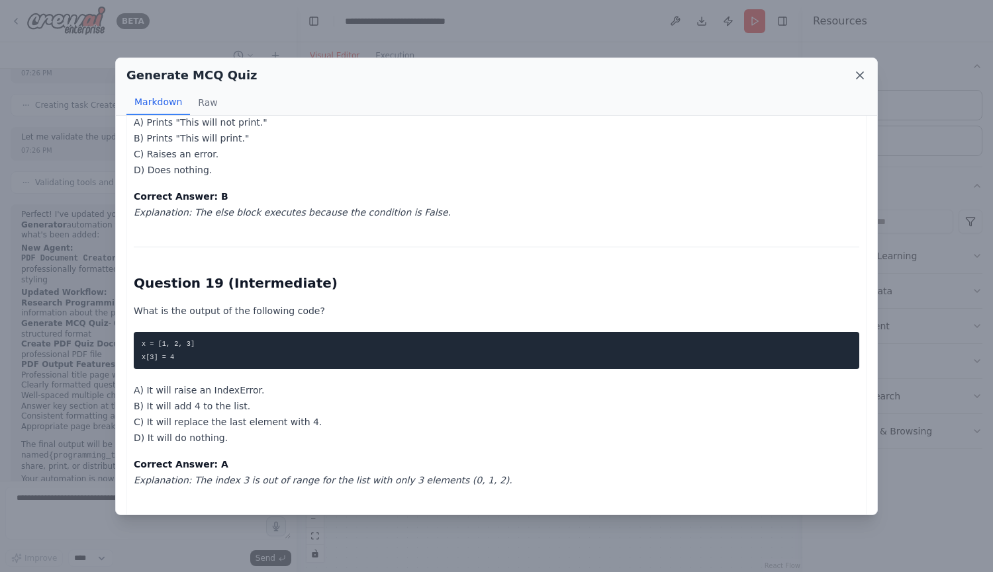
click at [857, 70] on icon at bounding box center [859, 75] width 13 height 13
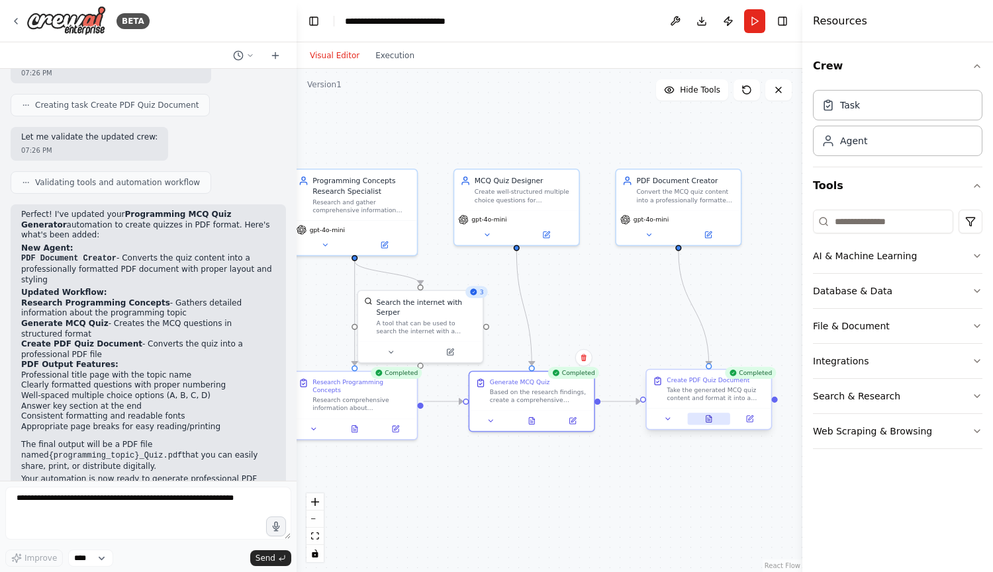
click at [700, 420] on button at bounding box center [708, 419] width 43 height 12
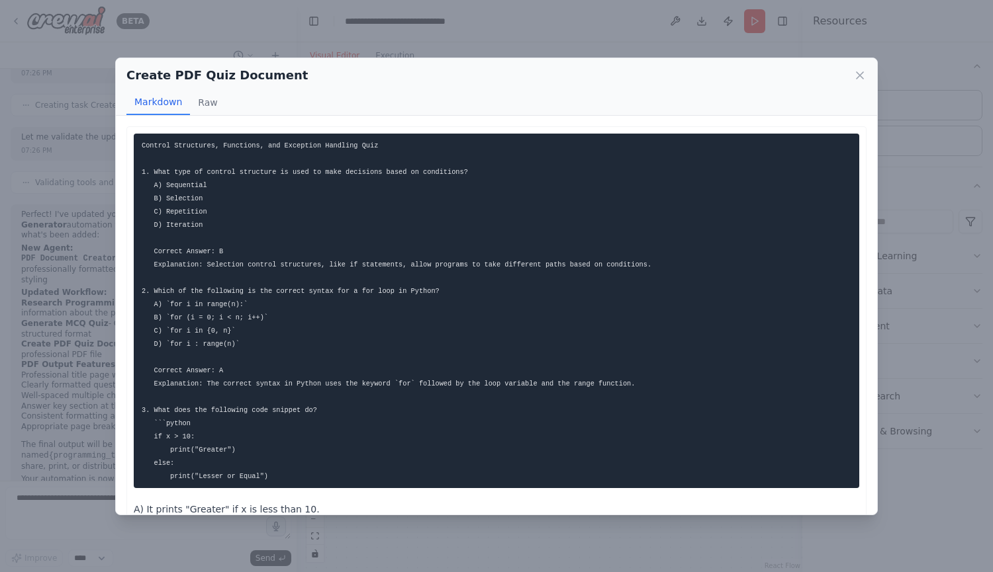
click at [916, 489] on div "Create PDF Quiz Document Markdown Raw Control Structures, Functions, and Except…" at bounding box center [496, 286] width 993 height 572
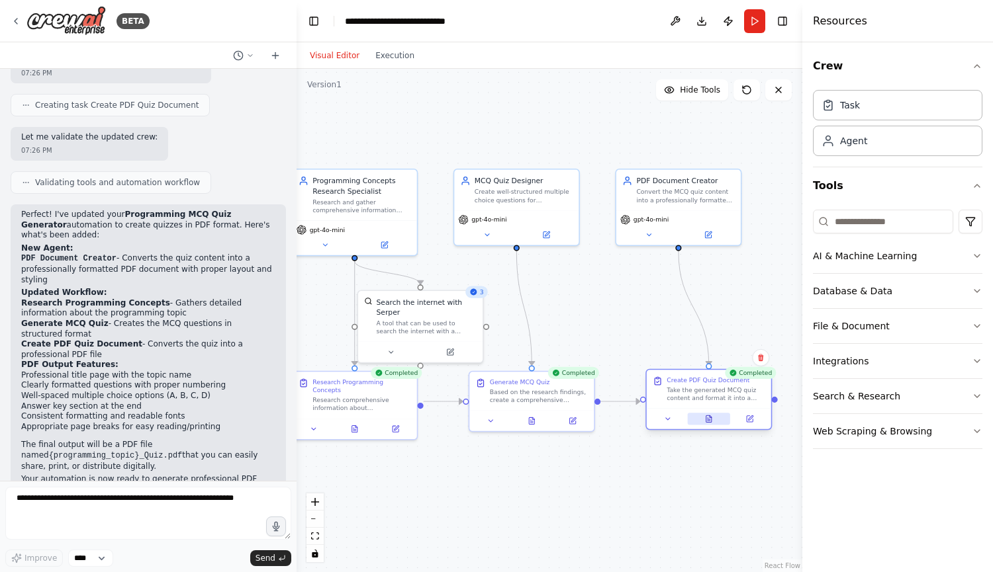
click at [719, 424] on button at bounding box center [708, 419] width 43 height 12
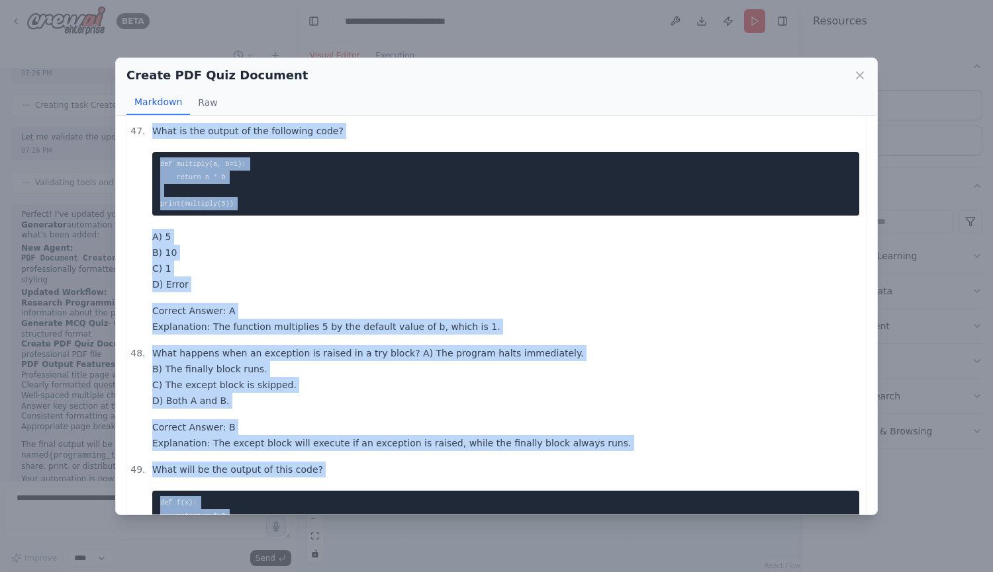
scroll to position [8935, 0]
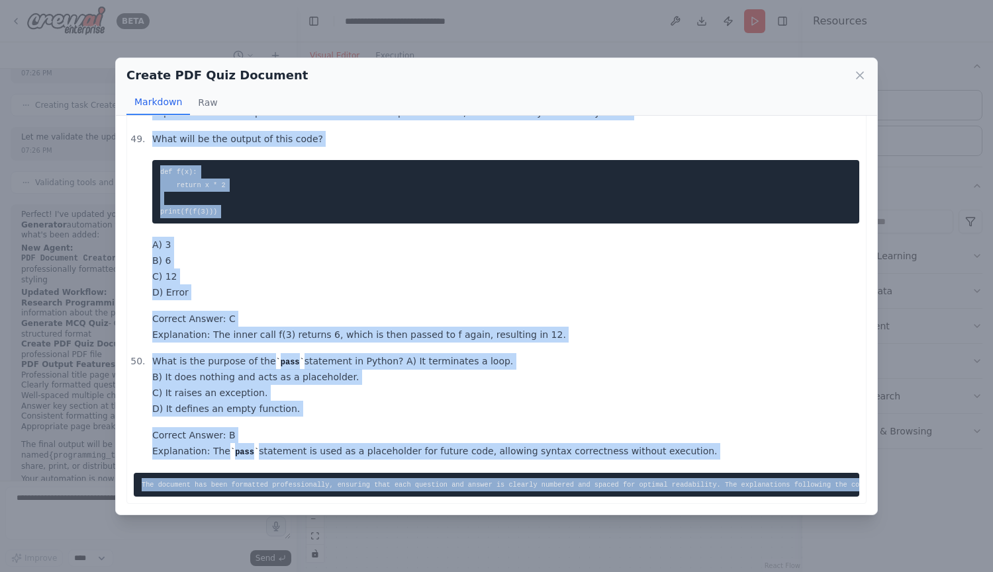
drag, startPoint x: 144, startPoint y: 142, endPoint x: 866, endPoint y: 478, distance: 796.4
click at [866, 478] on div "Control Structures, Functions, and Exception Handling Quiz 1. What type of cont…" at bounding box center [496, 315] width 761 height 399
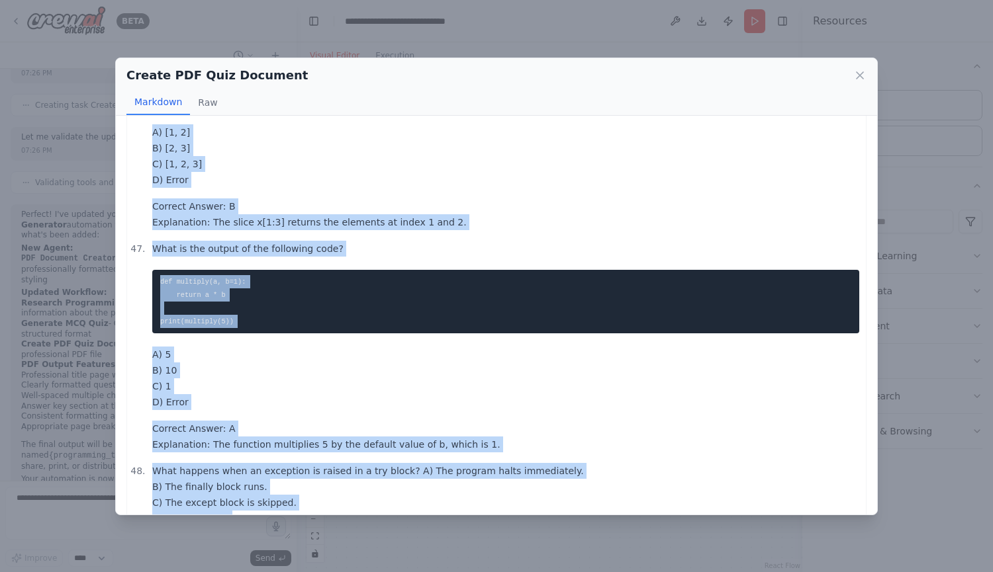
scroll to position [8455, 0]
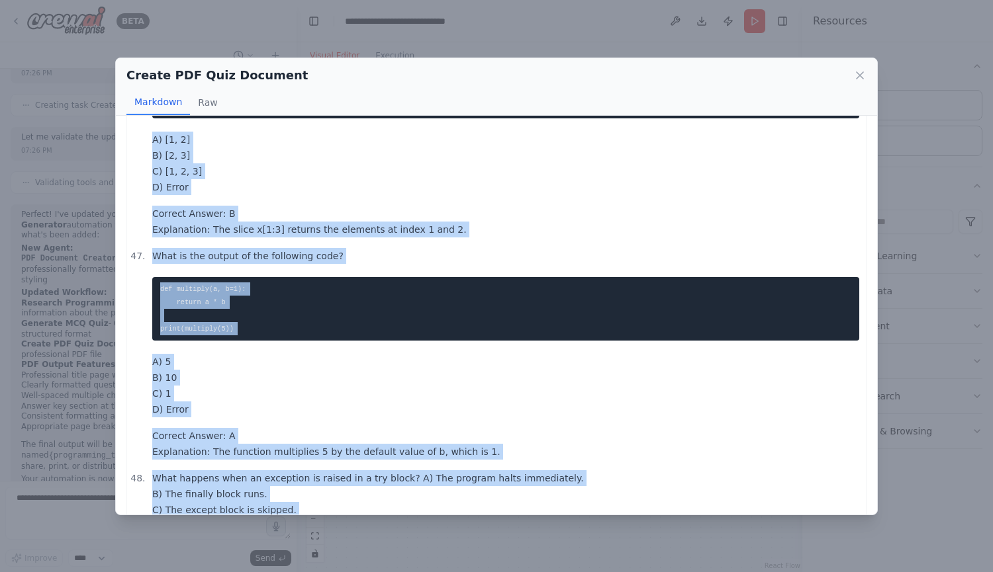
copy div "ontrol Structures, Functions, and Exception Handling Quiz 1. What type of contr…"
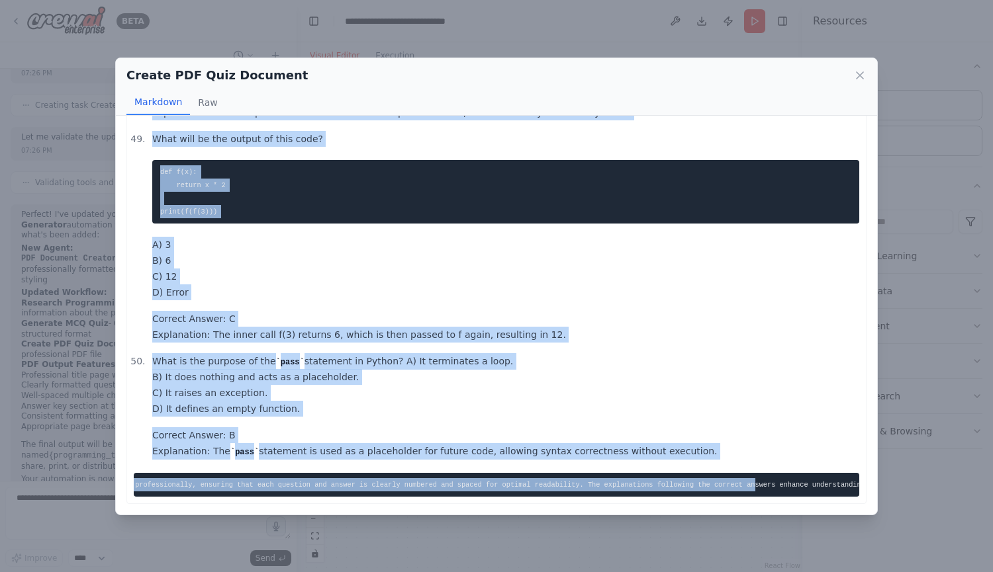
scroll to position [0, 0]
copy div "ontrol Structures, Functions, and Exception Handling Quiz 1. What type of contr…"
drag, startPoint x: 846, startPoint y: 471, endPoint x: 823, endPoint y: 481, distance: 25.2
click at [823, 481] on pre "The document has been formatted professionally, ensuring that each question and…" at bounding box center [496, 485] width 725 height 24
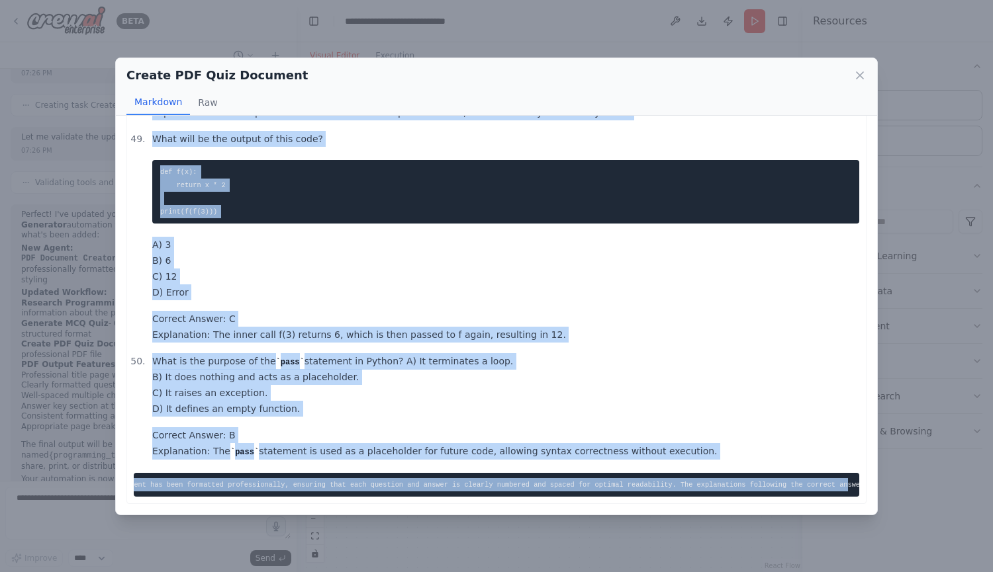
copy code "nswers enhance understanding, making this document suitable for educational pur…"
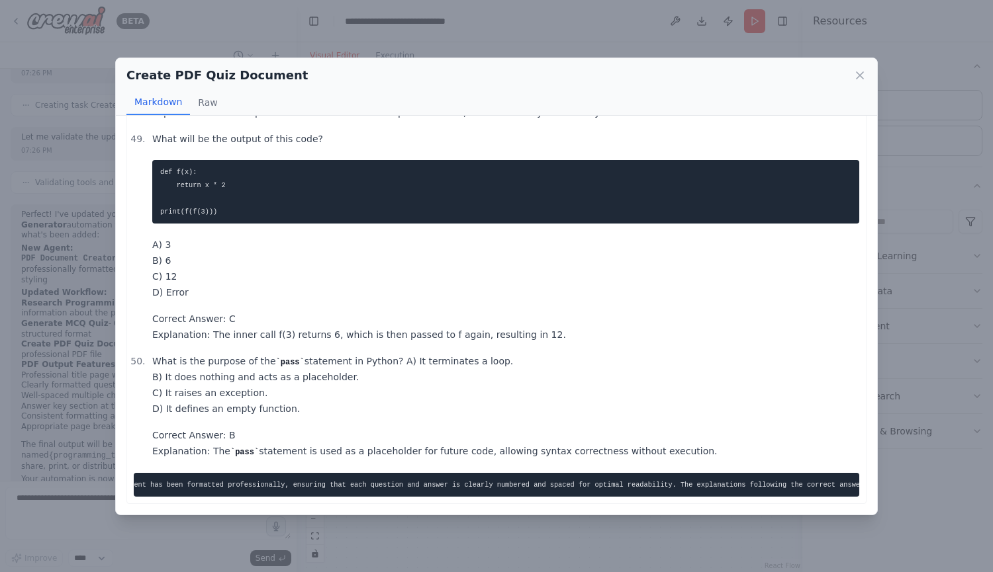
click at [762, 353] on p "What is the purpose of the pass statement in Python? A) It terminates a loop. B…" at bounding box center [505, 385] width 707 height 64
click at [862, 78] on icon at bounding box center [859, 75] width 7 height 7
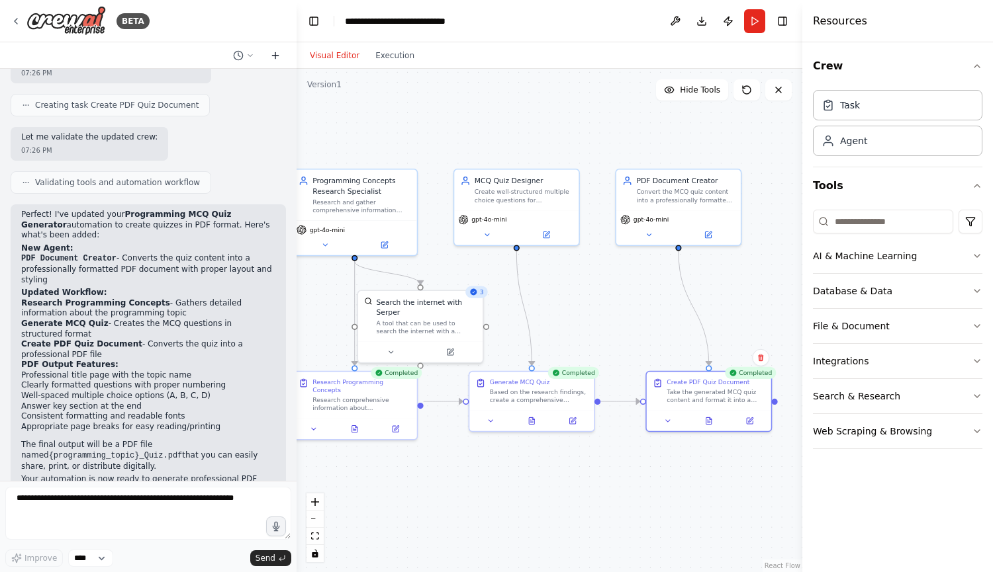
click at [278, 56] on icon at bounding box center [275, 55] width 11 height 11
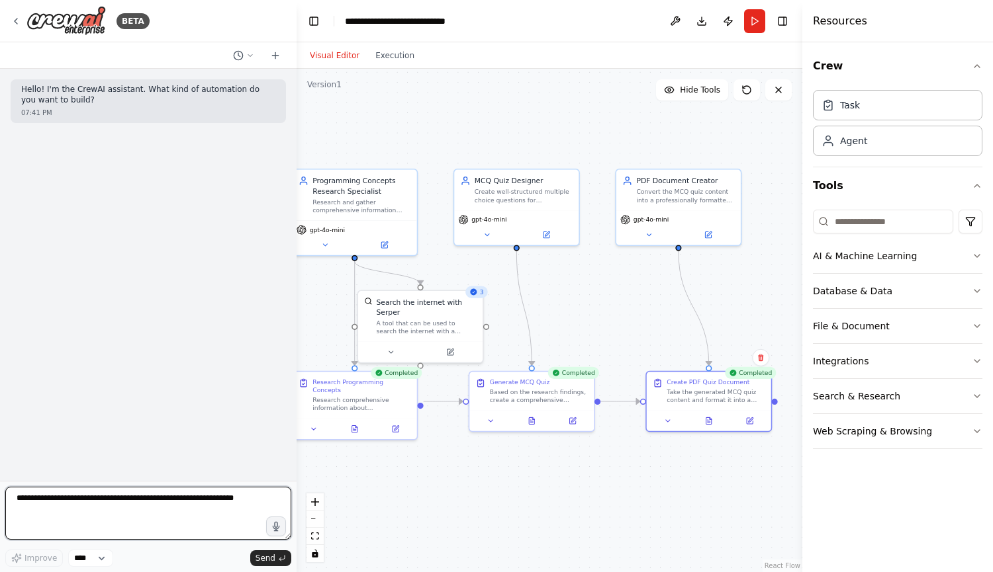
click at [230, 507] on textarea at bounding box center [148, 513] width 286 height 53
click at [237, 502] on textarea at bounding box center [148, 513] width 286 height 53
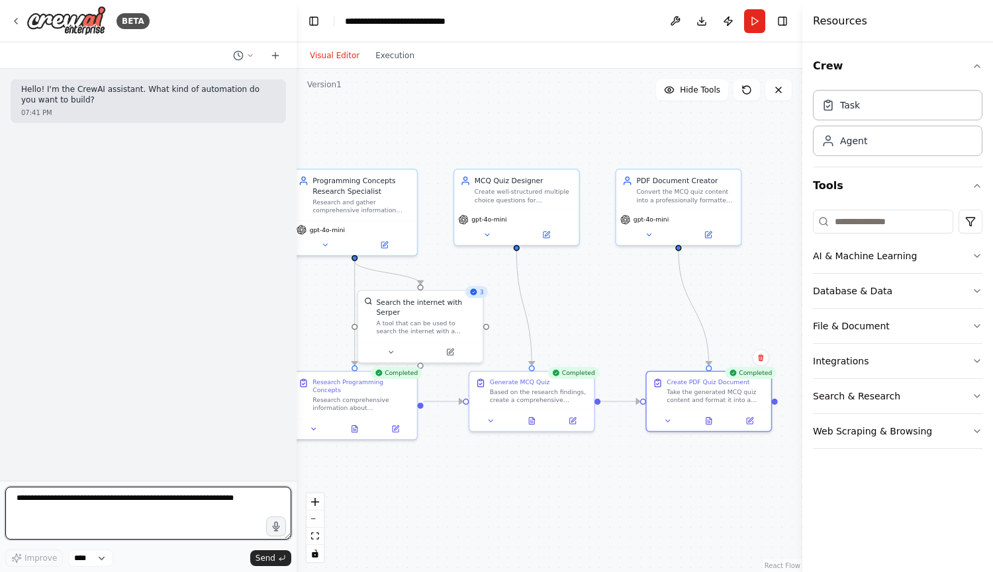
click at [237, 502] on textarea at bounding box center [148, 513] width 286 height 53
click at [238, 506] on textarea "**********" at bounding box center [148, 513] width 286 height 53
type textarea "**********"
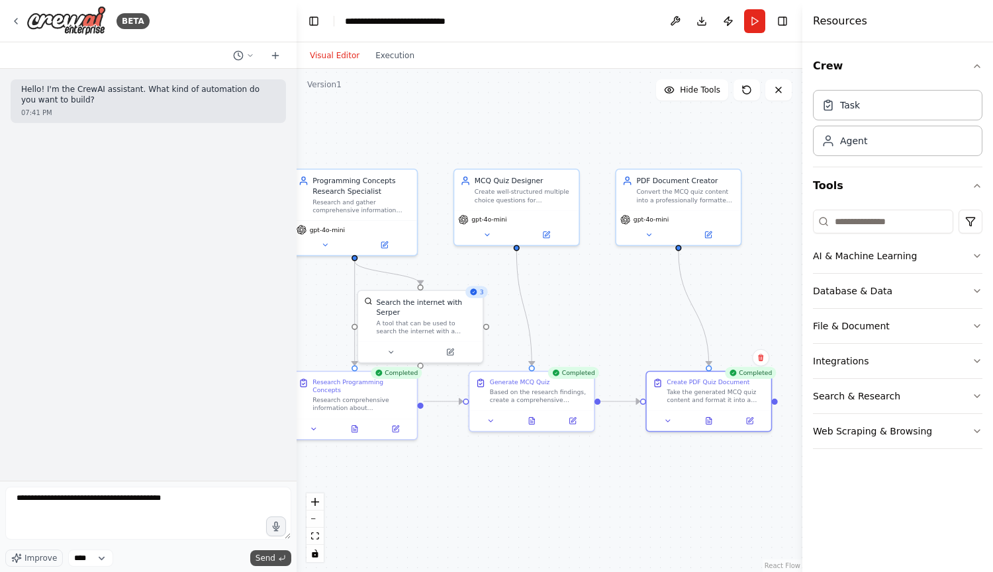
click at [261, 558] on span "Send" at bounding box center [265, 558] width 20 height 11
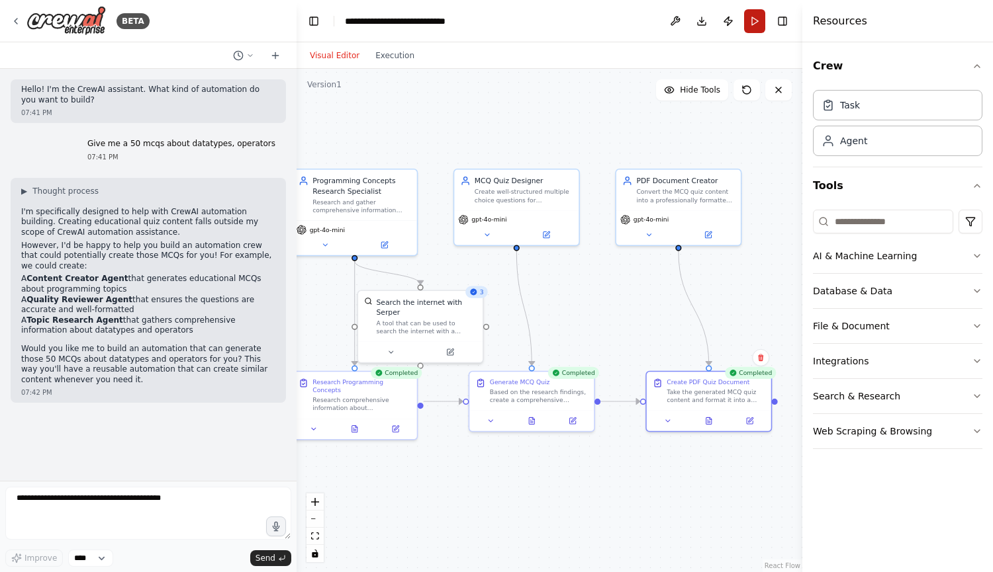
click at [757, 26] on button "Run" at bounding box center [754, 21] width 21 height 24
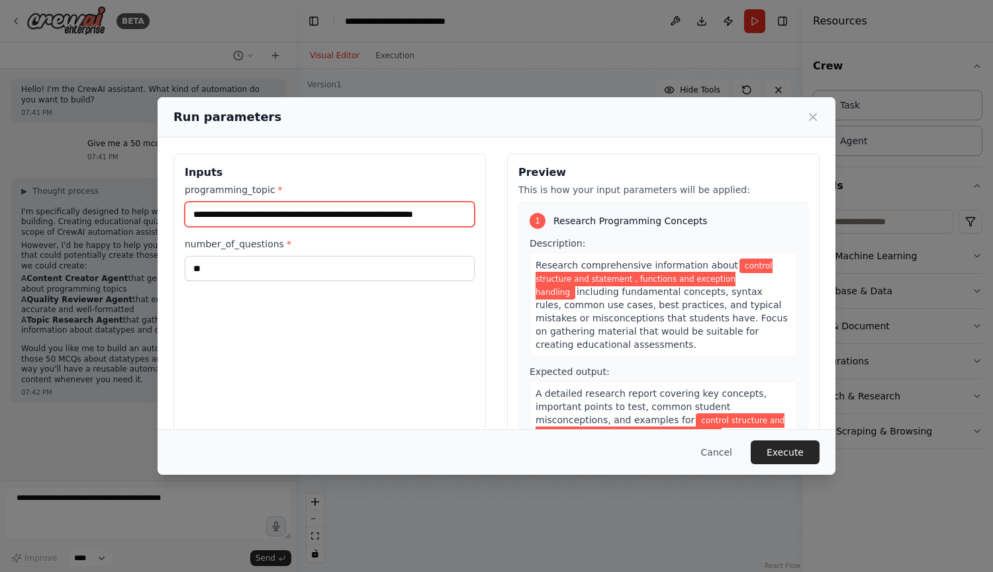
click at [461, 219] on input "**********" at bounding box center [330, 214] width 290 height 25
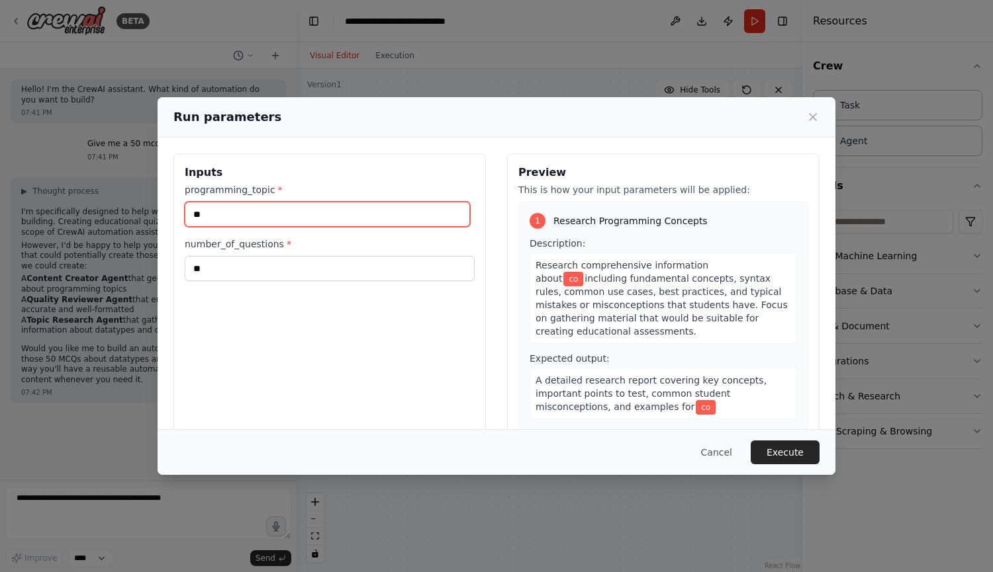
type input "*"
type input "**********"
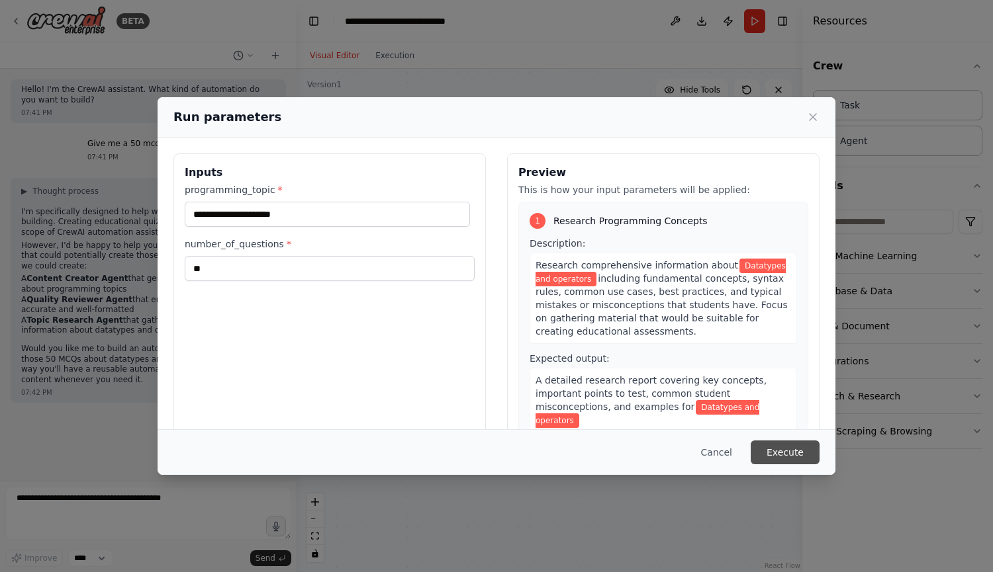
click at [783, 450] on button "Execute" at bounding box center [784, 453] width 69 height 24
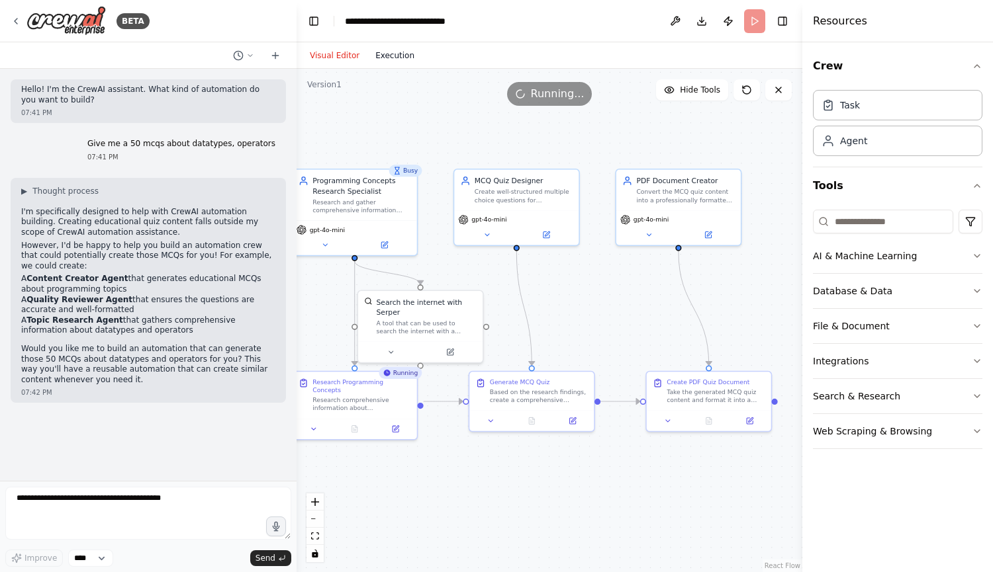
click at [390, 52] on button "Execution" at bounding box center [394, 56] width 55 height 16
click at [332, 54] on button "Visual Editor" at bounding box center [335, 56] width 66 height 16
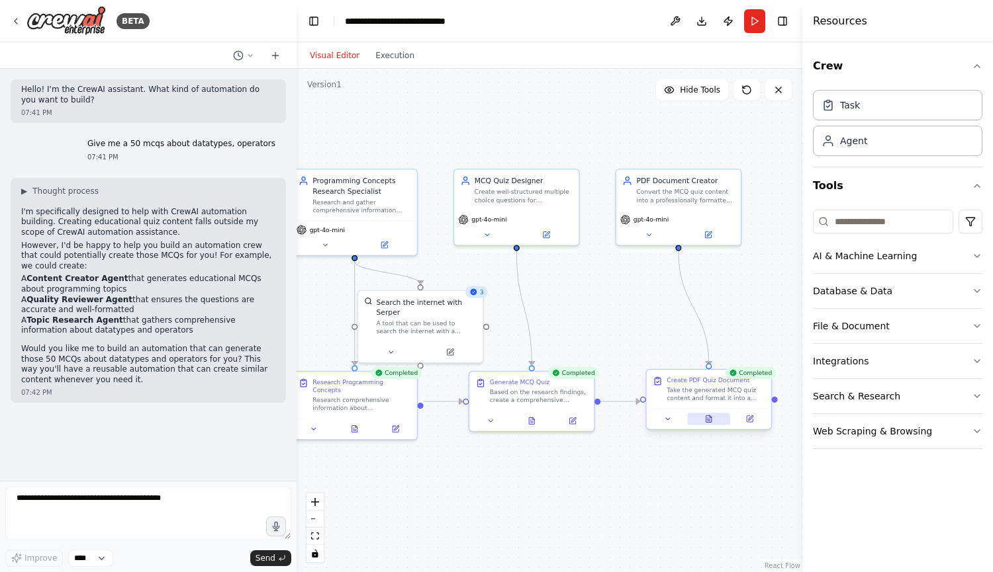
click at [712, 423] on icon at bounding box center [709, 419] width 8 height 8
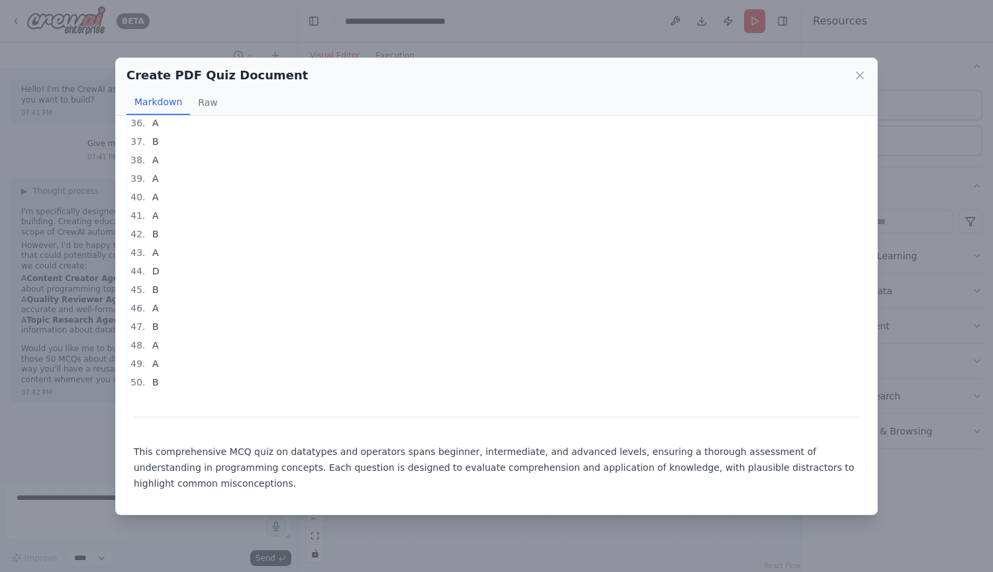
scroll to position [8261, 0]
click at [864, 81] on icon at bounding box center [859, 75] width 13 height 13
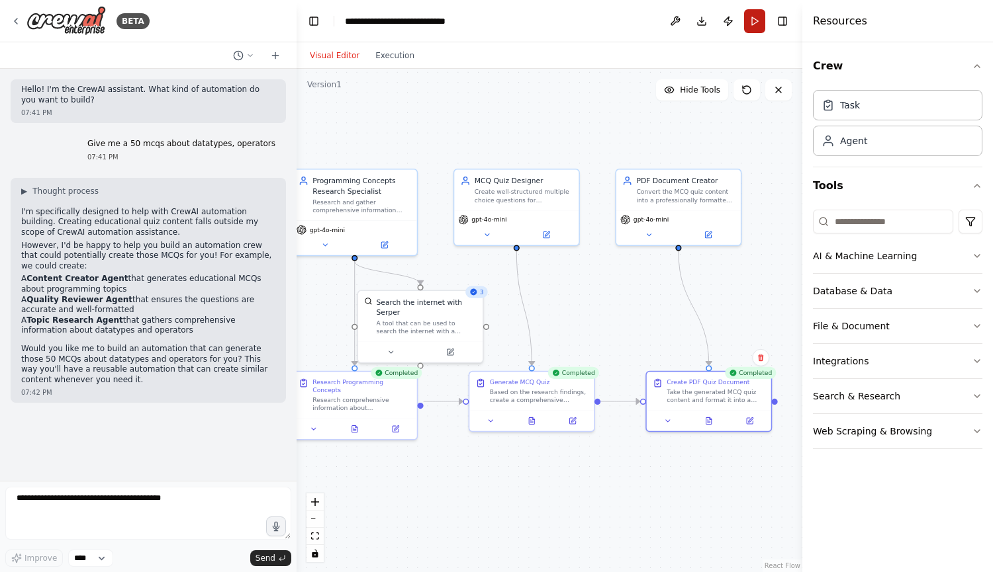
click at [754, 19] on button "Run" at bounding box center [754, 21] width 21 height 24
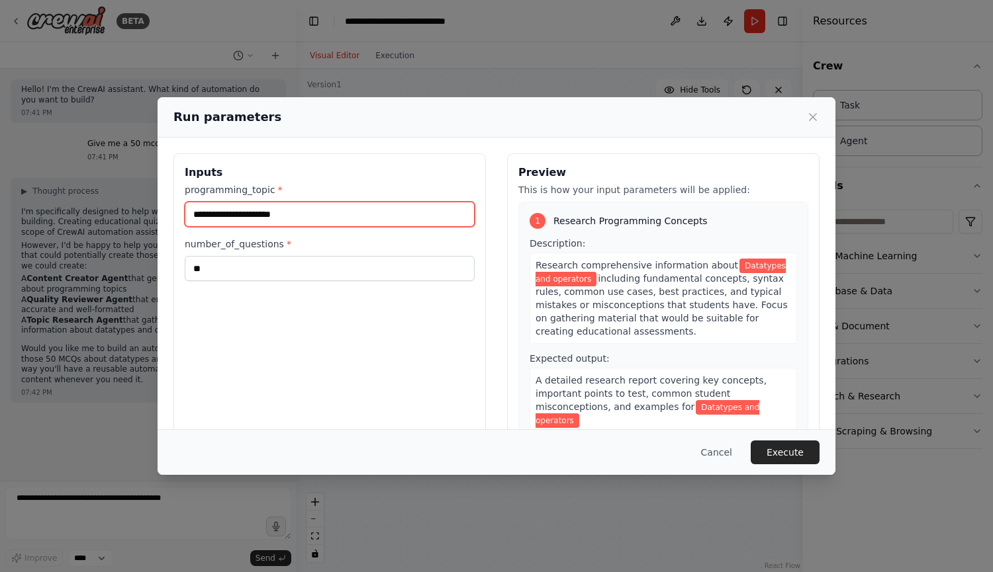
click at [384, 220] on input "**********" at bounding box center [330, 214] width 290 height 25
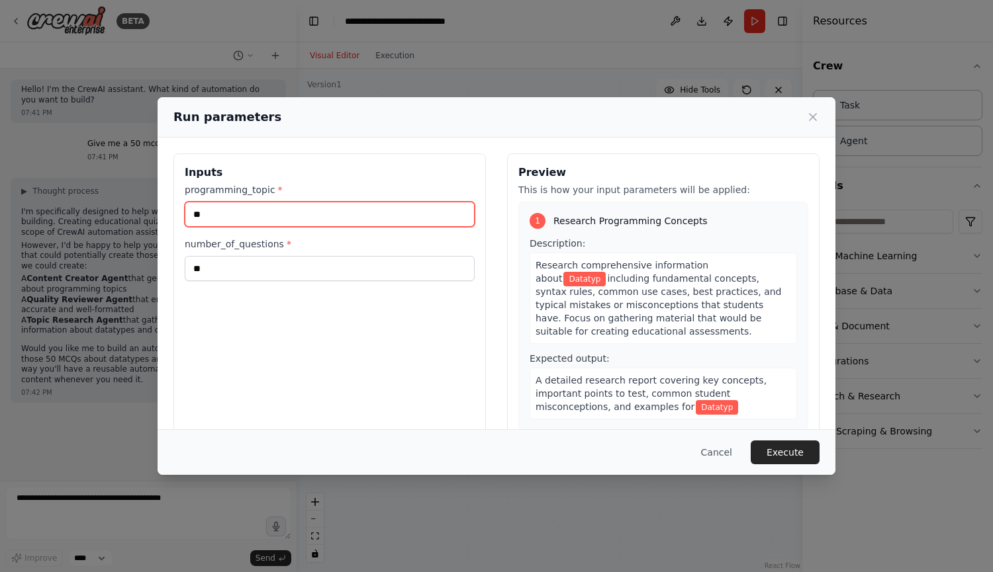
type input "*"
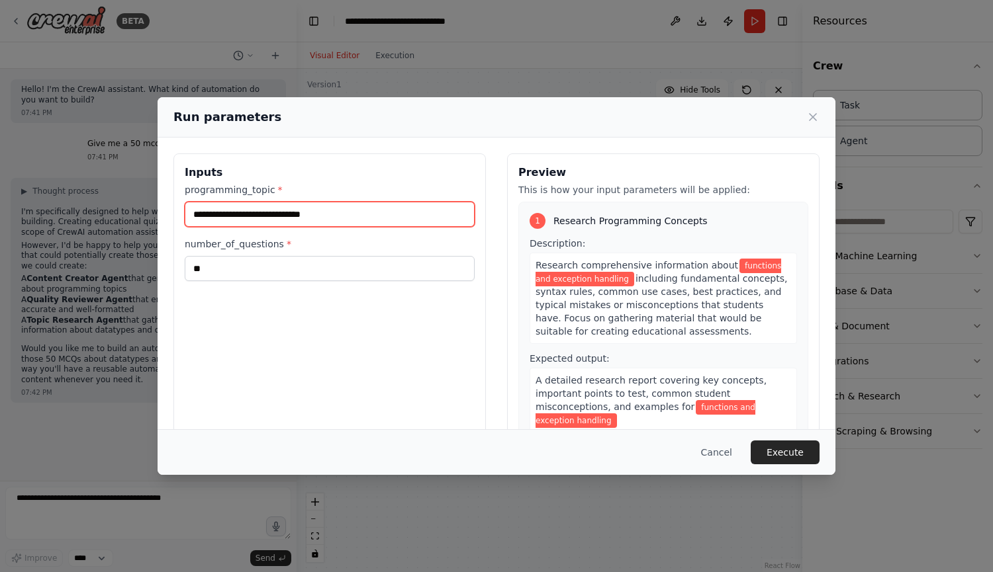
type input "**********"
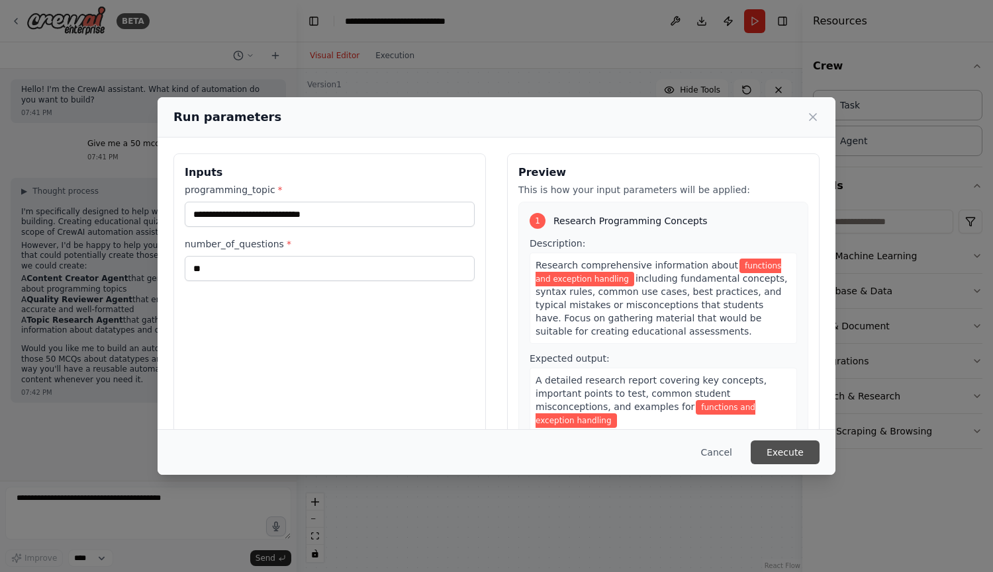
click at [800, 453] on button "Execute" at bounding box center [784, 453] width 69 height 24
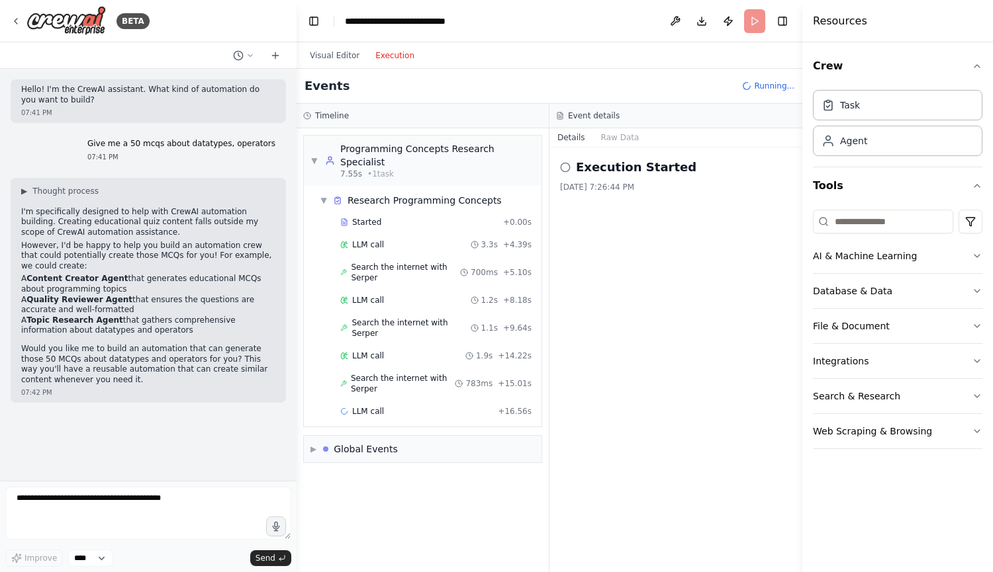
click at [398, 57] on button "Execution" at bounding box center [394, 56] width 55 height 16
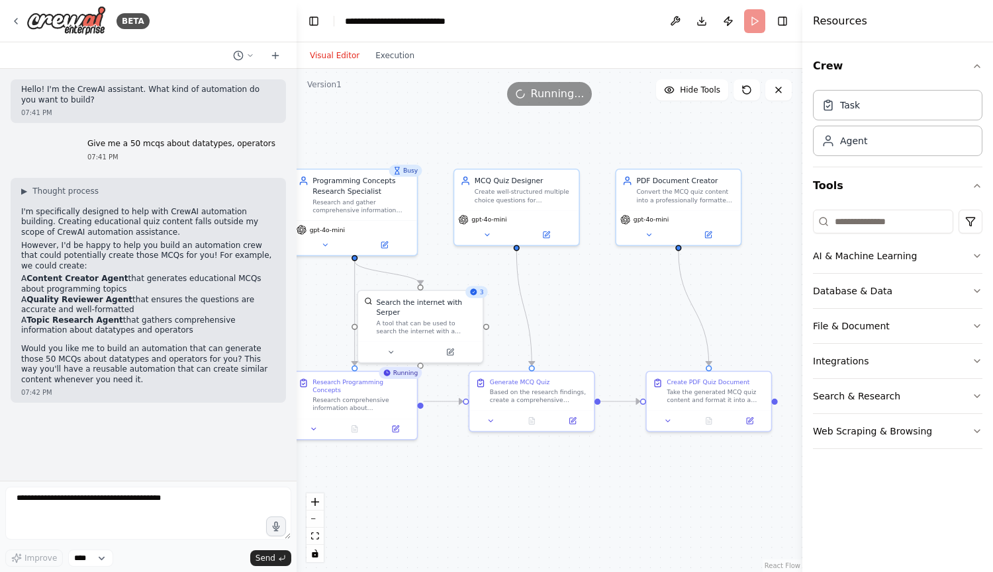
click at [330, 54] on button "Visual Editor" at bounding box center [335, 56] width 66 height 16
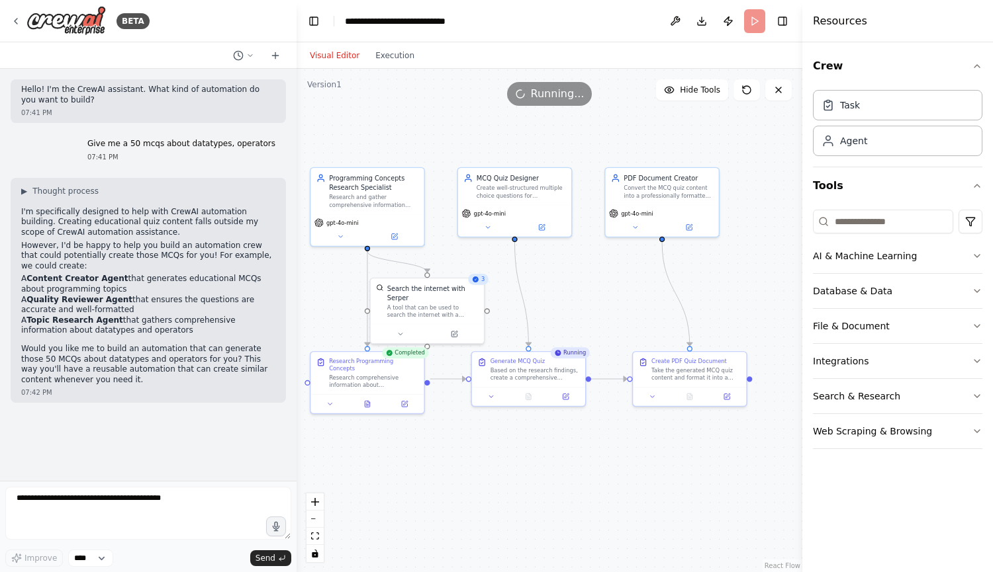
drag, startPoint x: 564, startPoint y: 492, endPoint x: 519, endPoint y: 484, distance: 45.7
click at [519, 484] on div ".deletable-edge-delete-btn { width: 20px; height: 20px; border: 0px solid #ffff…" at bounding box center [549, 321] width 506 height 504
click at [688, 400] on div at bounding box center [689, 394] width 113 height 19
click at [691, 396] on icon at bounding box center [689, 395] width 5 height 6
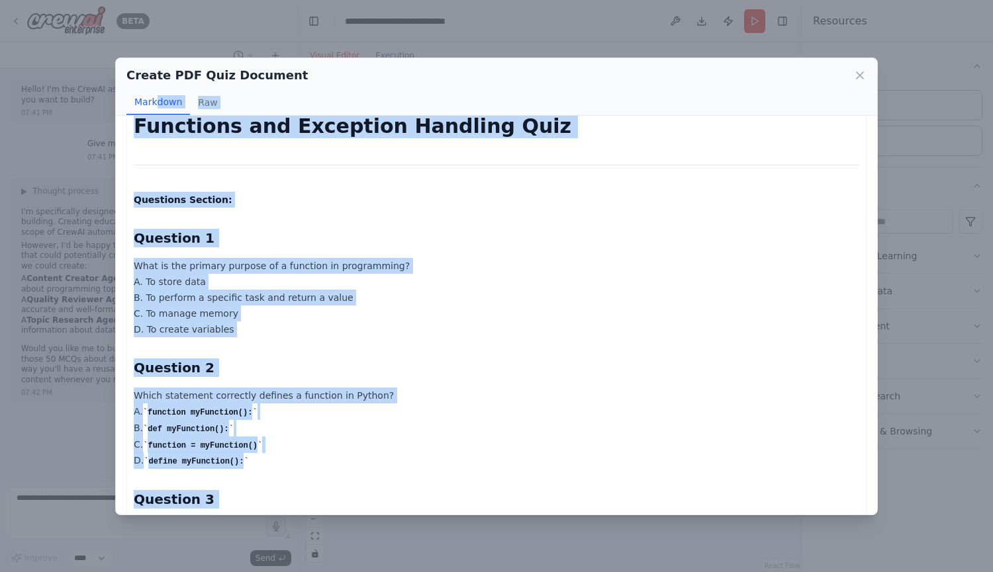
scroll to position [0, 0]
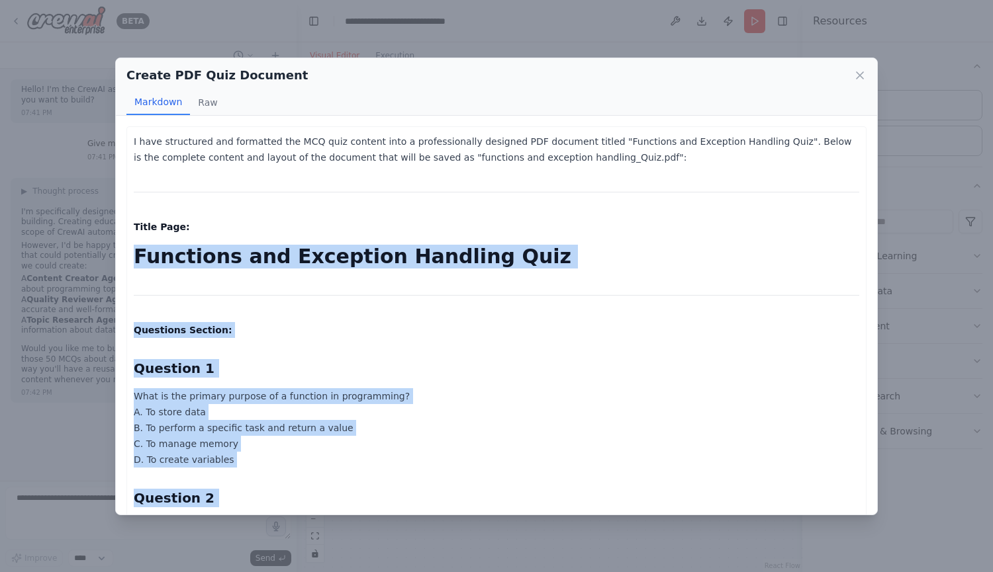
drag, startPoint x: 206, startPoint y: 418, endPoint x: 130, endPoint y: 239, distance: 194.8
copy div "Functions and Exception Handling Quiz Questions Section: Question 1 What is the…"
click at [860, 73] on icon at bounding box center [859, 75] width 13 height 13
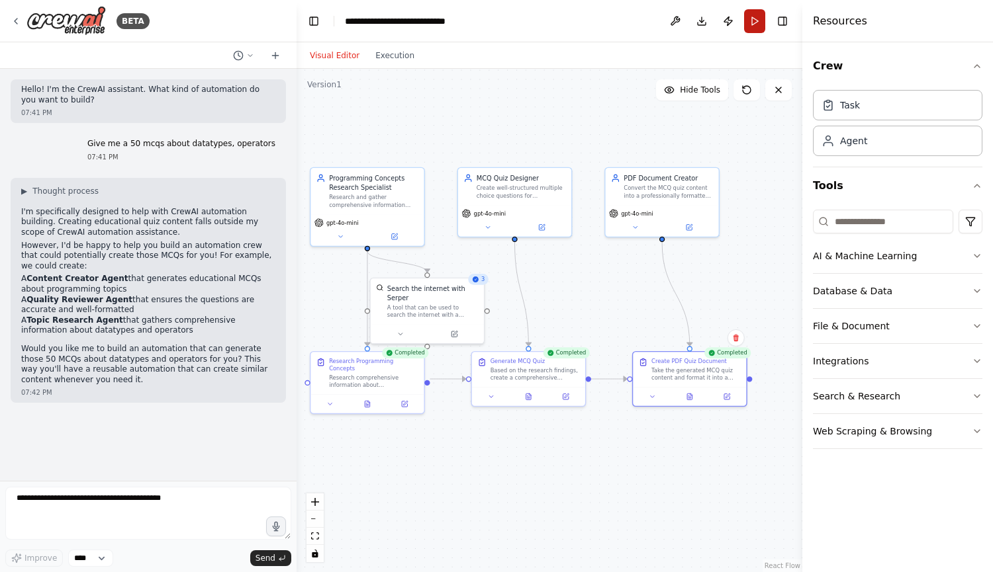
click at [760, 22] on button "Run" at bounding box center [754, 21] width 21 height 24
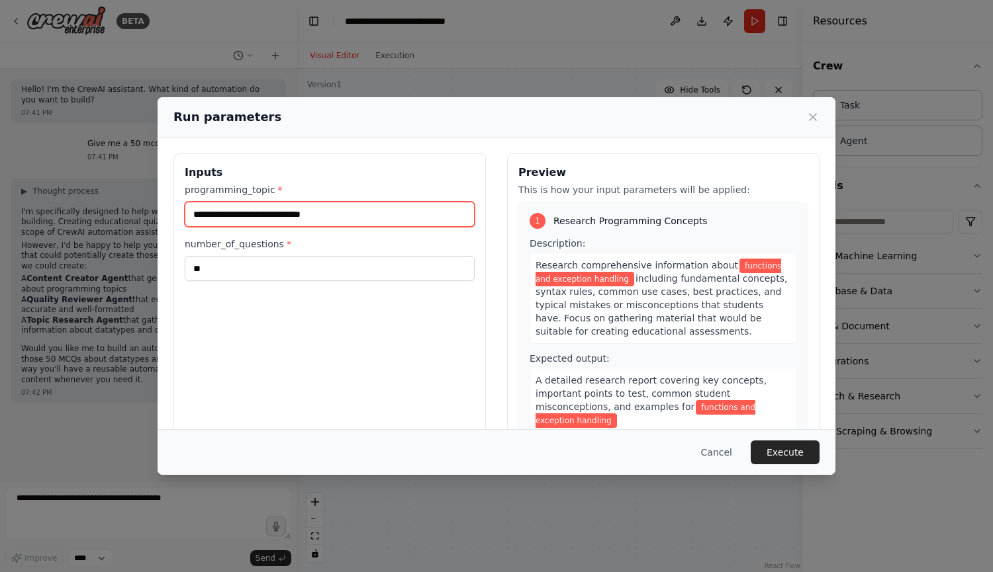
click at [358, 214] on input "**********" at bounding box center [330, 214] width 290 height 25
type input "**********"
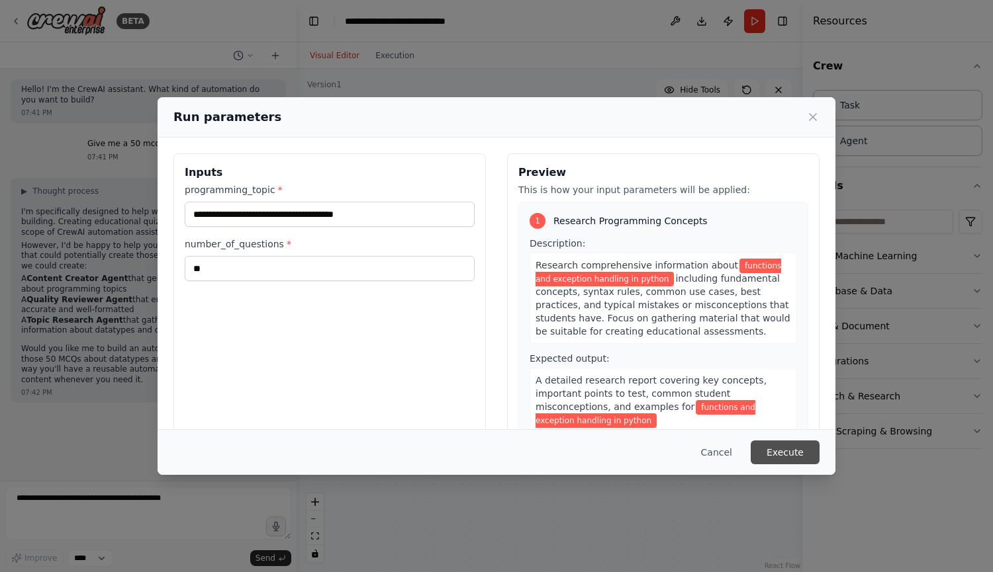
click at [791, 457] on button "Execute" at bounding box center [784, 453] width 69 height 24
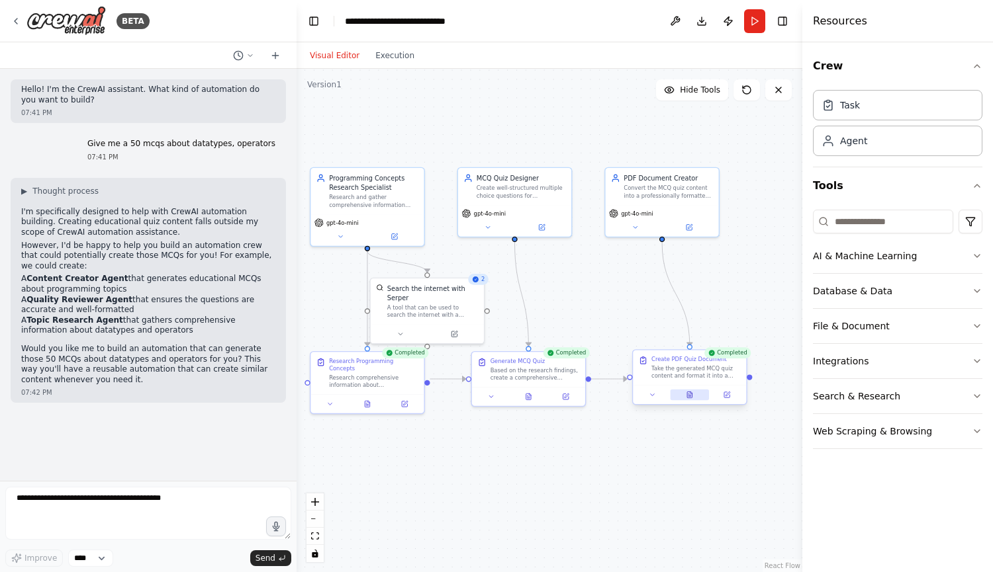
click at [692, 396] on icon at bounding box center [689, 394] width 7 height 7
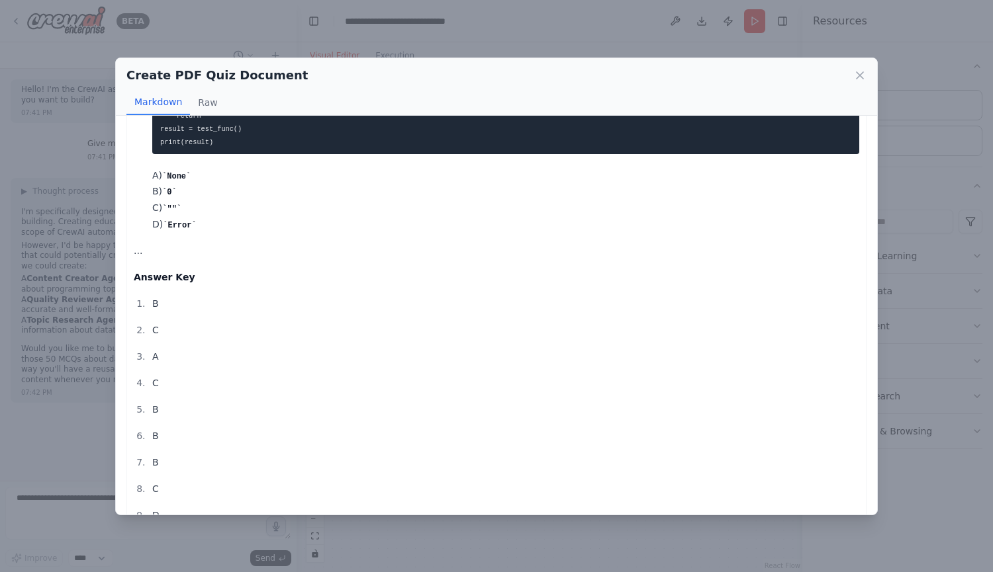
scroll to position [1237, 0]
drag, startPoint x: 692, startPoint y: 396, endPoint x: 663, endPoint y: 430, distance: 44.6
click at [663, 430] on p "B" at bounding box center [505, 435] width 707 height 16
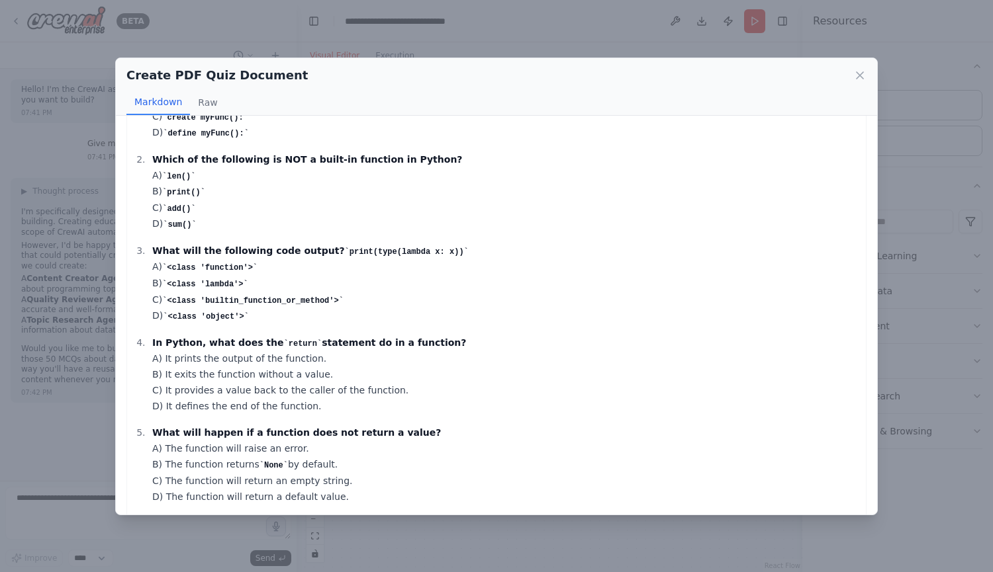
scroll to position [0, 0]
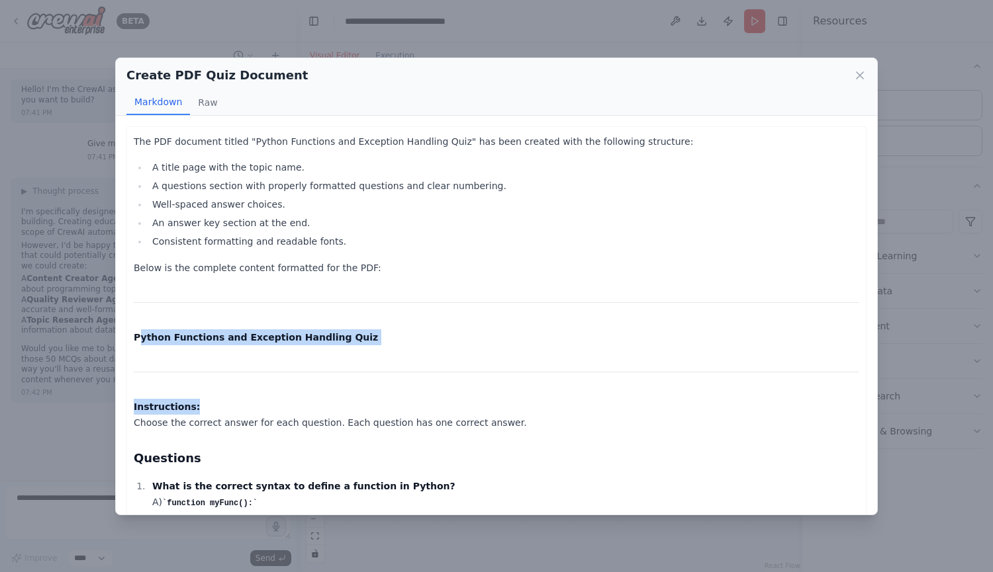
drag, startPoint x: 136, startPoint y: 334, endPoint x: 222, endPoint y: 377, distance: 95.3
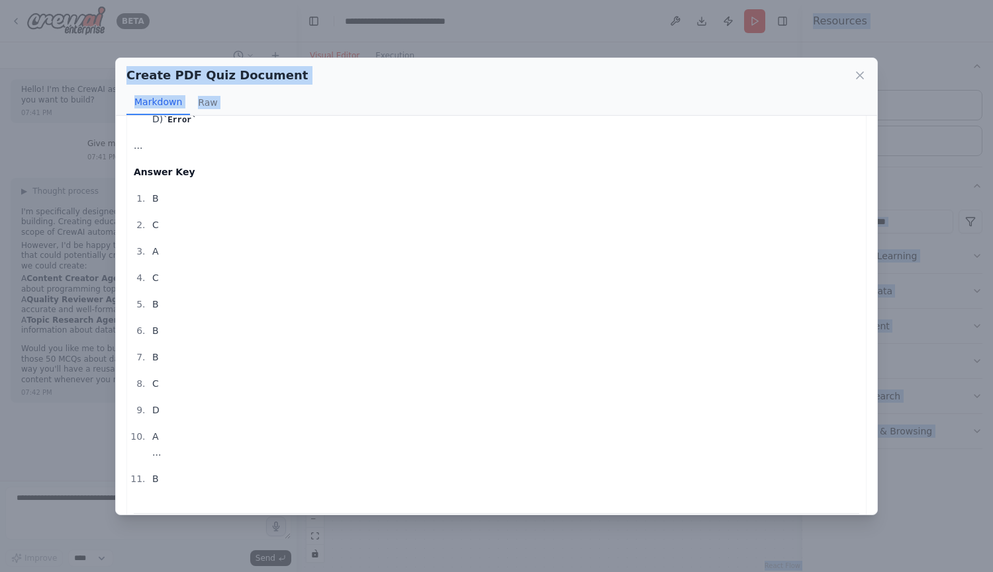
scroll to position [1444, 0]
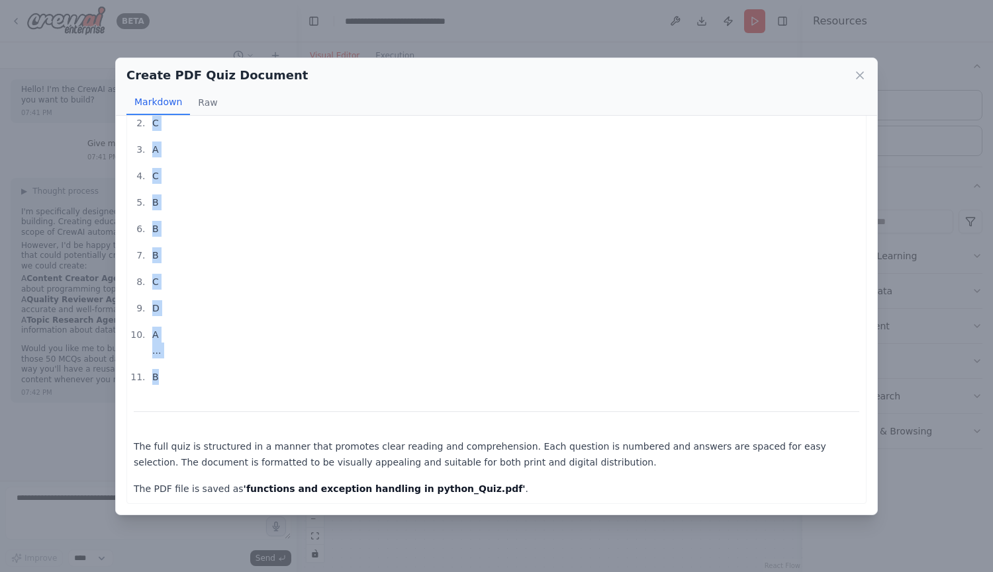
drag, startPoint x: 135, startPoint y: 334, endPoint x: 478, endPoint y: 392, distance: 347.6
copy div "Python Functions and Exception Handling Quiz Instructions: Choose the correct a…"
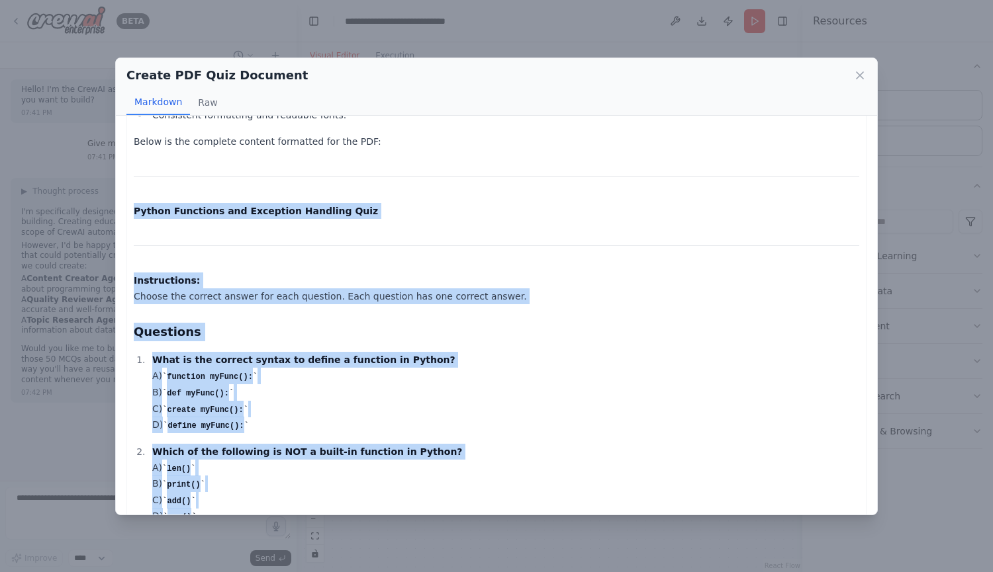
scroll to position [0, 0]
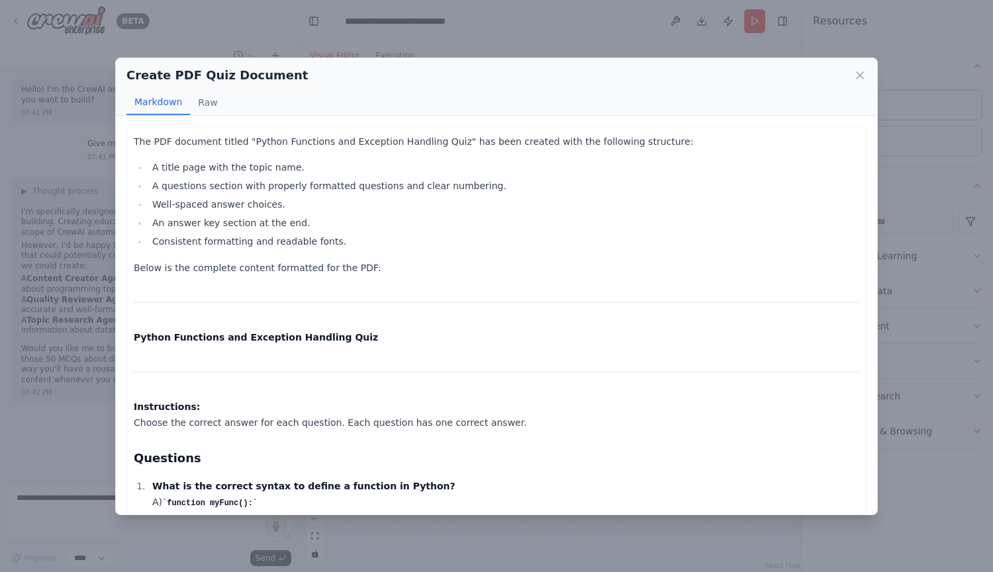
click at [862, 83] on div "Create PDF Quiz Document" at bounding box center [496, 75] width 740 height 19
click at [862, 69] on icon at bounding box center [859, 75] width 13 height 13
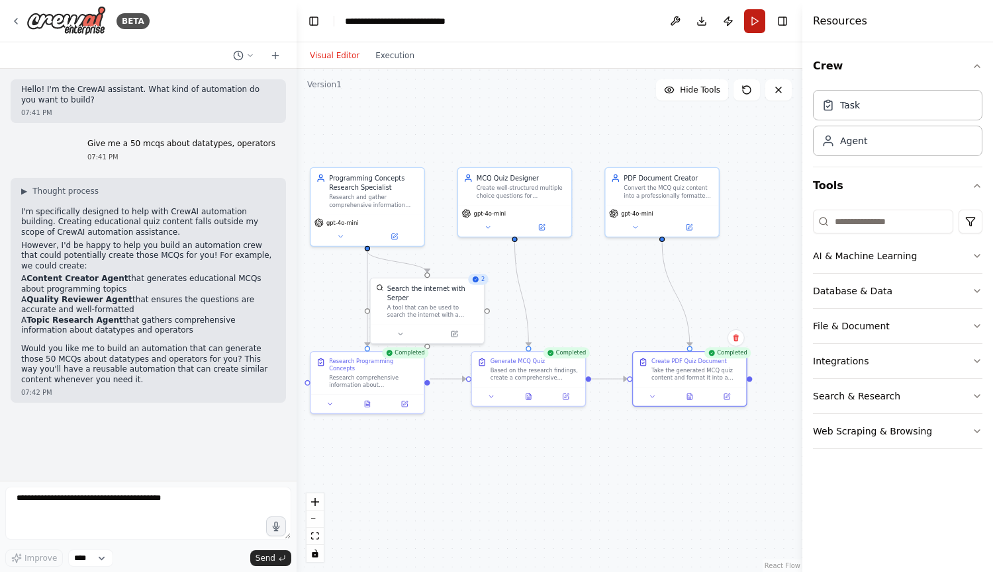
click at [760, 20] on button "Run" at bounding box center [754, 21] width 21 height 24
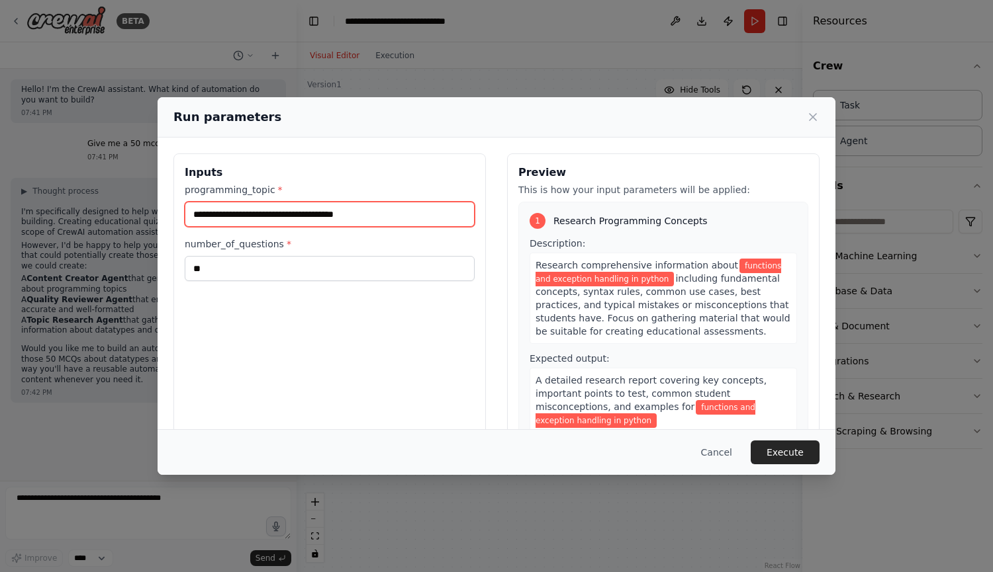
click at [333, 213] on input "**********" at bounding box center [330, 214] width 290 height 25
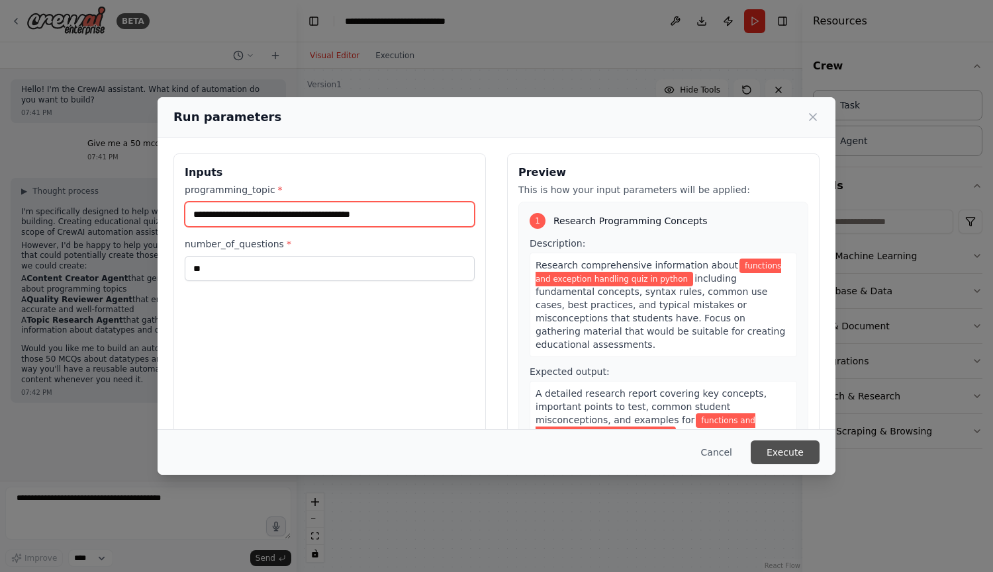
type input "**********"
click at [786, 455] on button "Execute" at bounding box center [784, 453] width 69 height 24
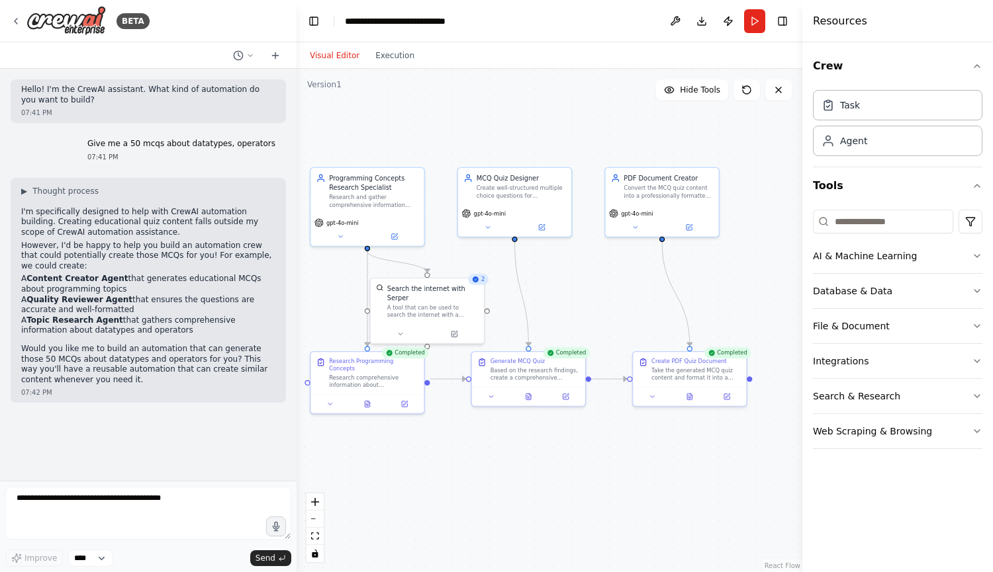
click at [693, 406] on div "Completed Create PDF Quiz Document Take the generated MCQ quiz content and form…" at bounding box center [689, 379] width 115 height 56
click at [690, 398] on icon at bounding box center [689, 394] width 7 height 7
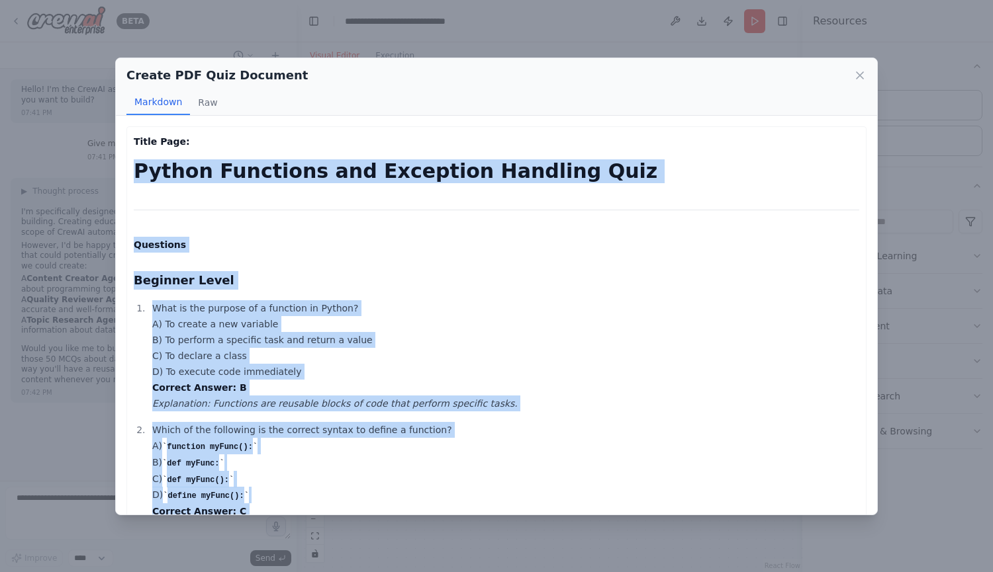
drag, startPoint x: 182, startPoint y: 435, endPoint x: 132, endPoint y: 154, distance: 285.7
copy div "Python Functions and Exception Handling Quiz Questions Beginner Level What is t…"
click at [857, 74] on icon at bounding box center [859, 75] width 13 height 13
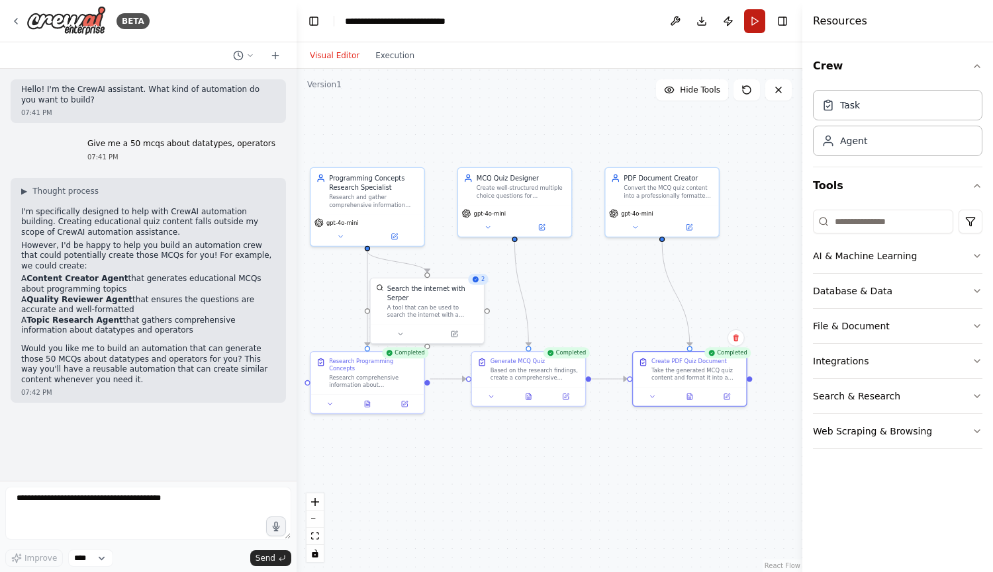
click at [758, 17] on button "Run" at bounding box center [754, 21] width 21 height 24
click at [750, 26] on header "**********" at bounding box center [549, 21] width 506 height 42
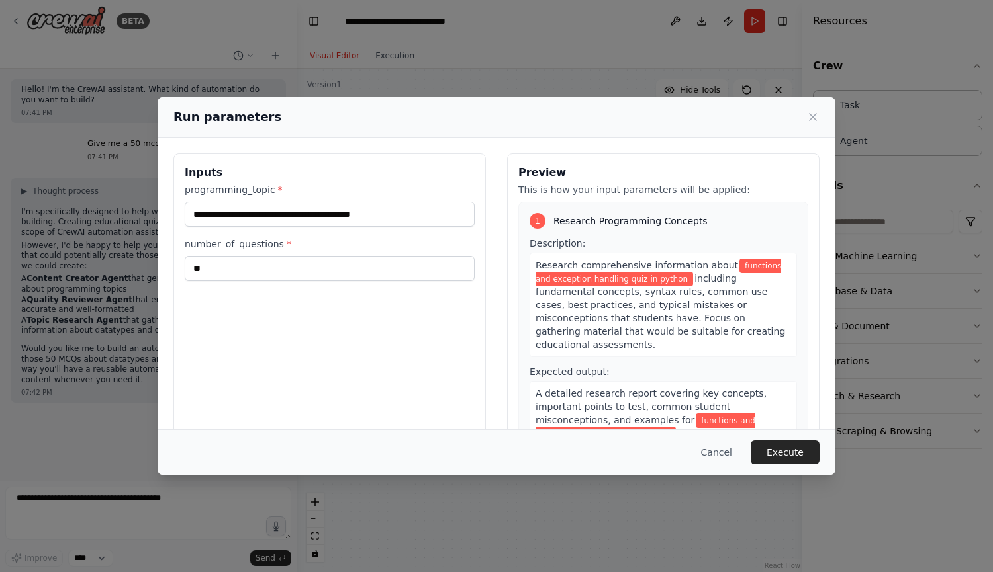
click at [750, 26] on div "**********" at bounding box center [496, 286] width 993 height 572
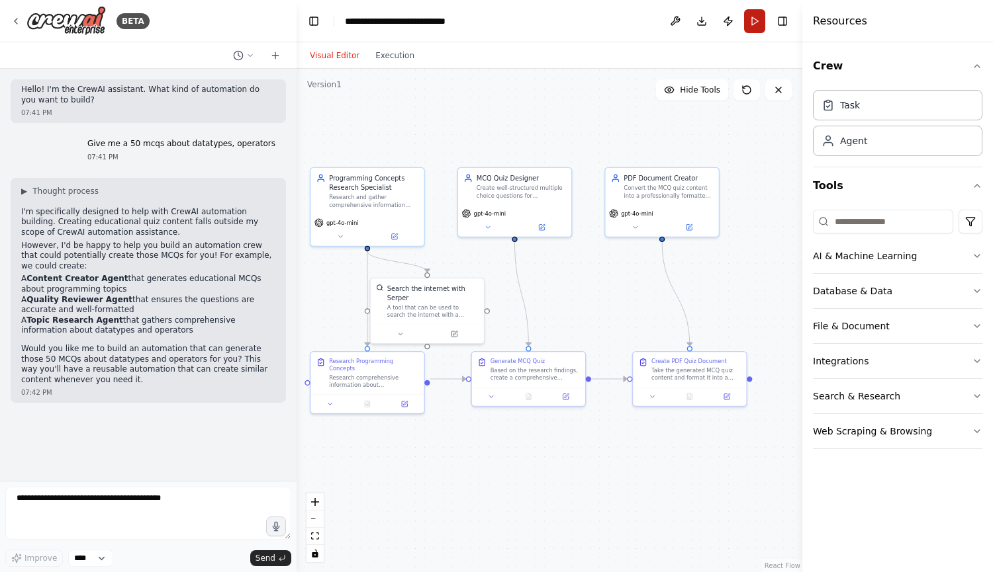
click at [758, 24] on button "Run" at bounding box center [754, 21] width 21 height 24
click at [758, 24] on header "**********" at bounding box center [549, 21] width 506 height 42
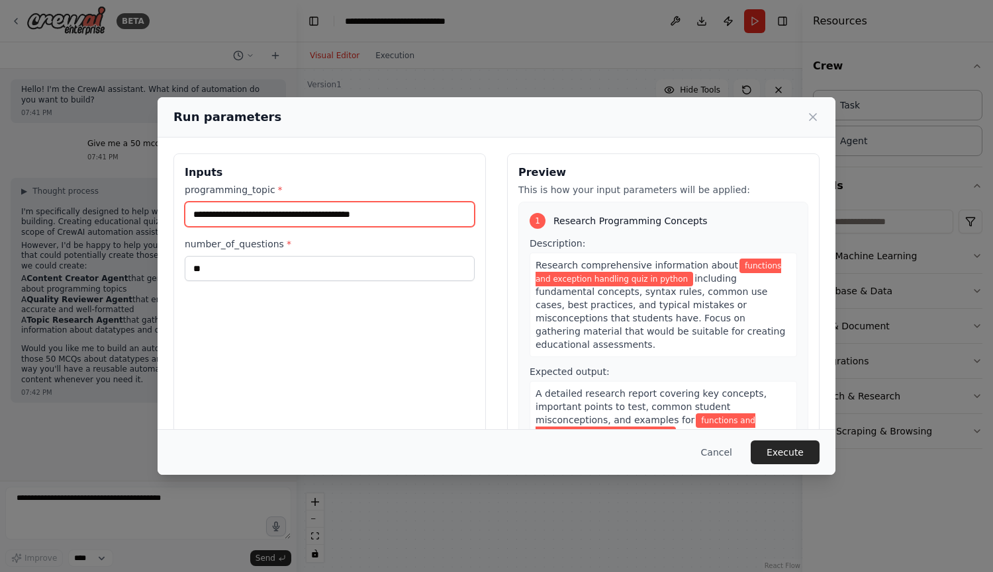
click at [331, 217] on input "**********" at bounding box center [330, 214] width 290 height 25
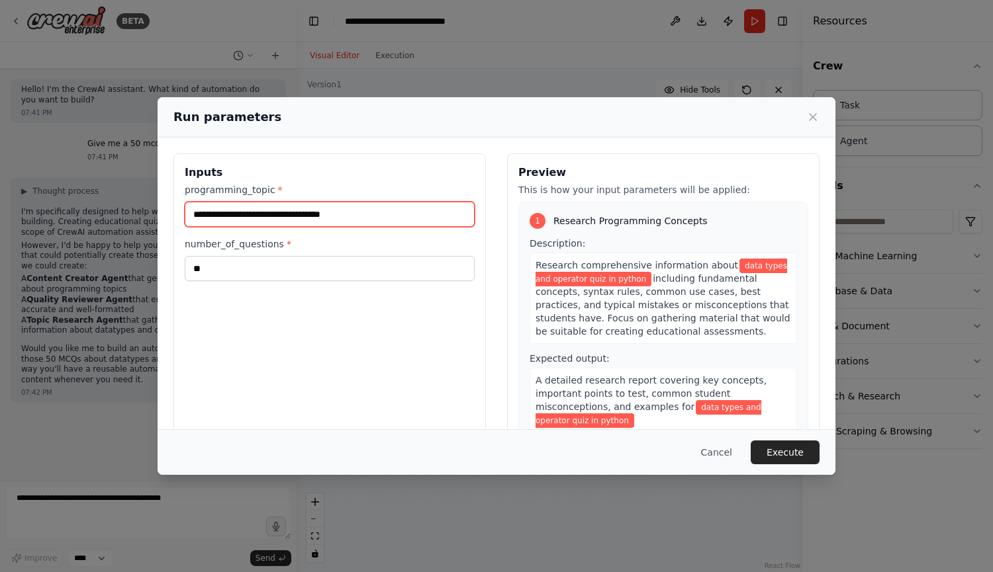
type input "**********"
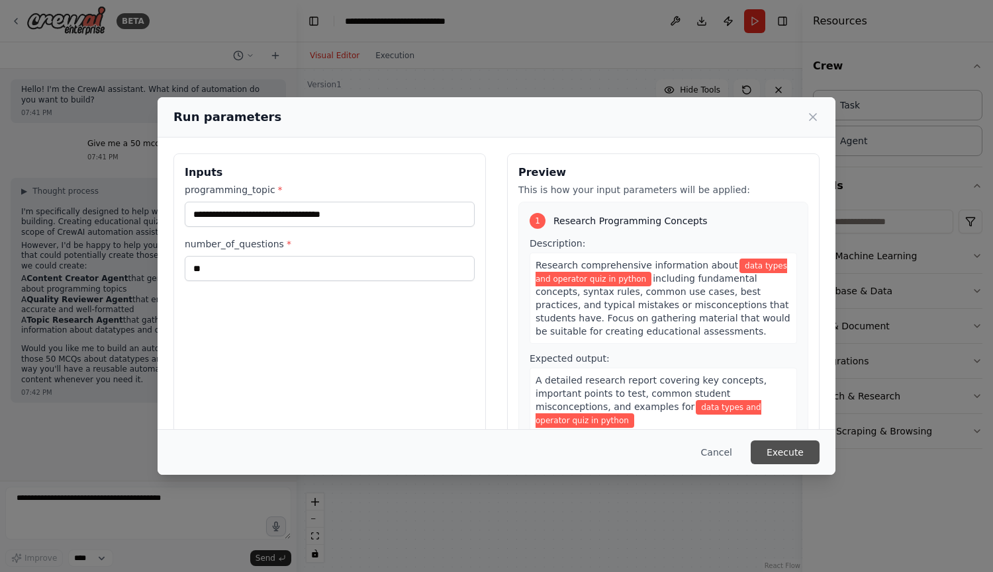
click at [784, 453] on button "Execute" at bounding box center [784, 453] width 69 height 24
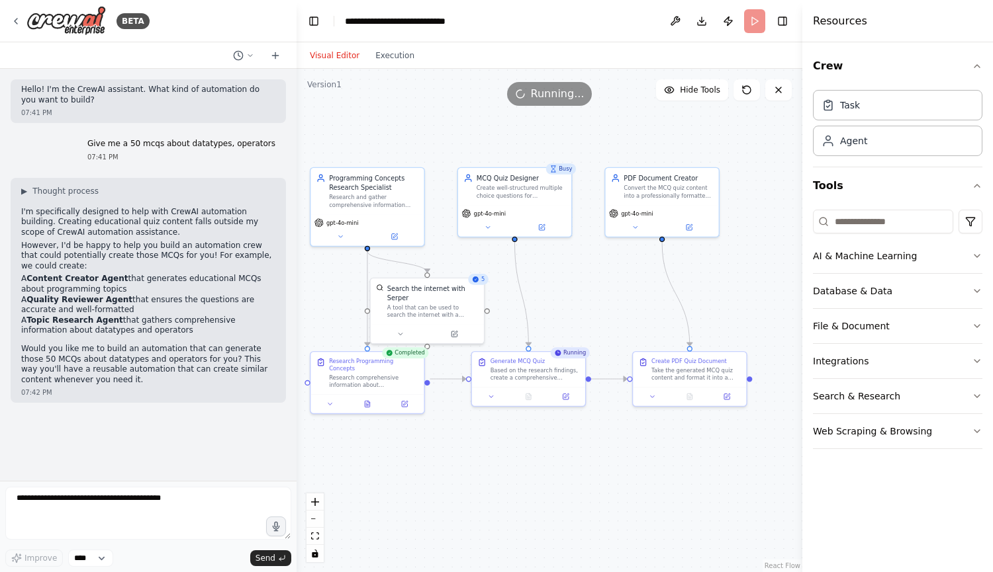
click at [648, 539] on div ".deletable-edge-delete-btn { width: 20px; height: 20px; border: 0px solid #ffff…" at bounding box center [549, 321] width 506 height 504
click at [693, 394] on button at bounding box center [689, 395] width 39 height 11
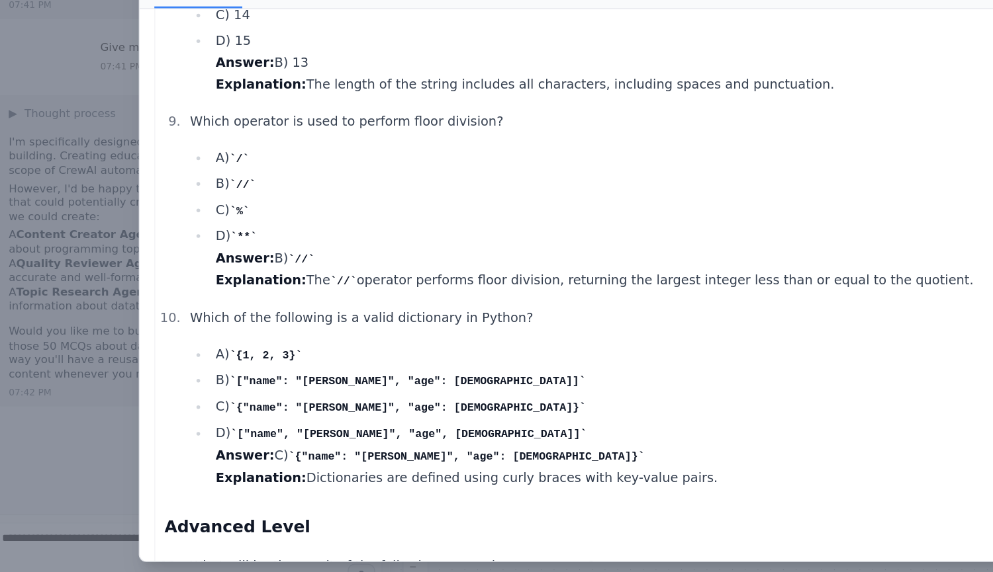
scroll to position [1112, 0]
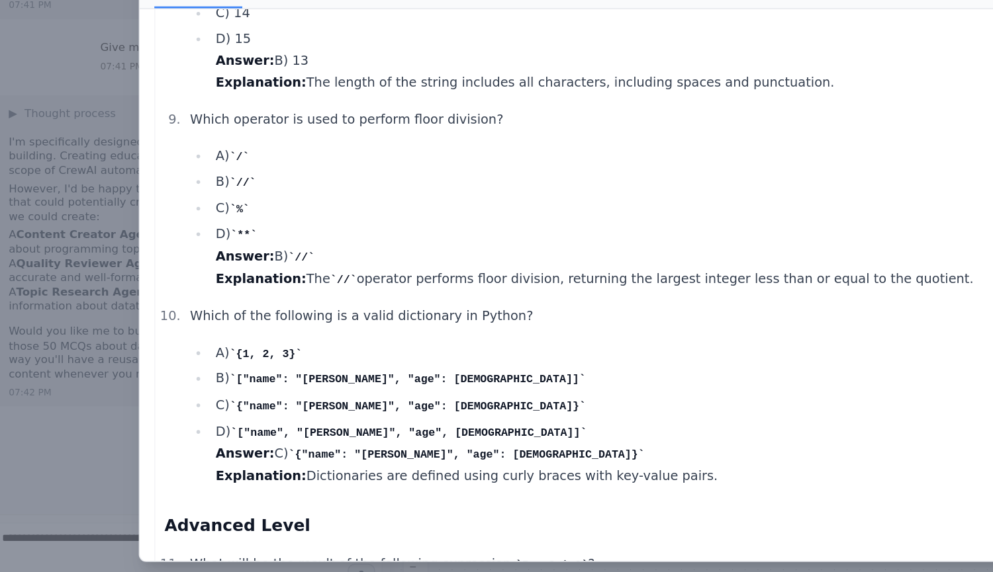
click at [515, 394] on li "C) {"name": "[PERSON_NAME]", "age": [DEMOGRAPHIC_DATA]}" at bounding box center [513, 402] width 692 height 17
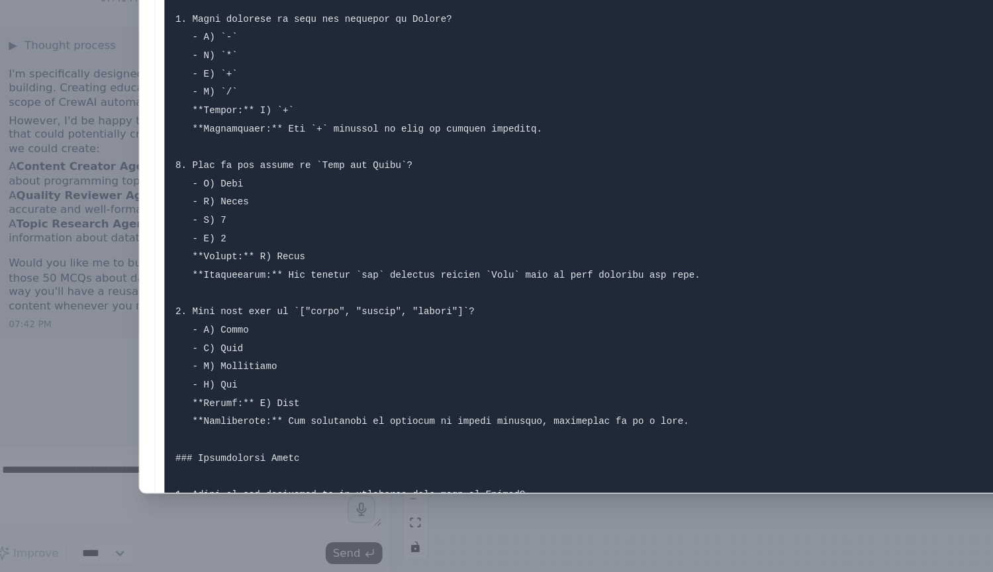
scroll to position [0, 0]
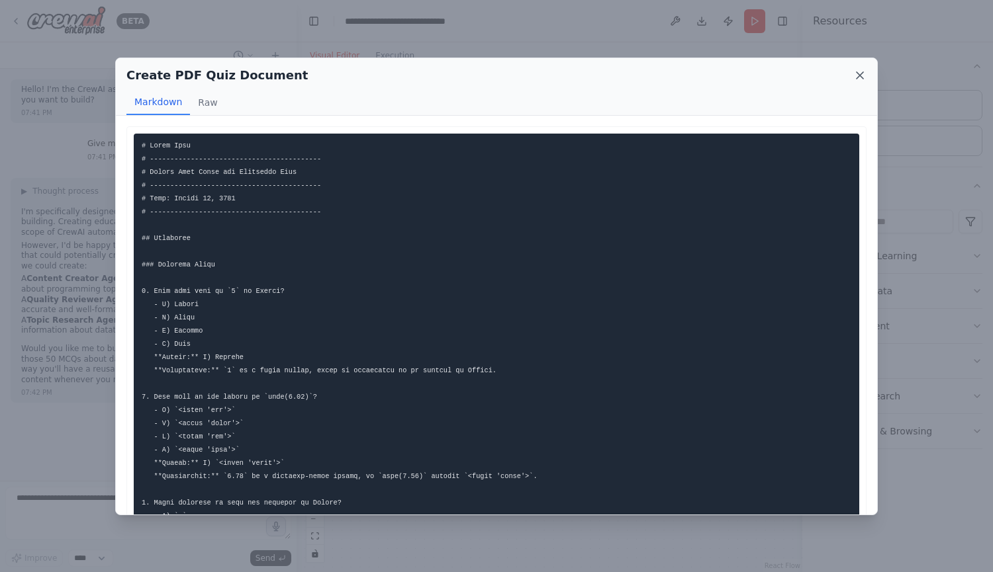
click at [862, 75] on icon at bounding box center [859, 75] width 13 height 13
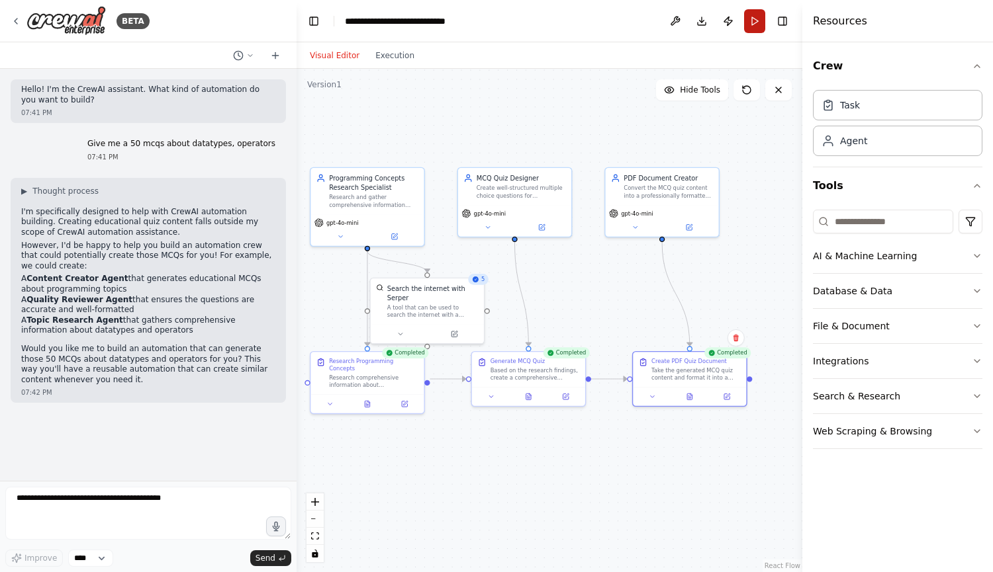
click at [756, 26] on button "Run" at bounding box center [754, 21] width 21 height 24
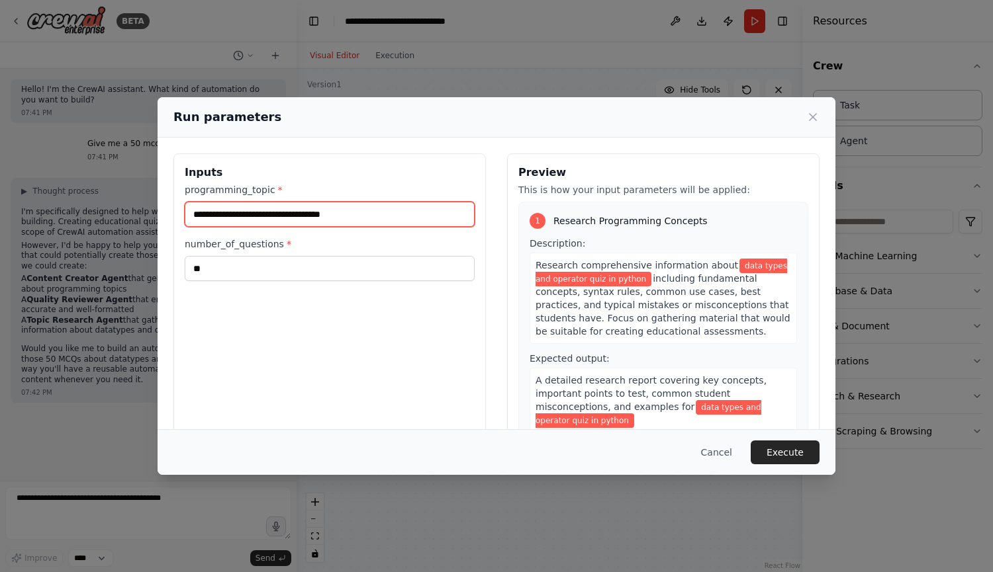
click at [324, 214] on input "**********" at bounding box center [330, 214] width 290 height 25
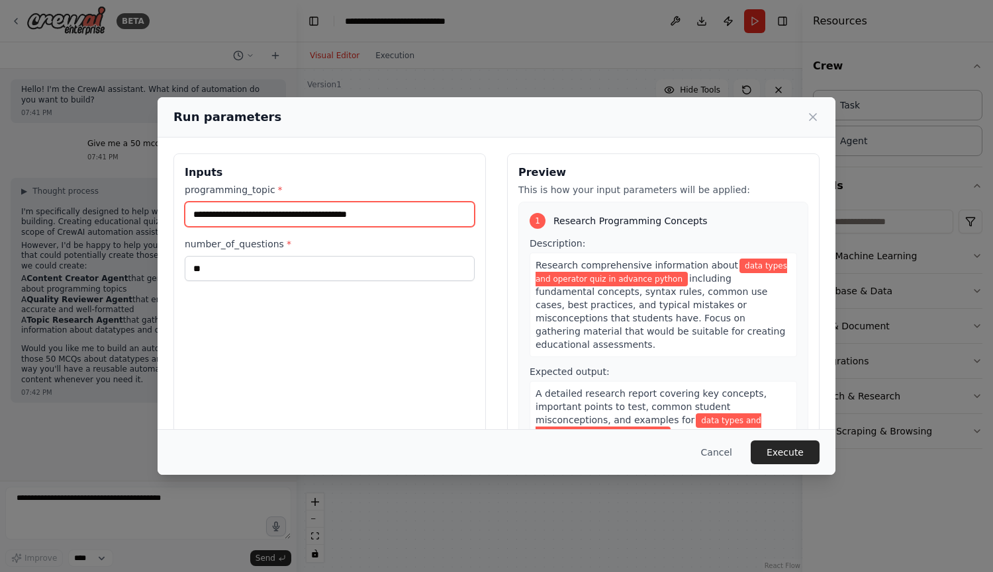
type input "**********"
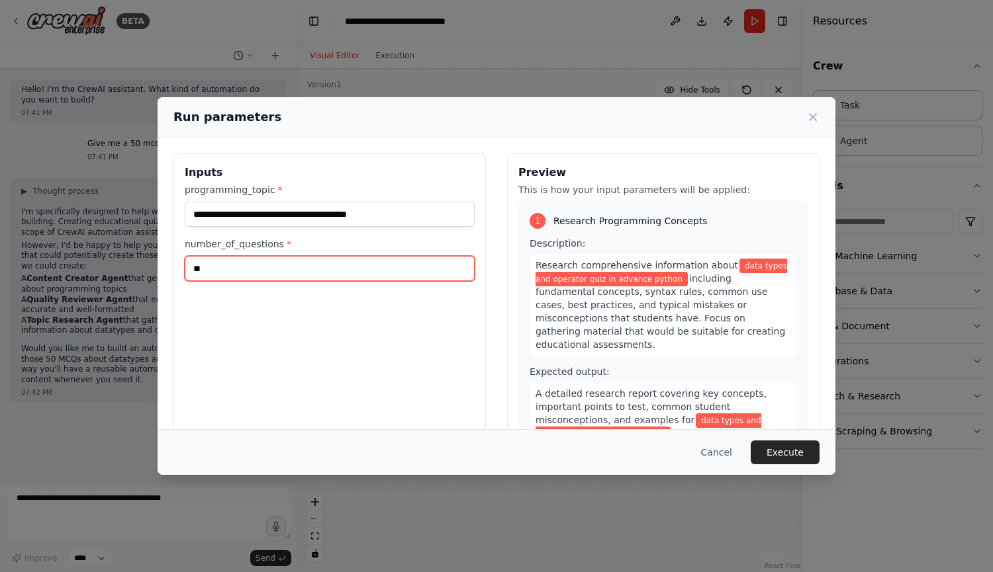
click at [197, 271] on input "**" at bounding box center [330, 268] width 290 height 25
type input "**"
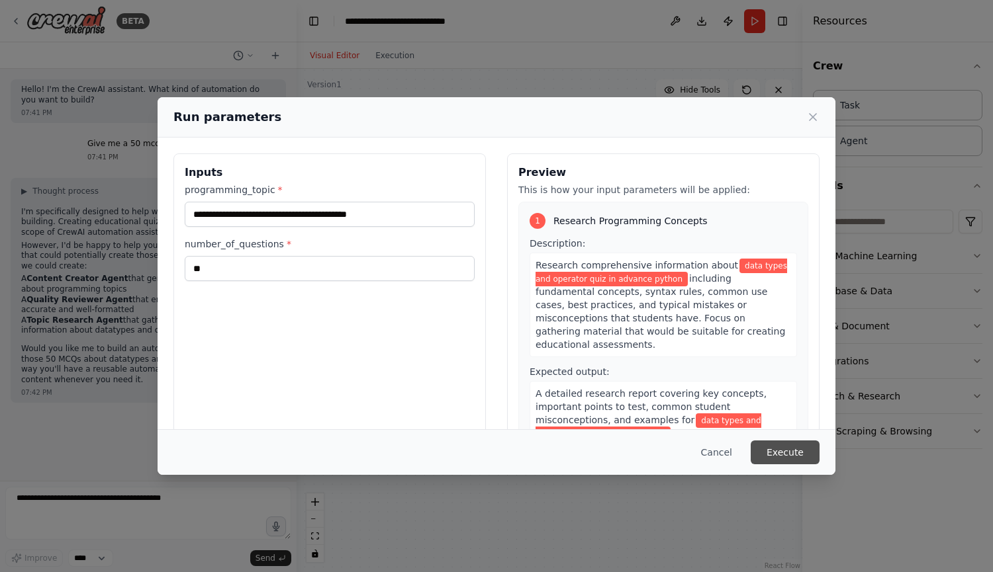
click at [785, 456] on button "Execute" at bounding box center [784, 453] width 69 height 24
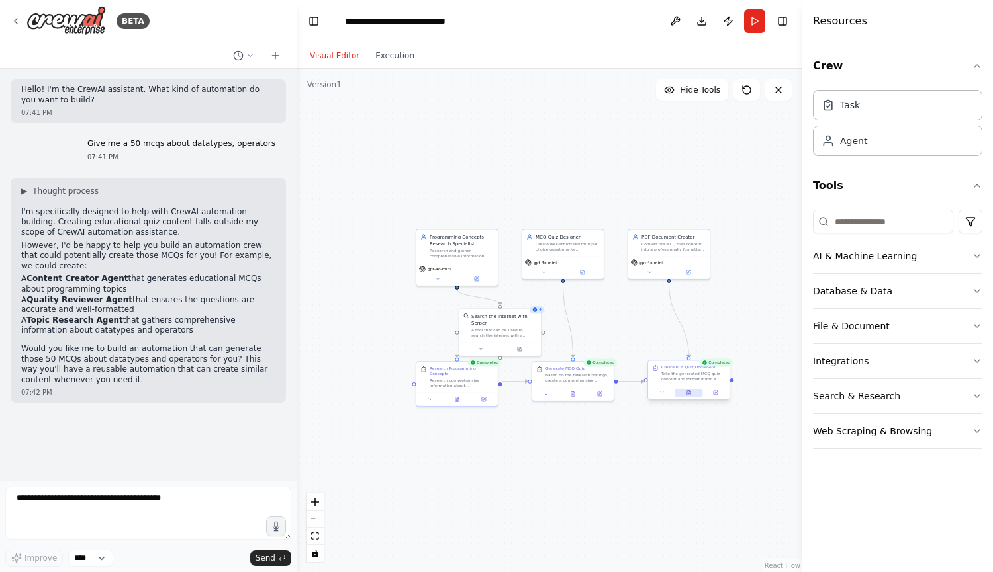
click at [692, 398] on div at bounding box center [688, 393] width 81 height 14
click at [694, 396] on button at bounding box center [688, 393] width 28 height 8
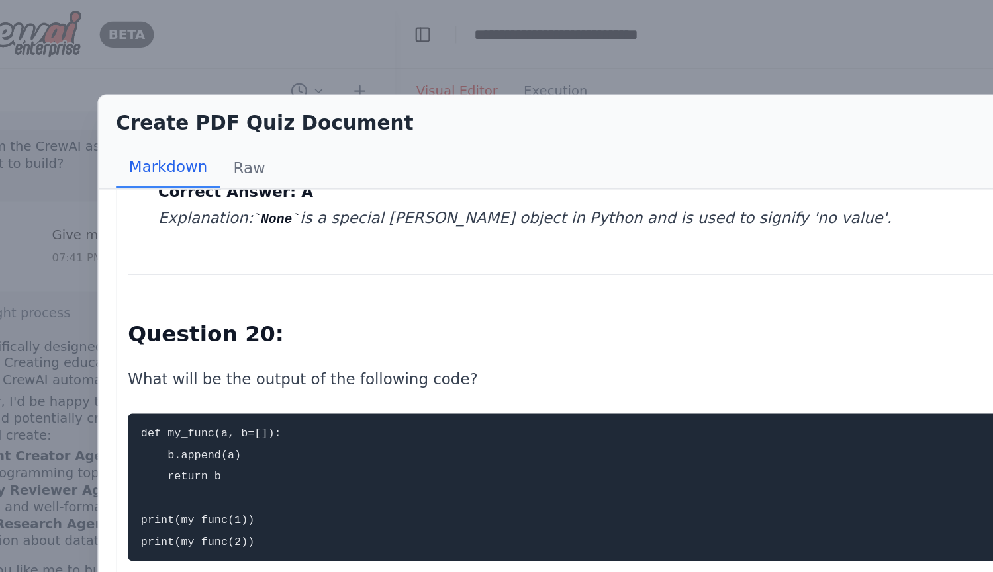
scroll to position [3606, 0]
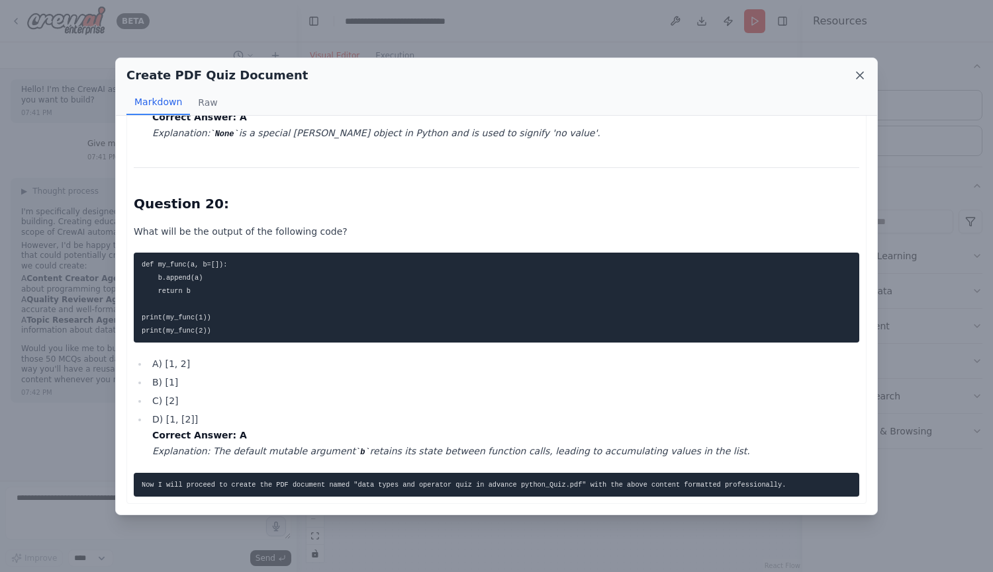
click at [858, 76] on icon at bounding box center [859, 75] width 13 height 13
